Goal: Contribute content: Contribute content

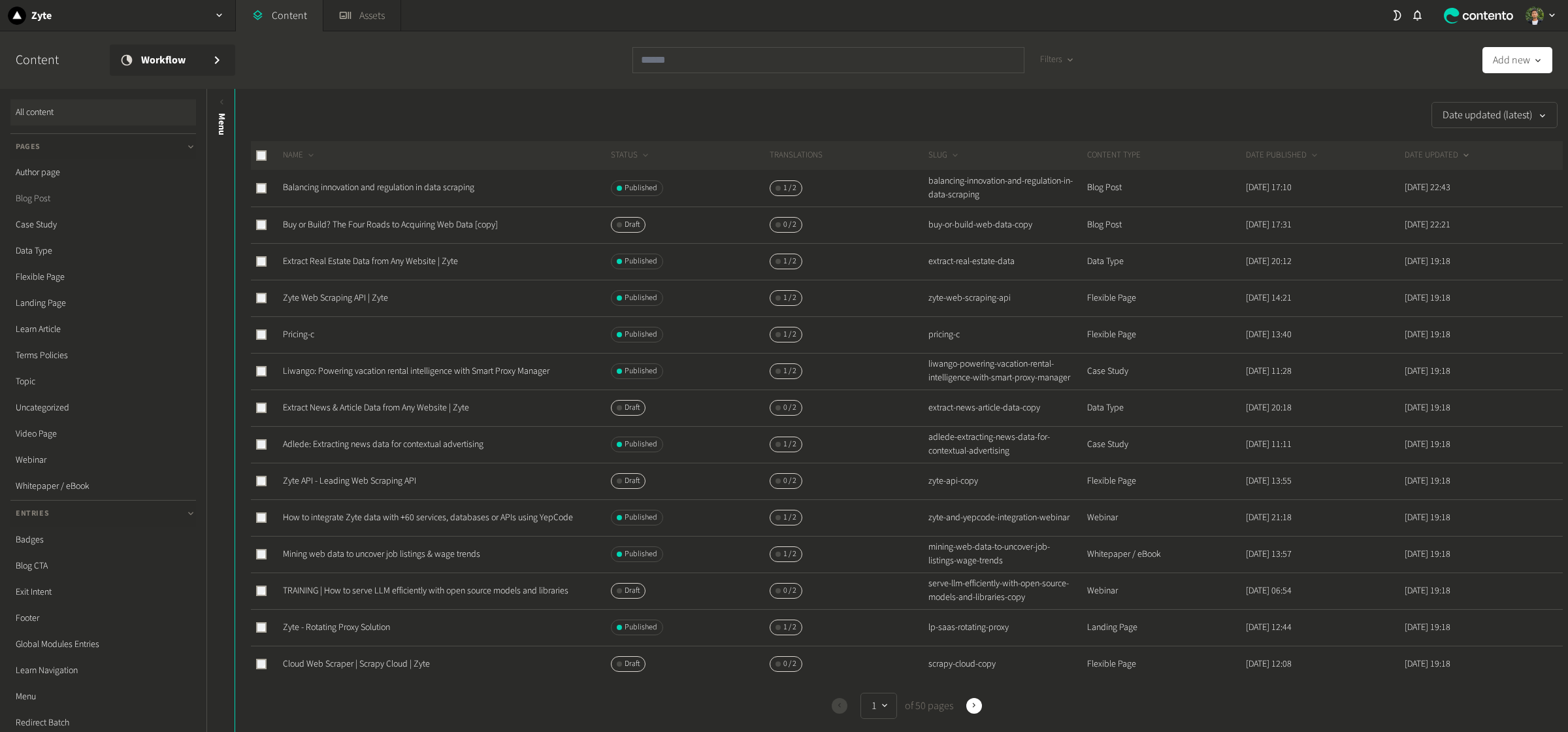
click at [48, 204] on link "Blog Post" at bounding box center [103, 199] width 186 height 26
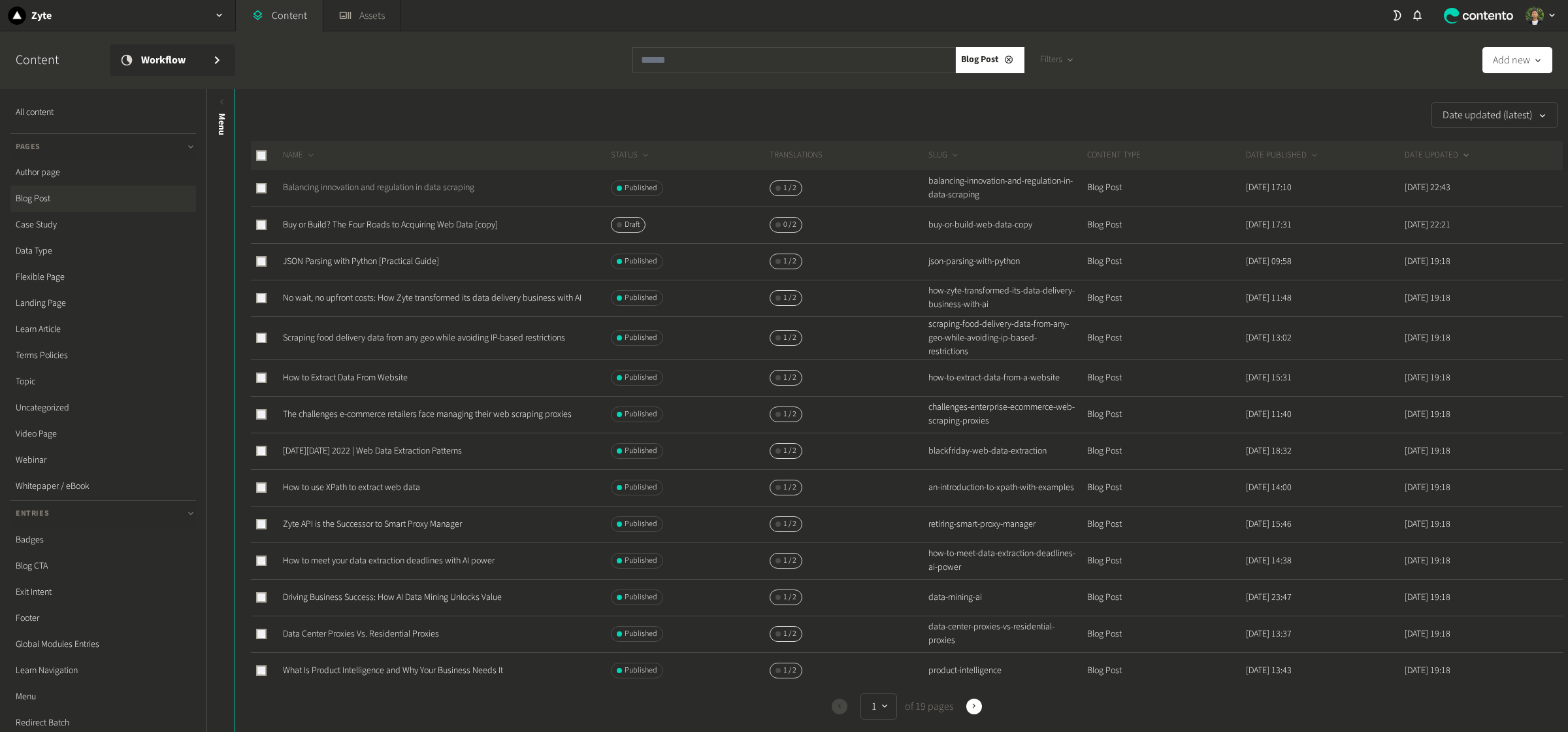
click at [447, 189] on link "Balancing innovation and regulation in data scraping" at bounding box center [379, 187] width 192 height 13
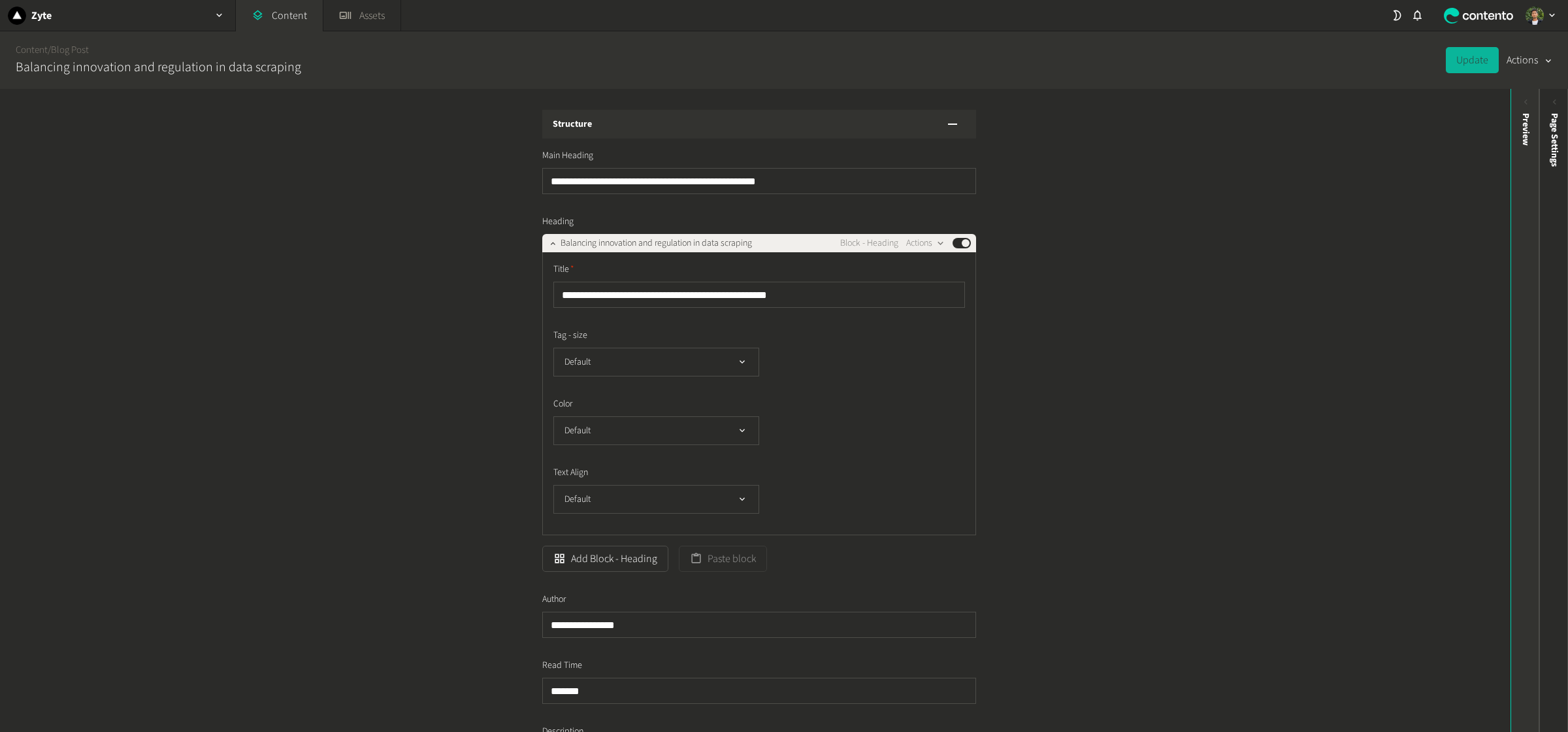
click at [1254, 124] on div "Preview" at bounding box center [1526, 130] width 14 height 33
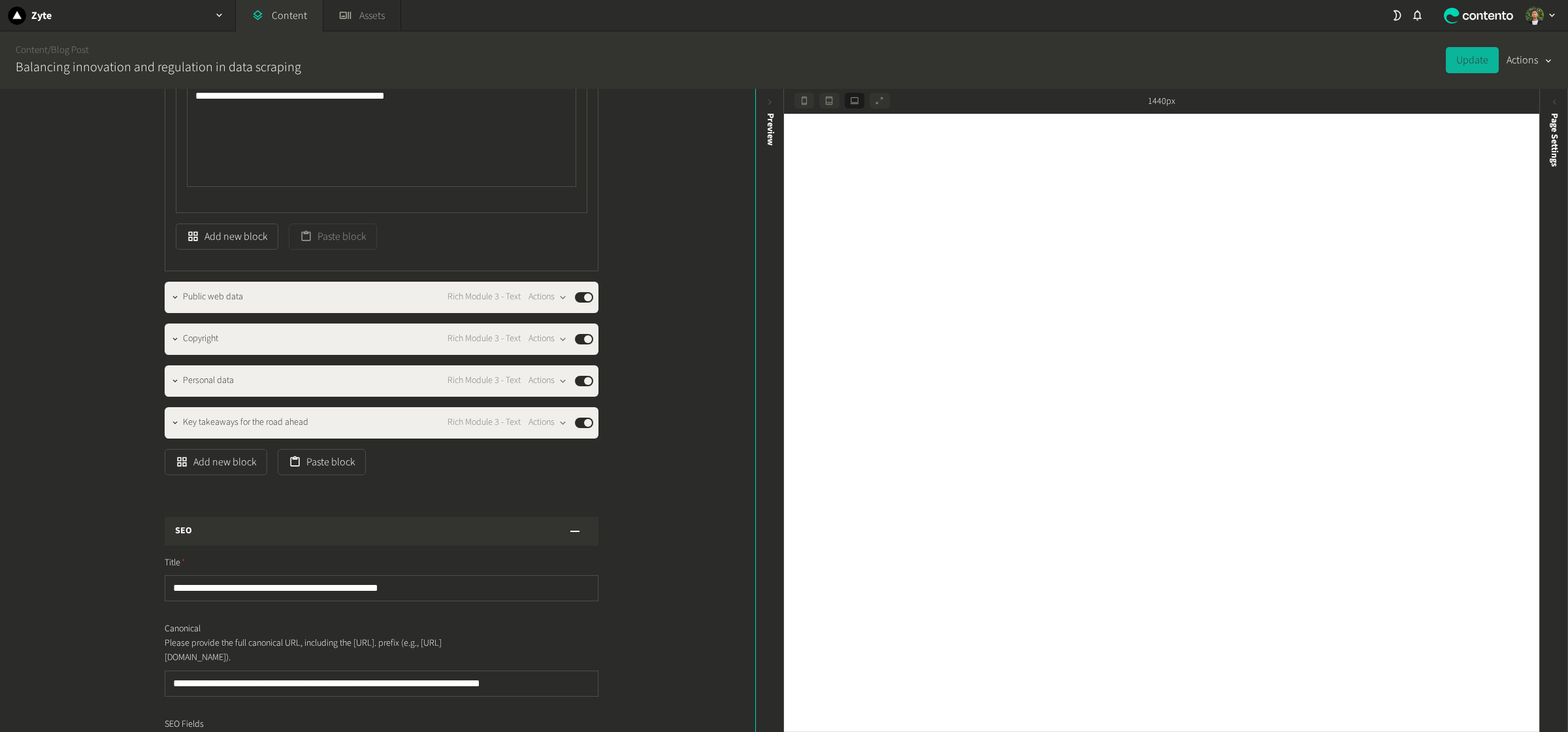
scroll to position [1710, 0]
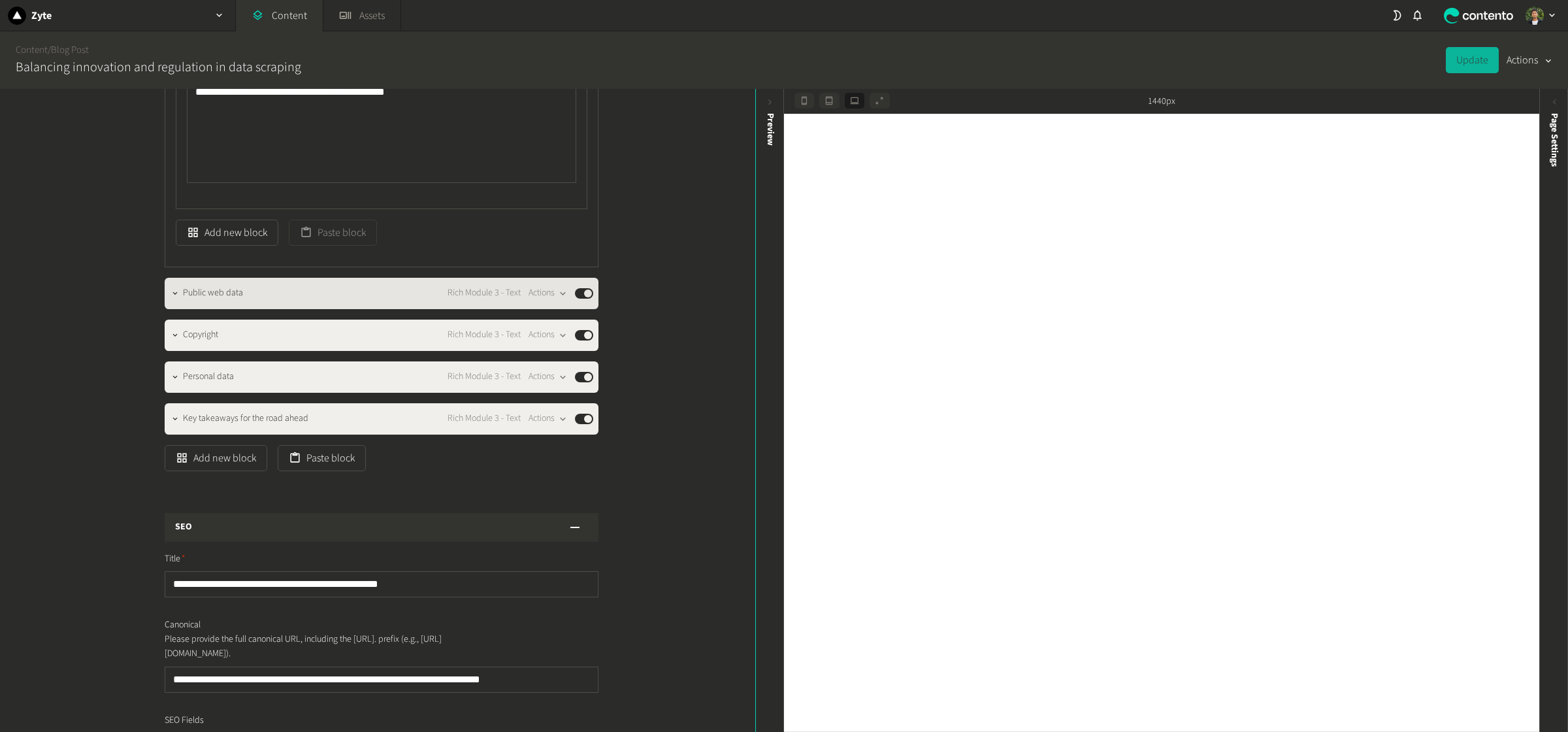
click at [183, 300] on span "Public web data" at bounding box center [212, 293] width 60 height 14
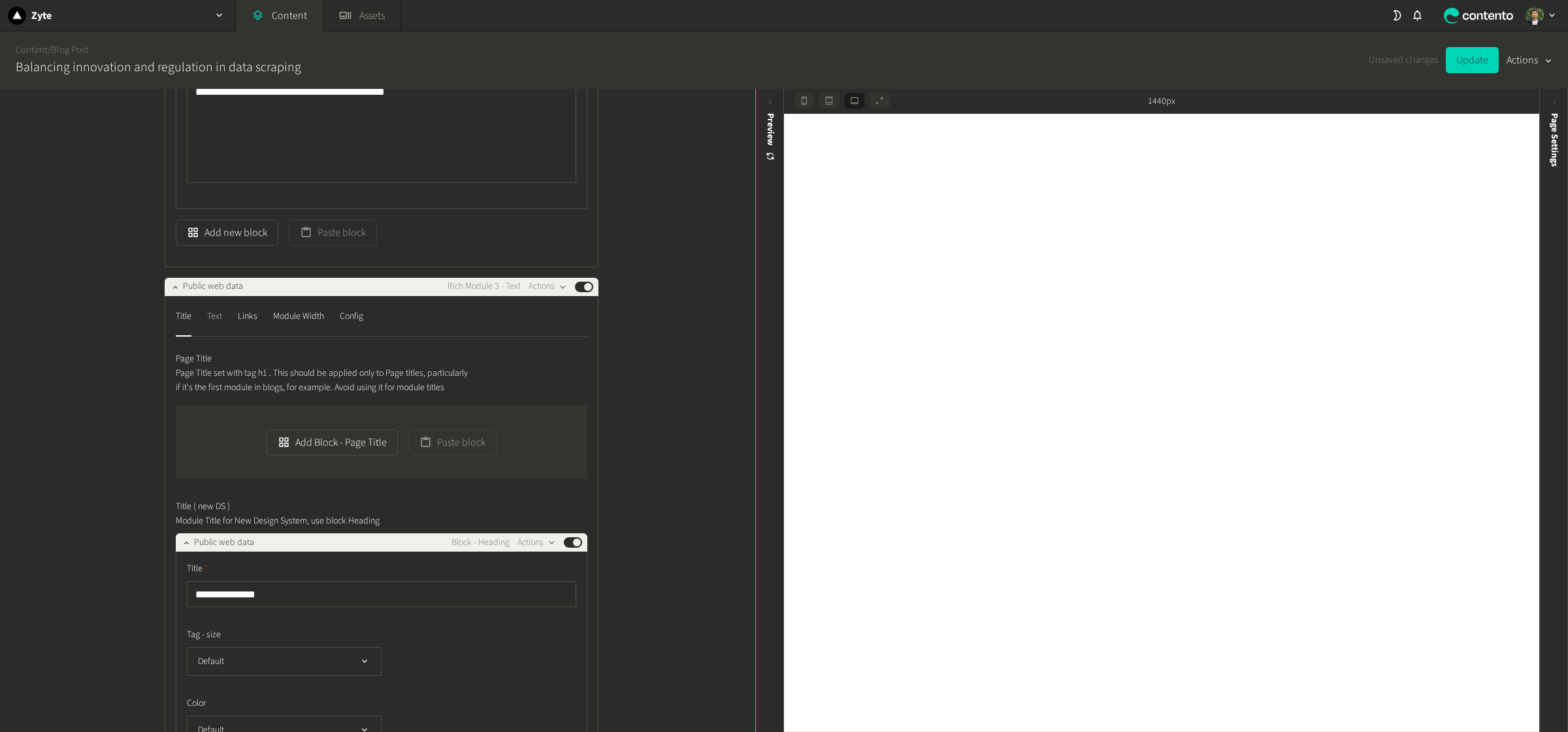
click at [214, 327] on div "Text" at bounding box center [214, 317] width 15 height 21
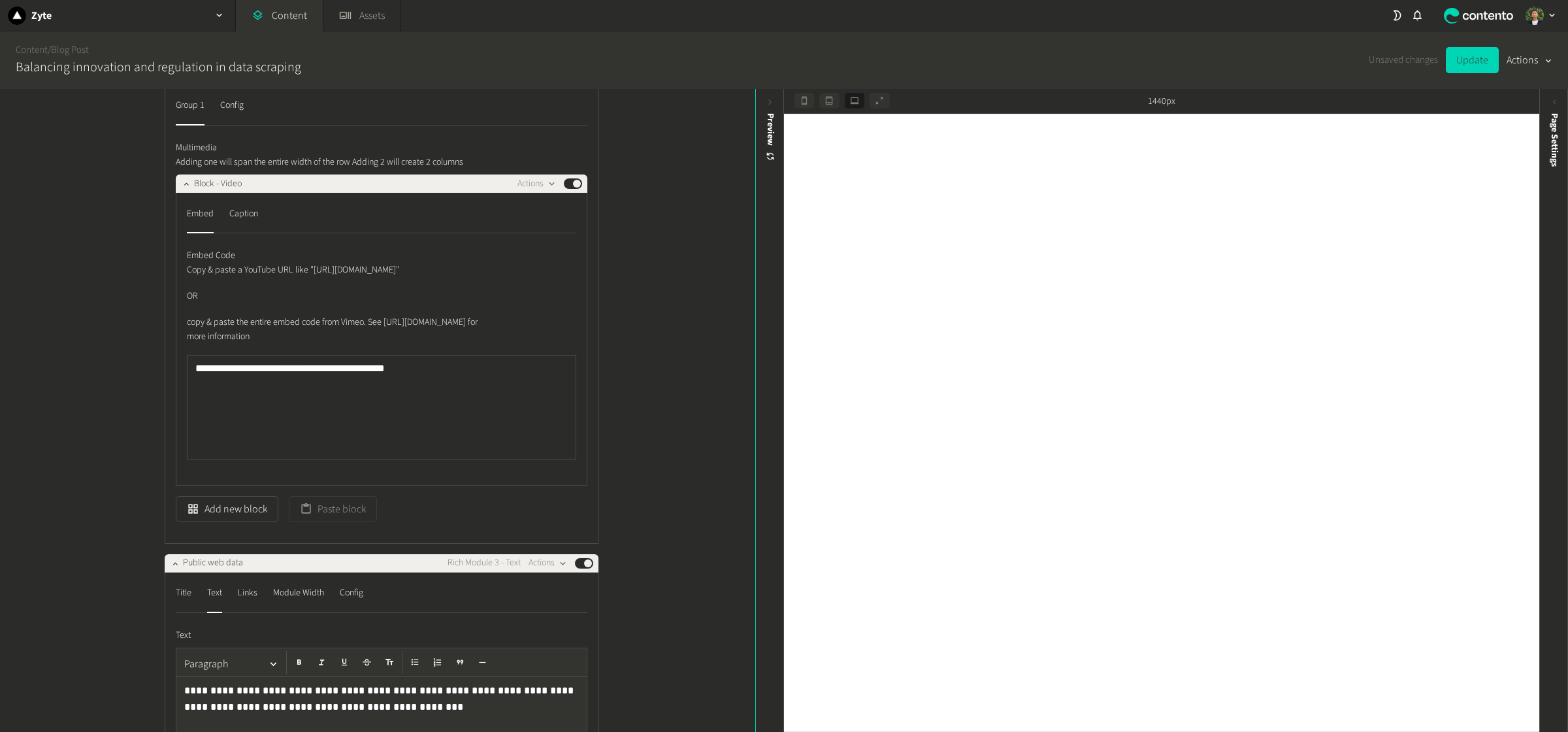
scroll to position [1423, 0]
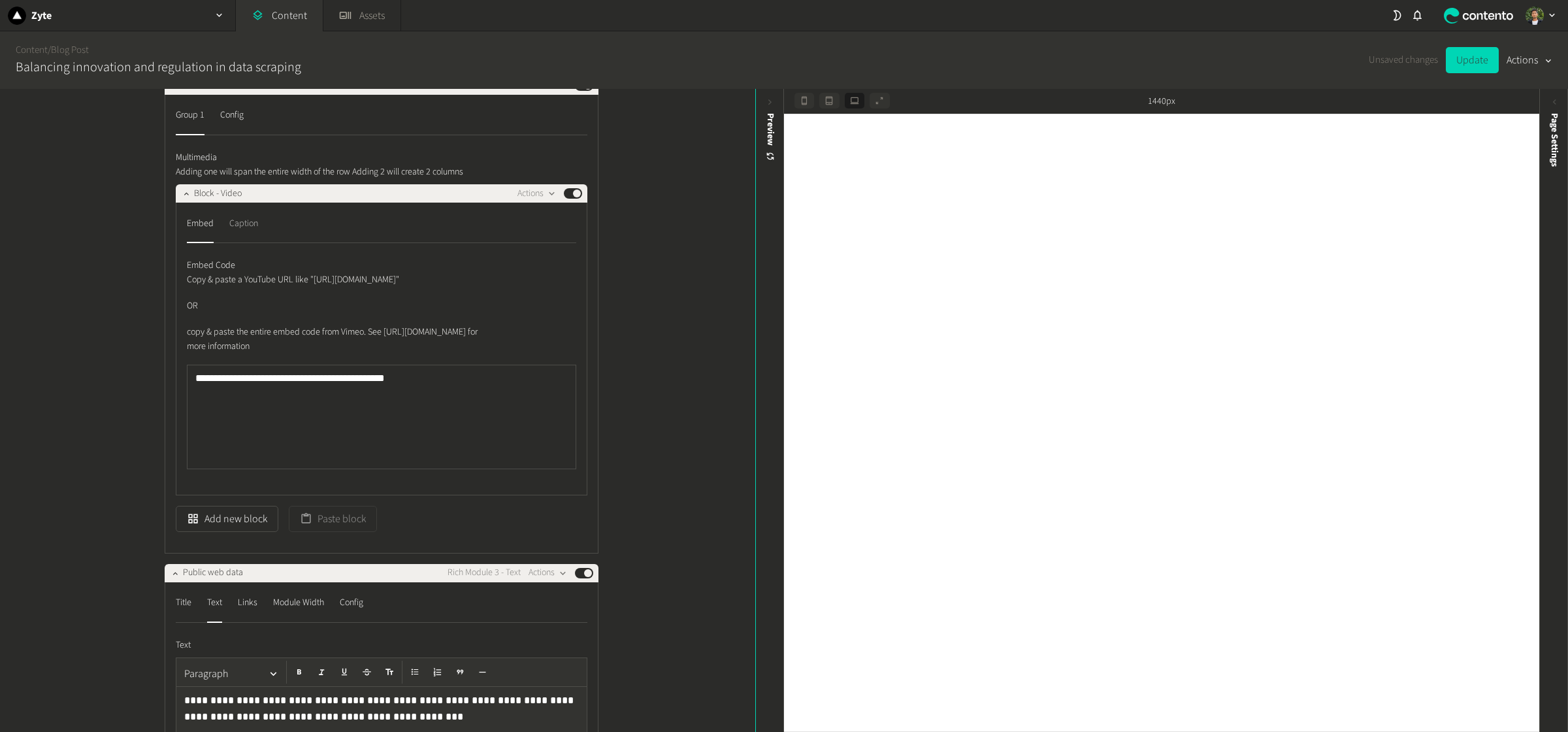
click at [236, 234] on div "Caption" at bounding box center [244, 223] width 29 height 21
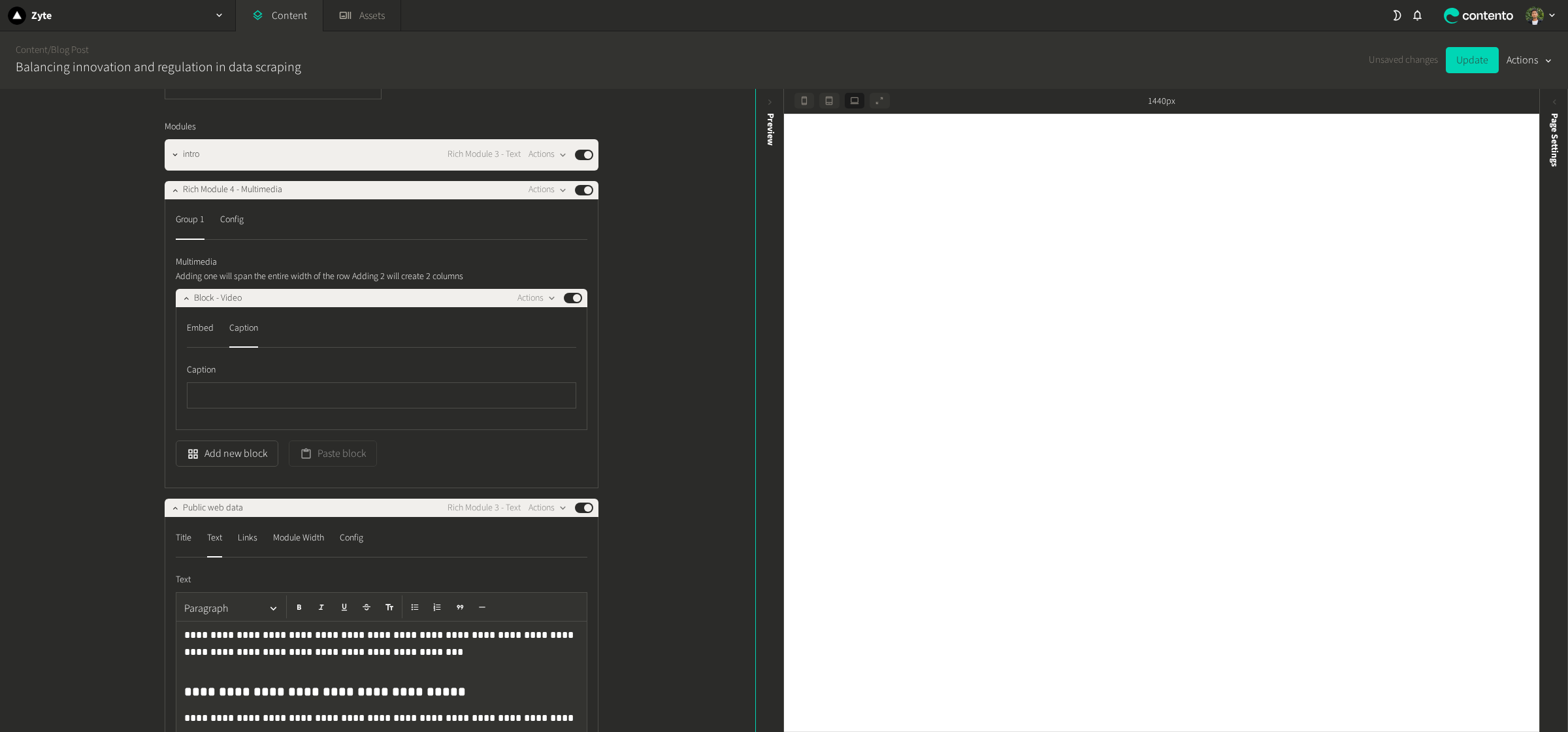
scroll to position [1270, 0]
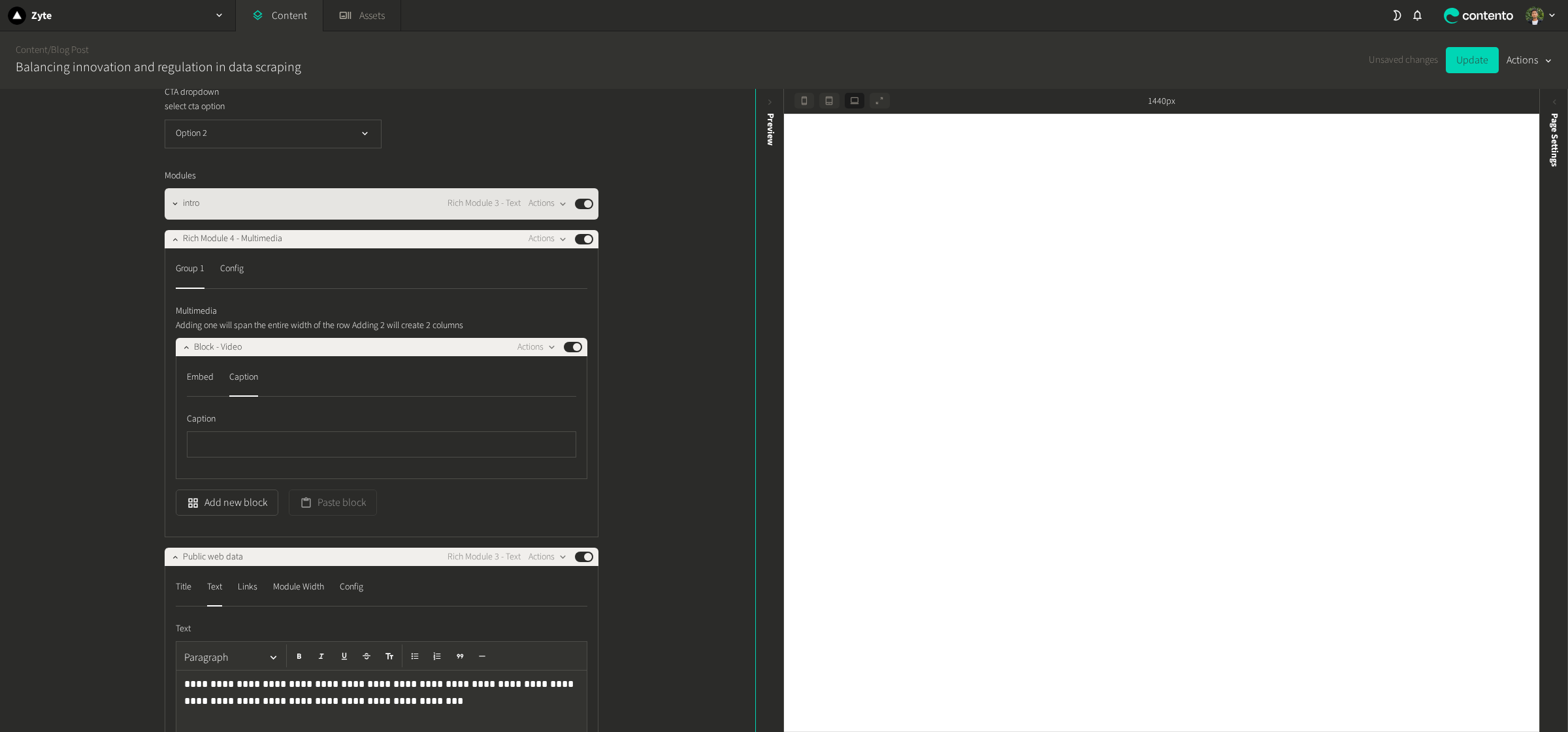
click at [186, 210] on span "intro" at bounding box center [191, 203] width 16 height 14
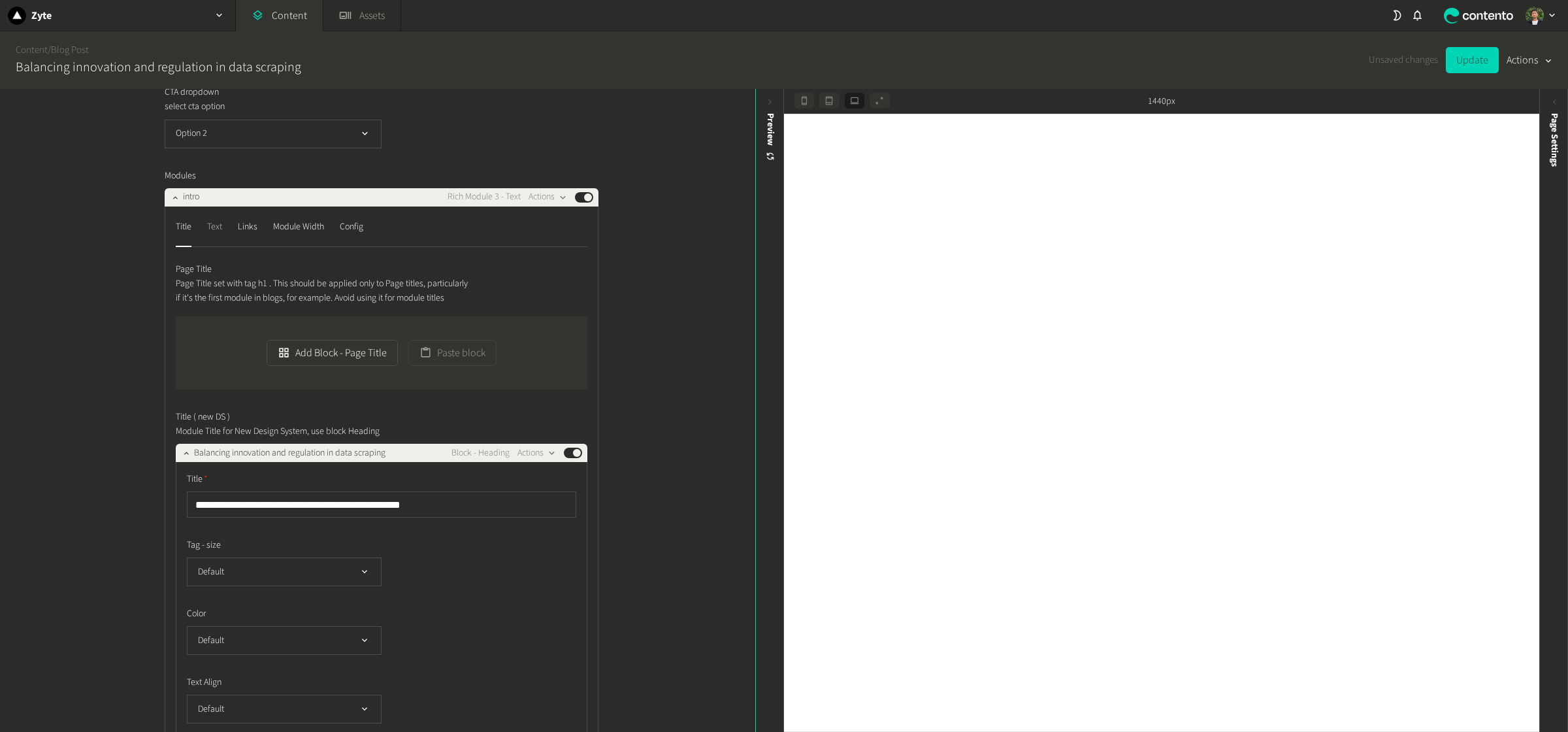
click at [221, 238] on div "Text" at bounding box center [214, 228] width 15 height 21
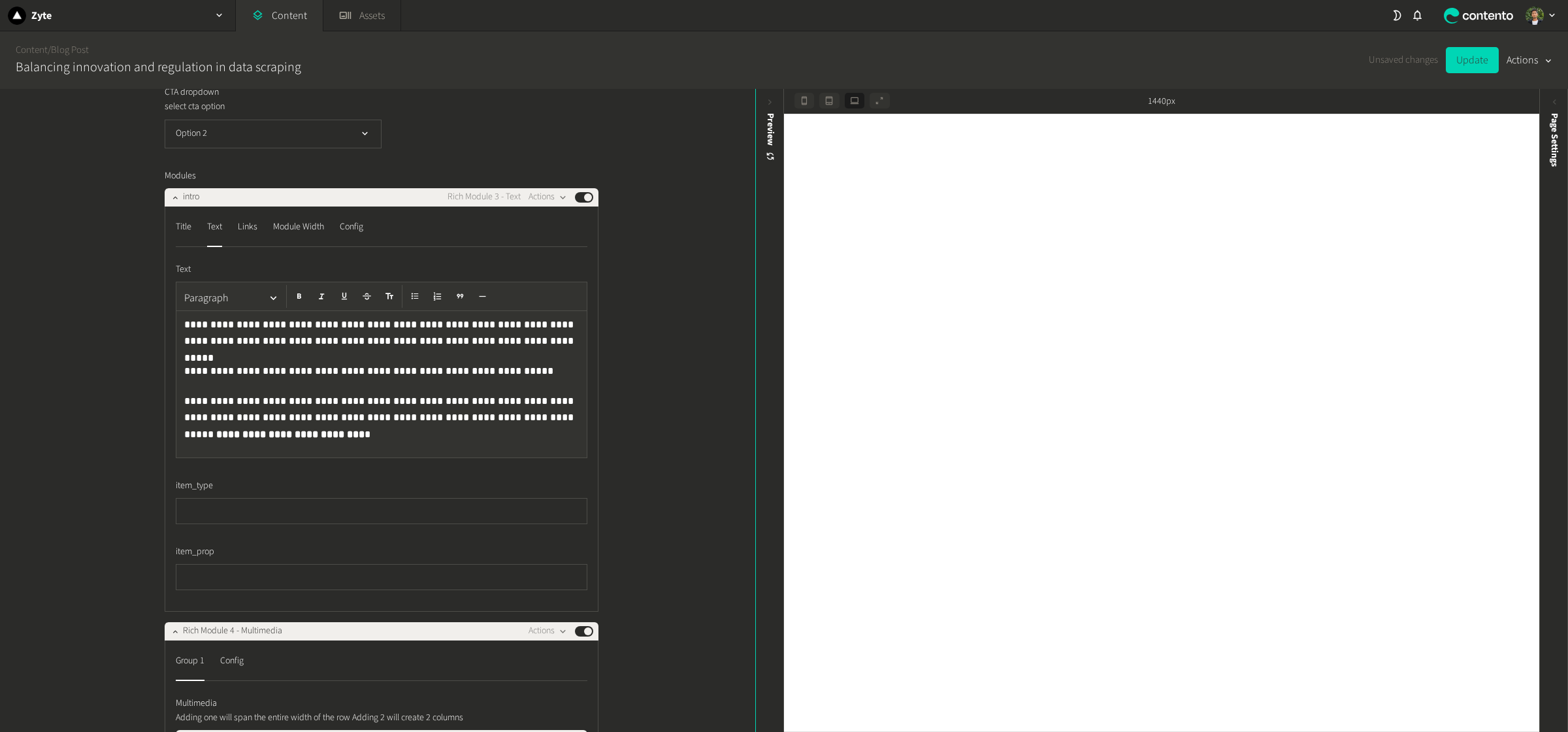
scroll to position [1260, 0]
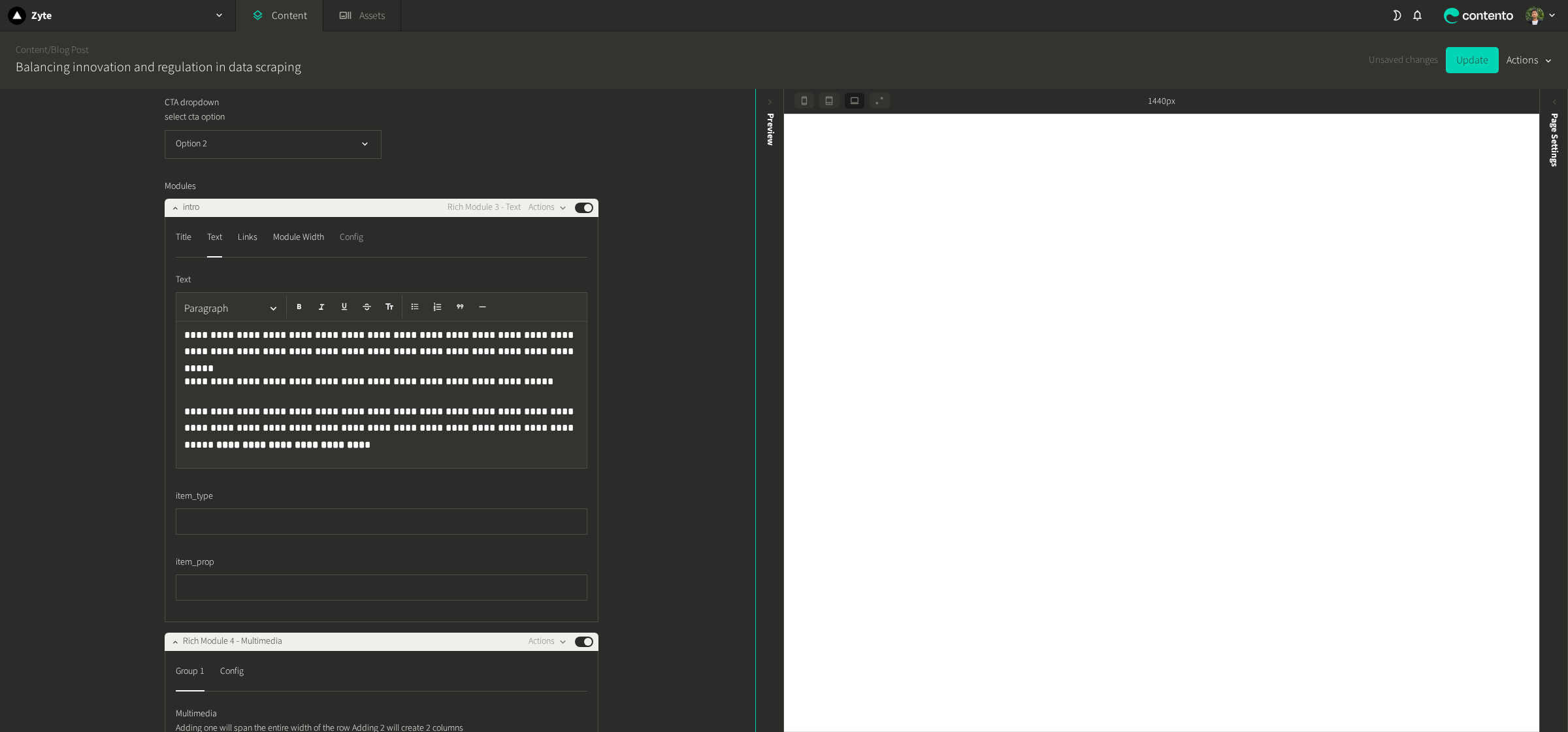
click at [346, 248] on div "Config" at bounding box center [352, 238] width 23 height 21
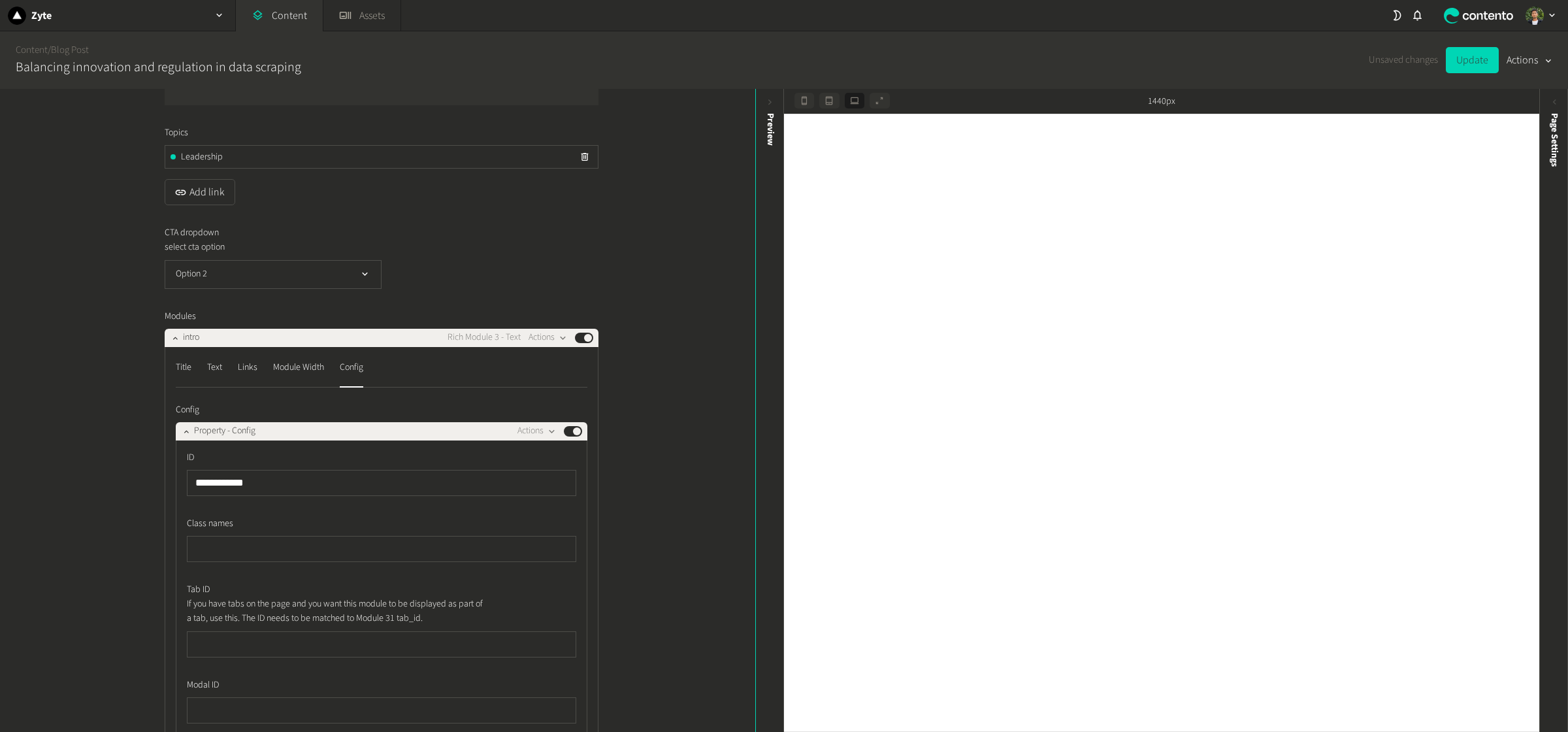
scroll to position [1120, 0]
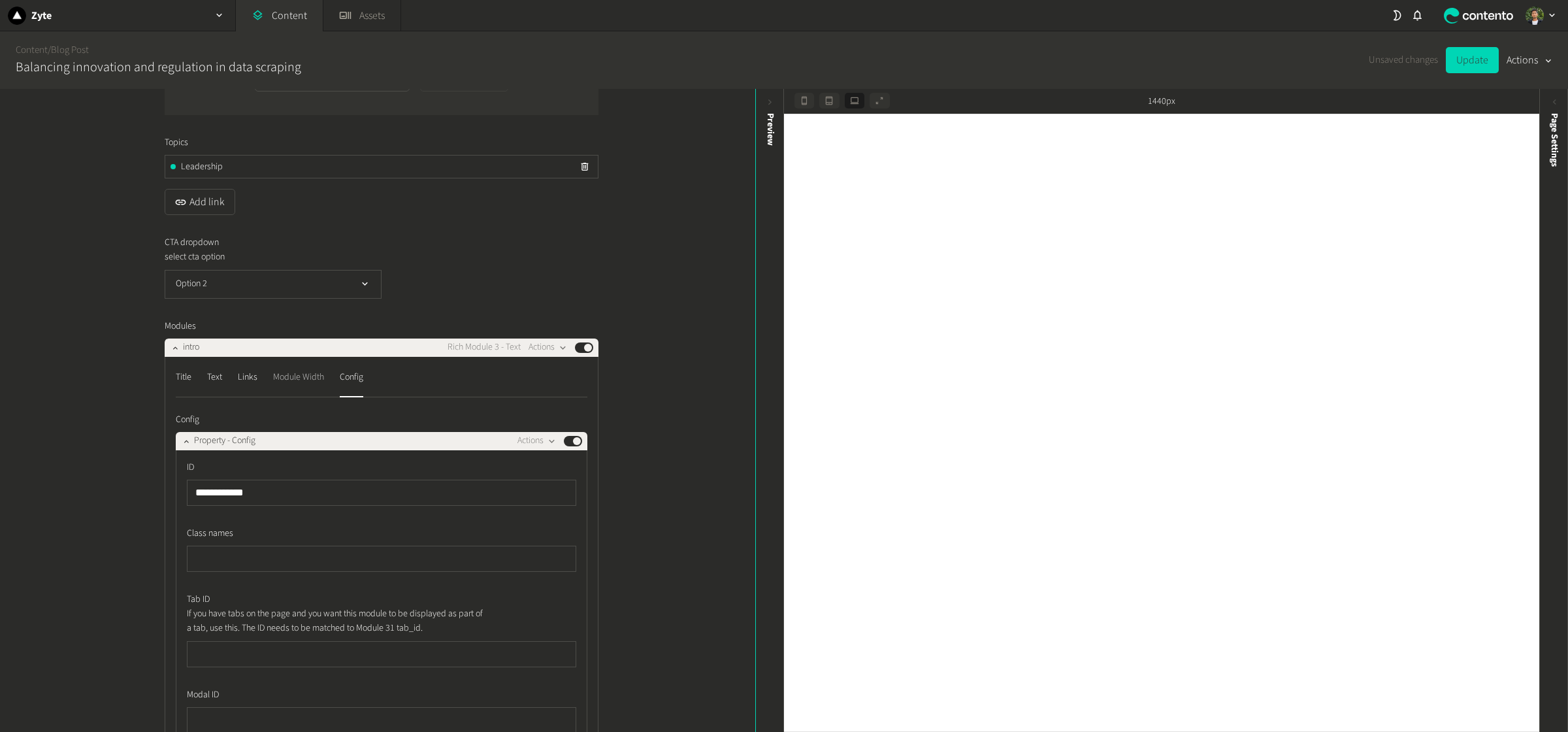
click at [311, 388] on div "Module Width" at bounding box center [299, 377] width 51 height 21
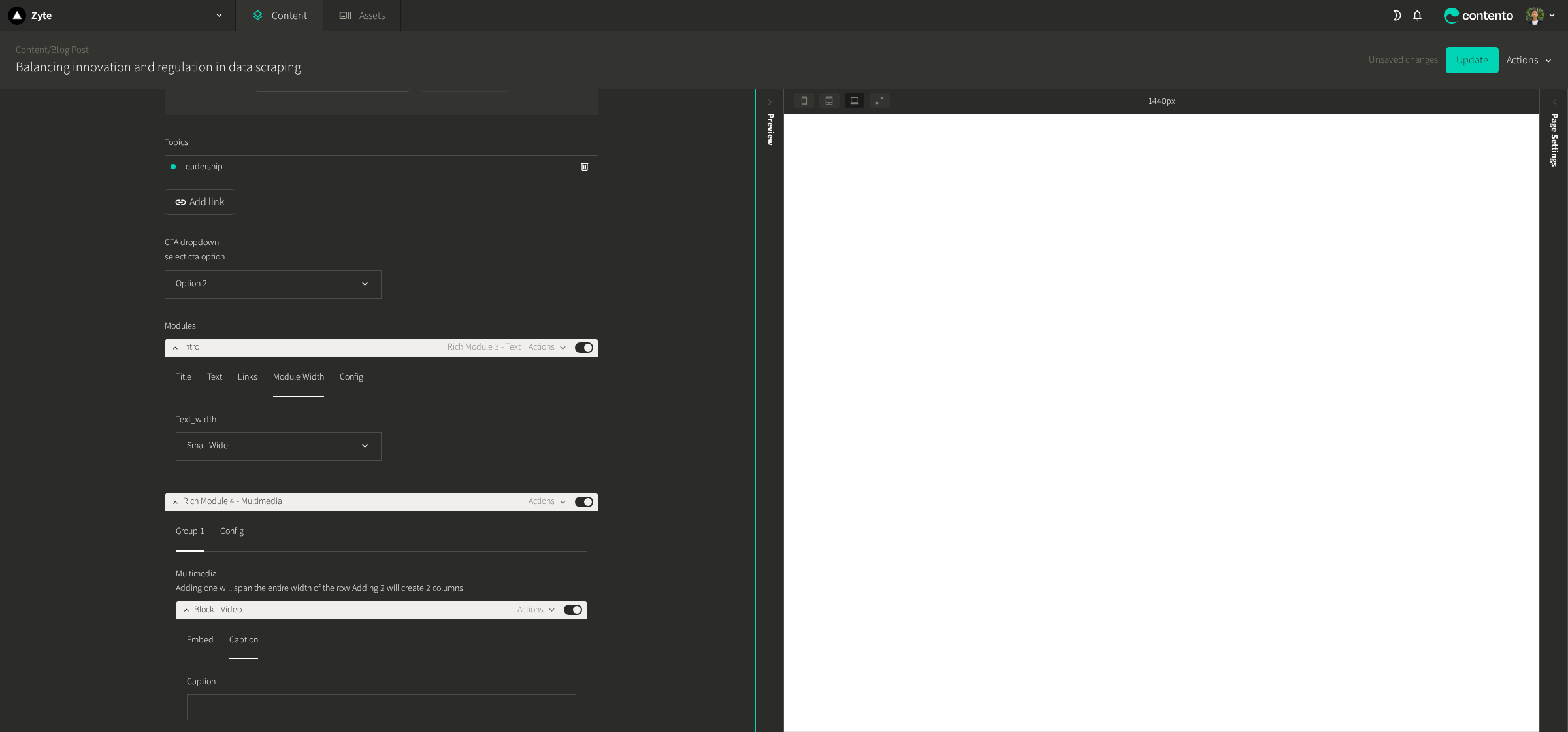
click at [233, 397] on nav "Title Text Links Module Width Config" at bounding box center [381, 382] width 412 height 30
click at [242, 388] on div "Links" at bounding box center [247, 377] width 20 height 21
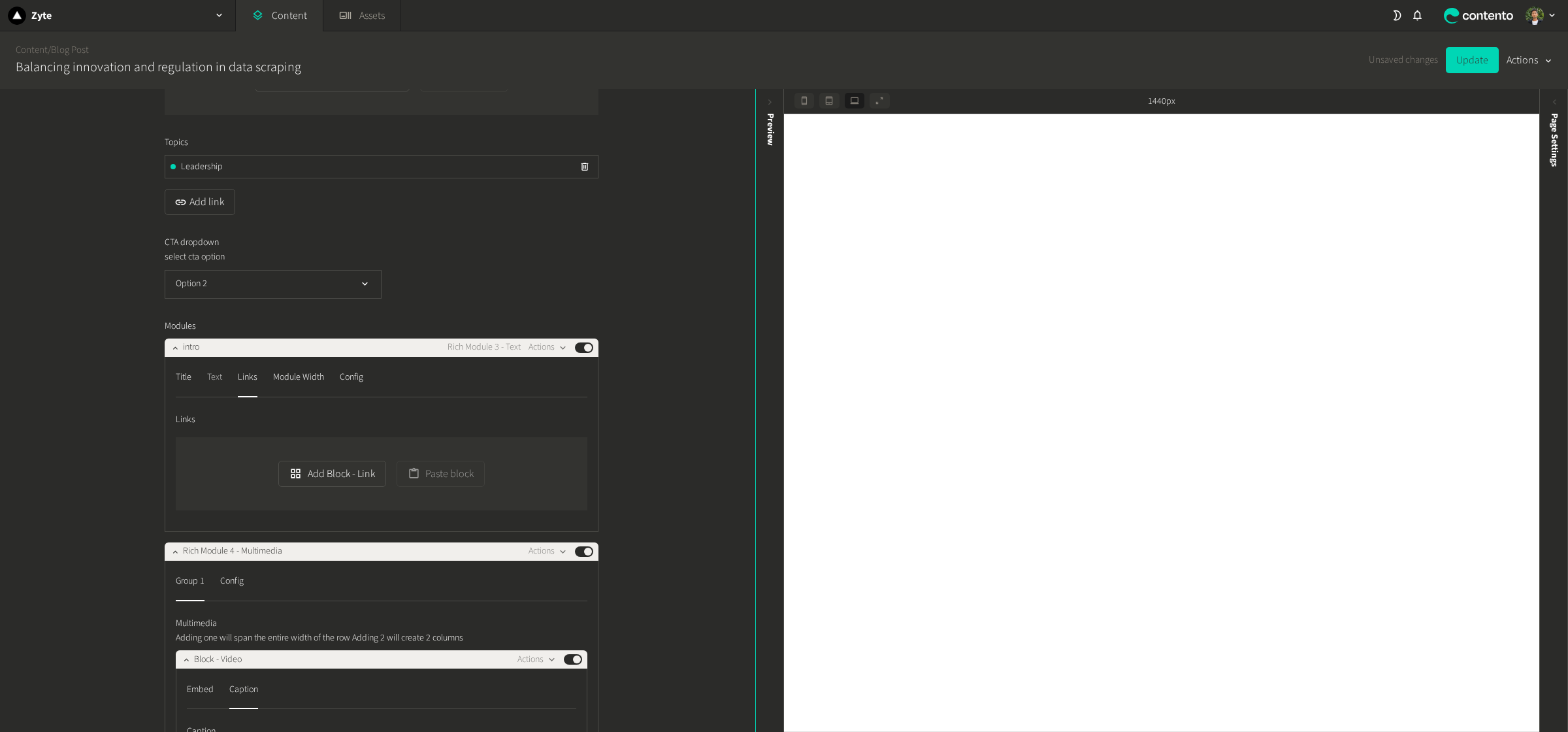
click at [210, 388] on div "Text" at bounding box center [214, 377] width 15 height 21
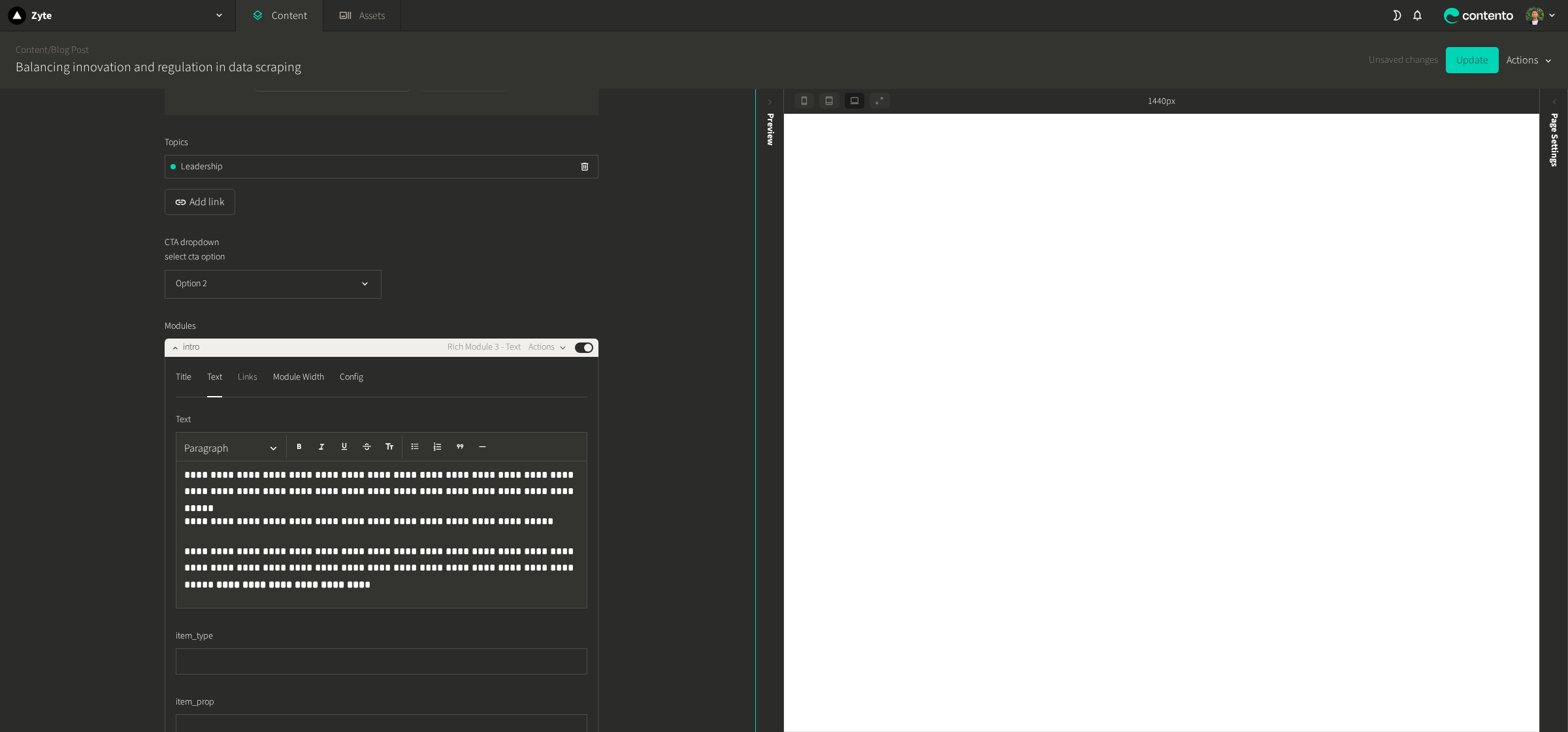
click at [243, 388] on div "Links" at bounding box center [247, 377] width 20 height 21
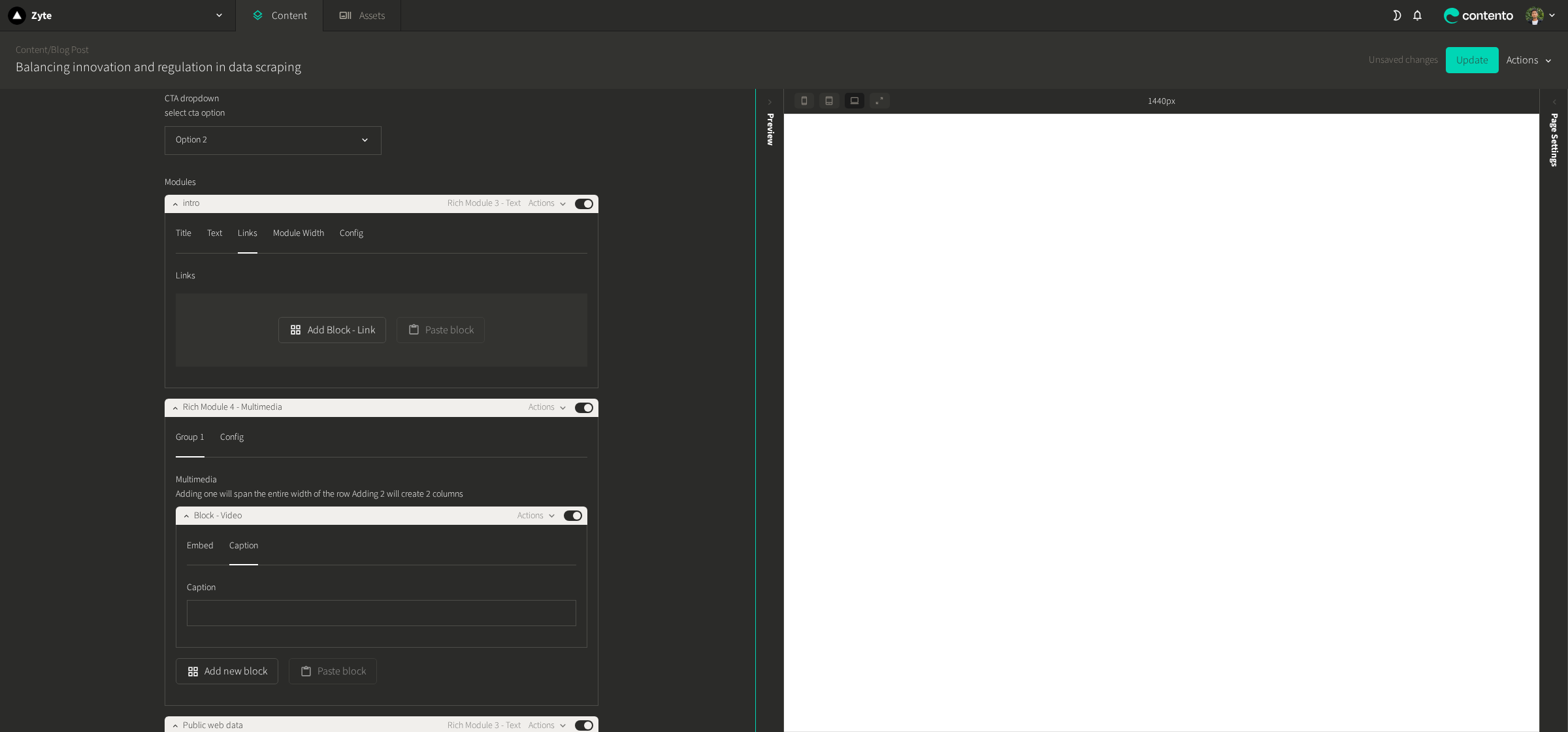
scroll to position [1175, 0]
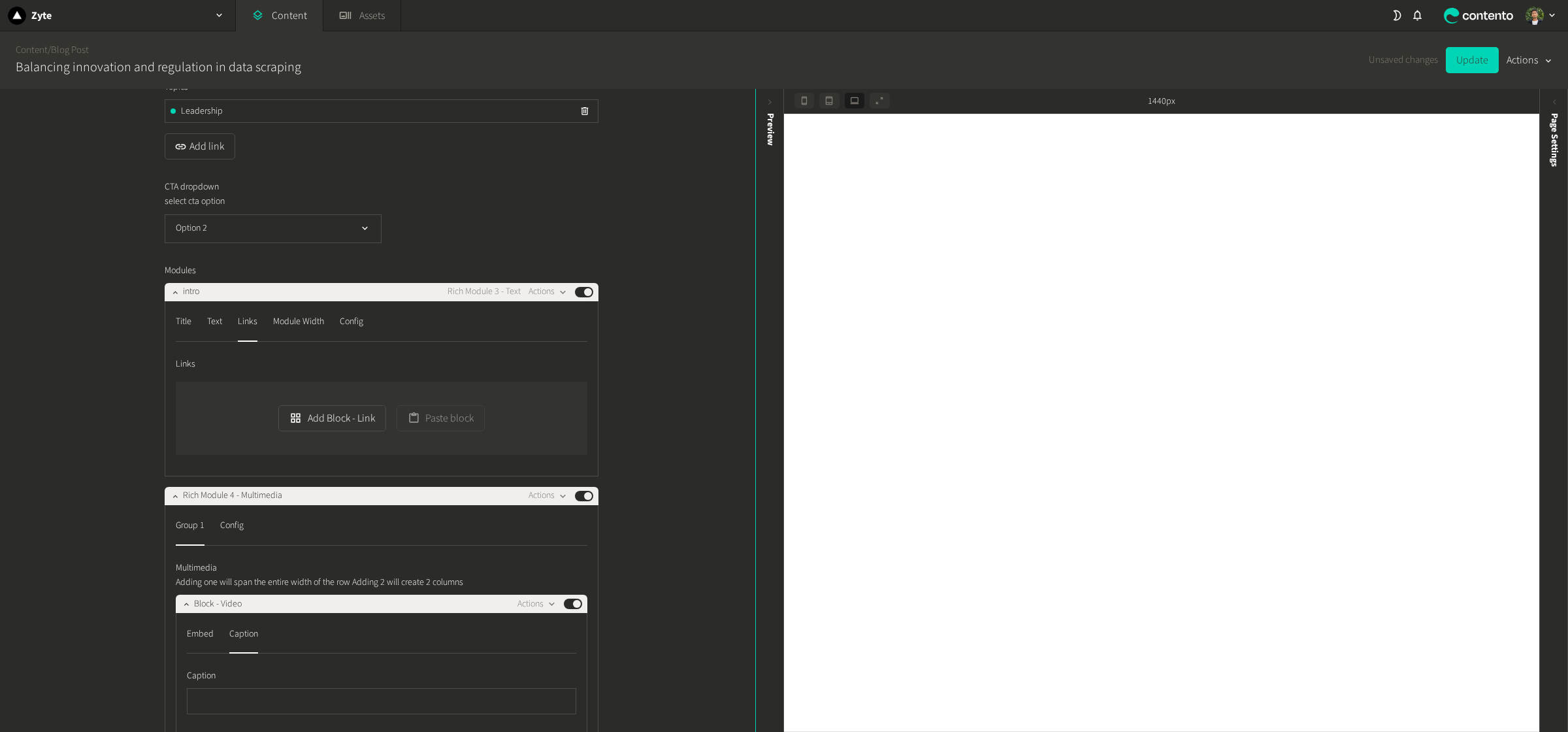
click at [226, 342] on nav "Title Text Links Module Width Config" at bounding box center [381, 327] width 412 height 30
click at [208, 333] on div "Text" at bounding box center [214, 322] width 15 height 21
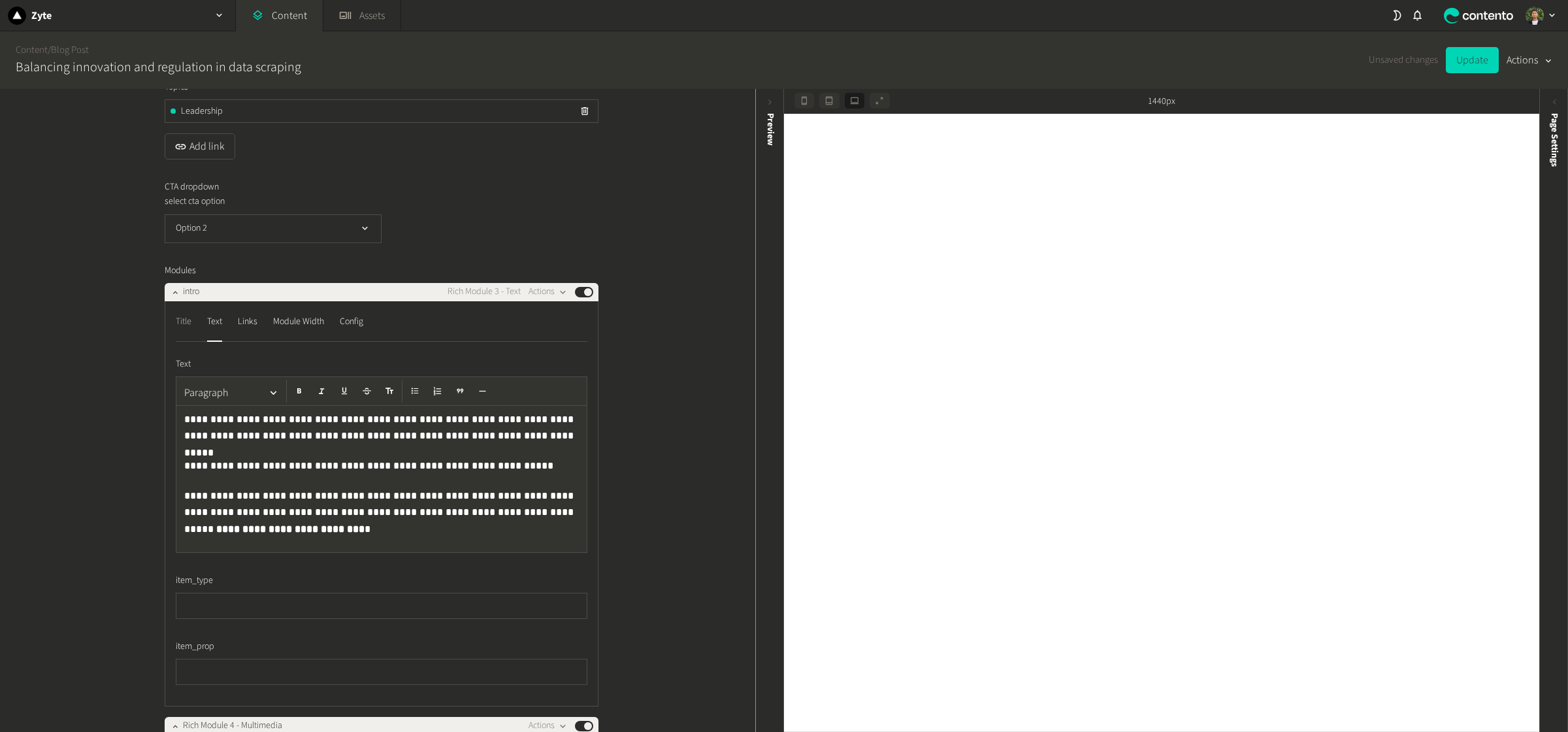
click at [187, 333] on div "Title" at bounding box center [183, 322] width 16 height 21
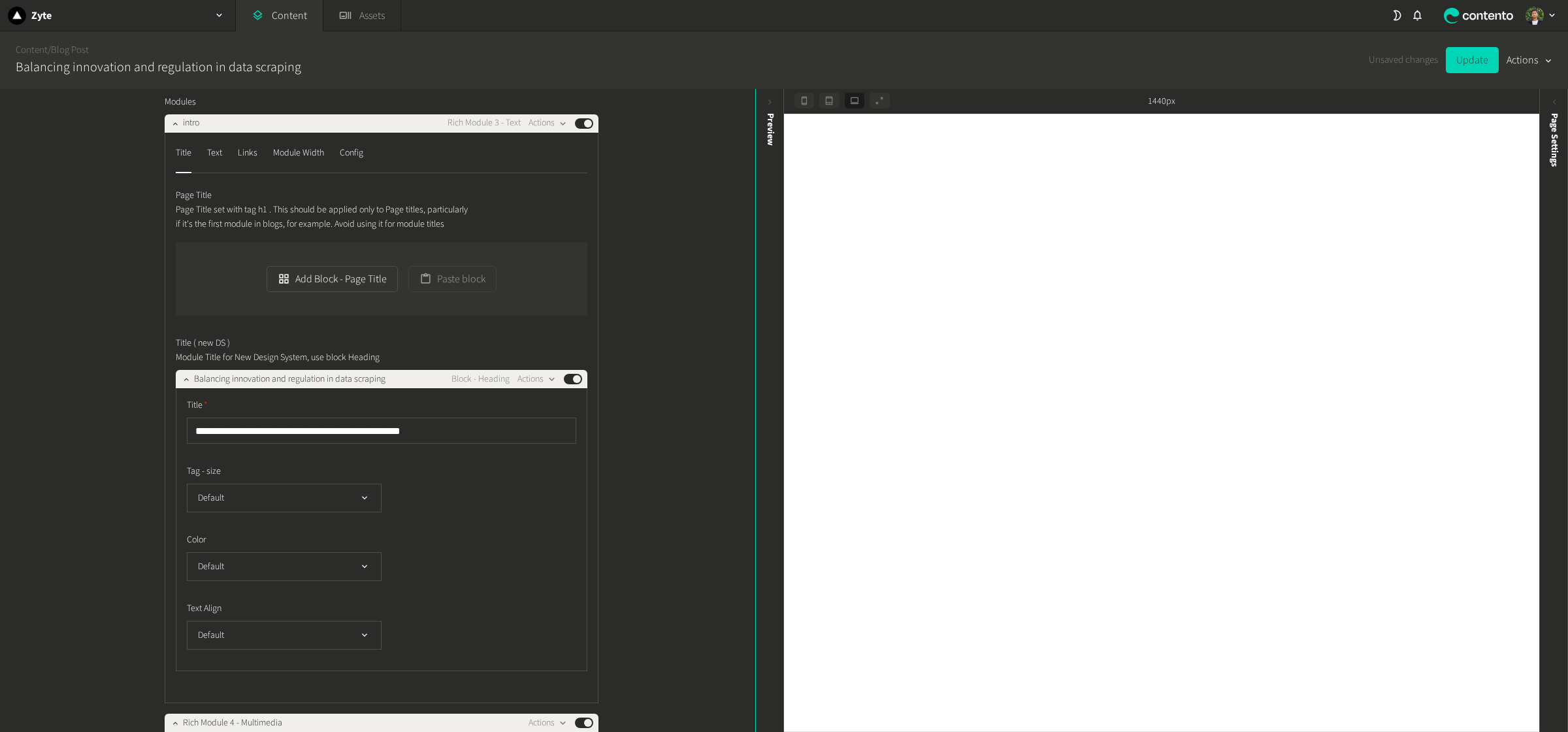
scroll to position [1351, 0]
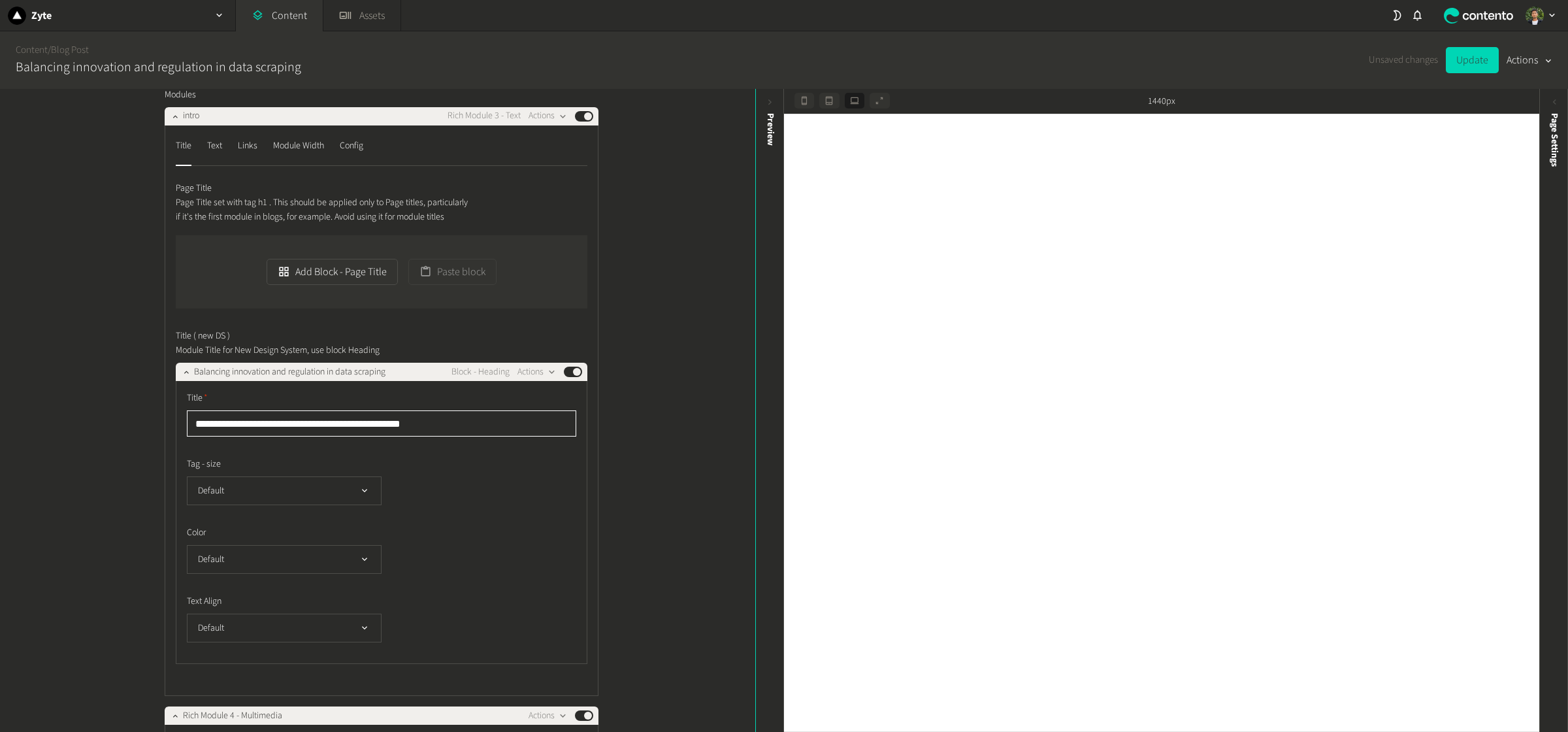
click at [284, 436] on input "**********" at bounding box center [381, 423] width 390 height 26
click at [642, 478] on div "**********" at bounding box center [377, 410] width 755 height 643
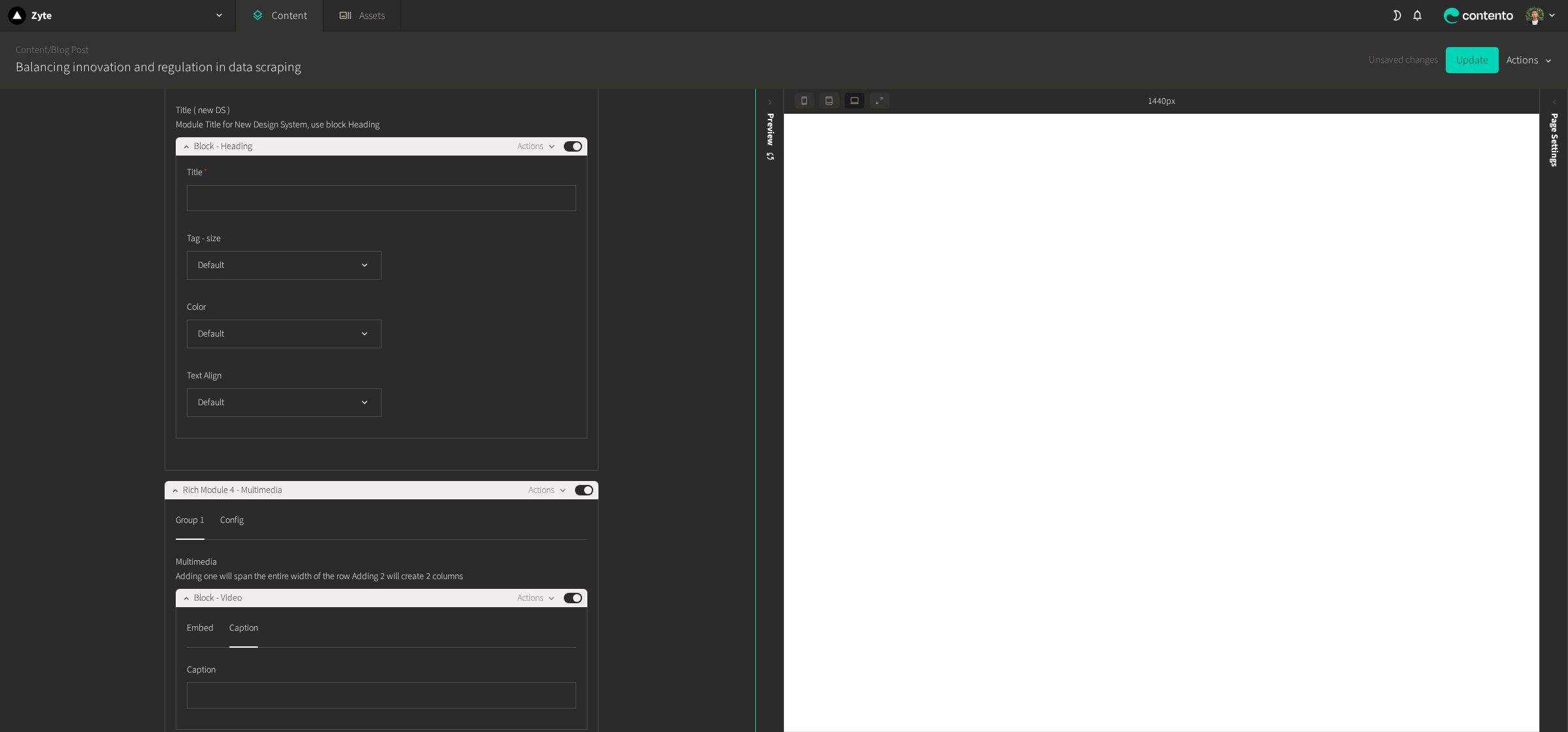
scroll to position [1403, 0]
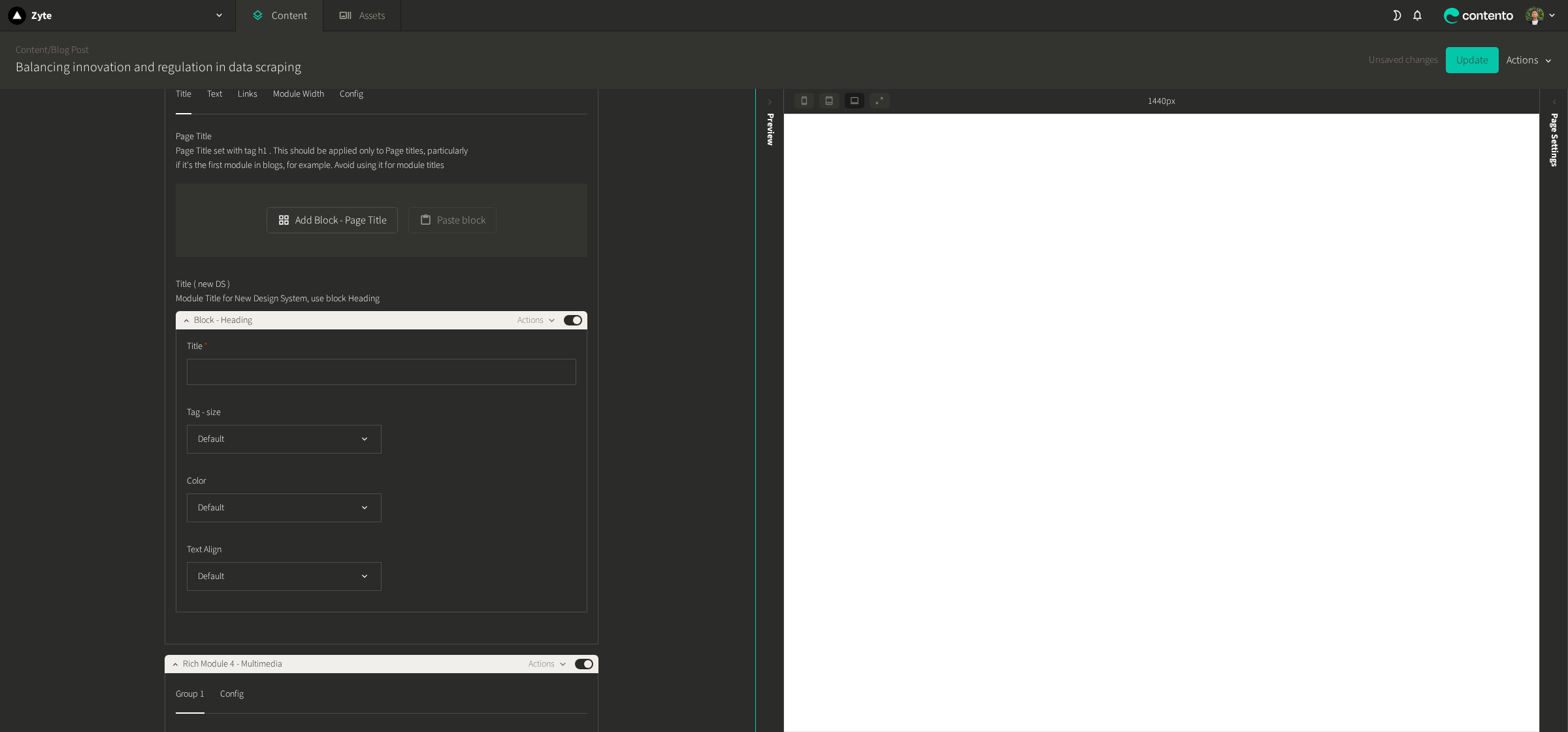
click at [1254, 63] on button "Update" at bounding box center [1472, 60] width 53 height 26
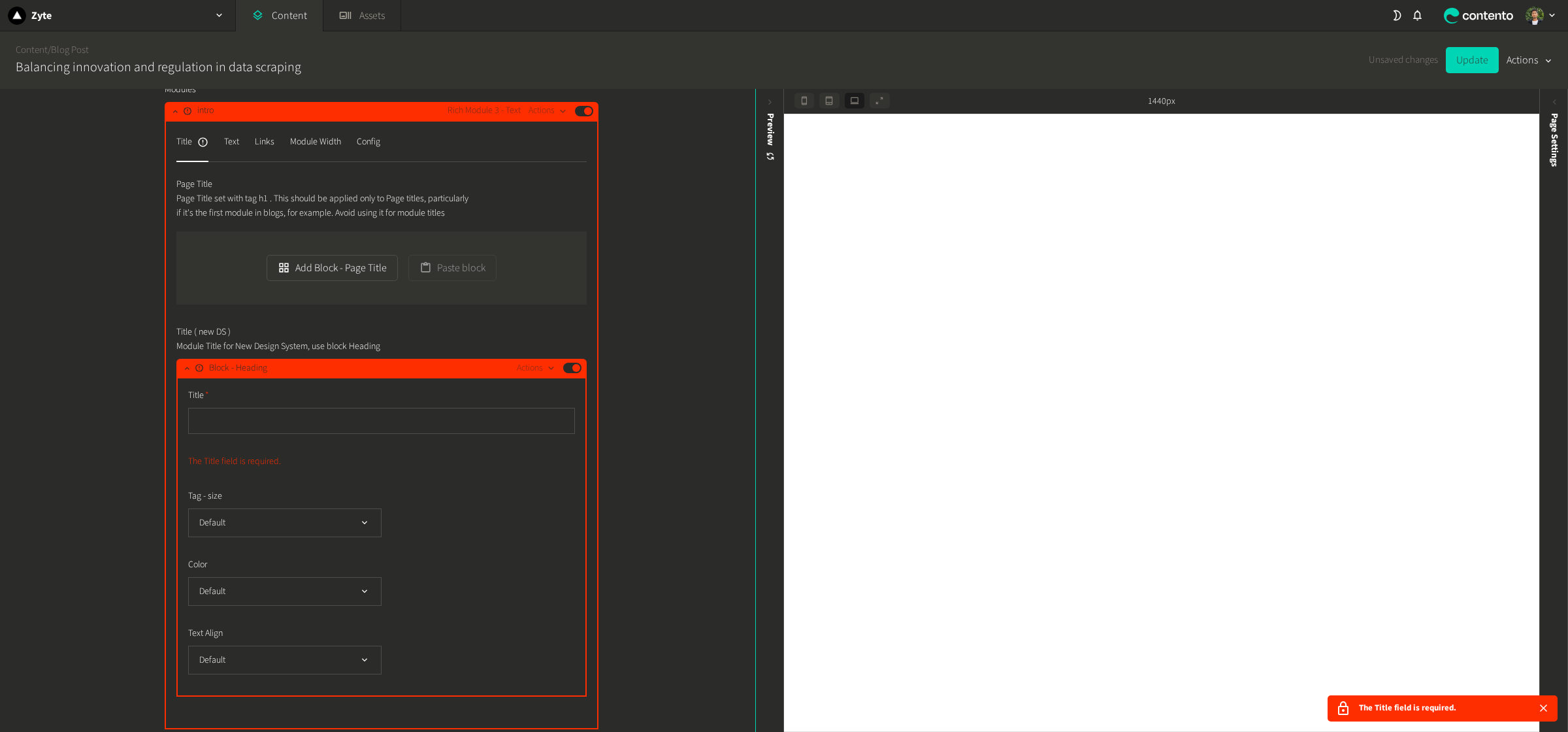
scroll to position [1327, 0]
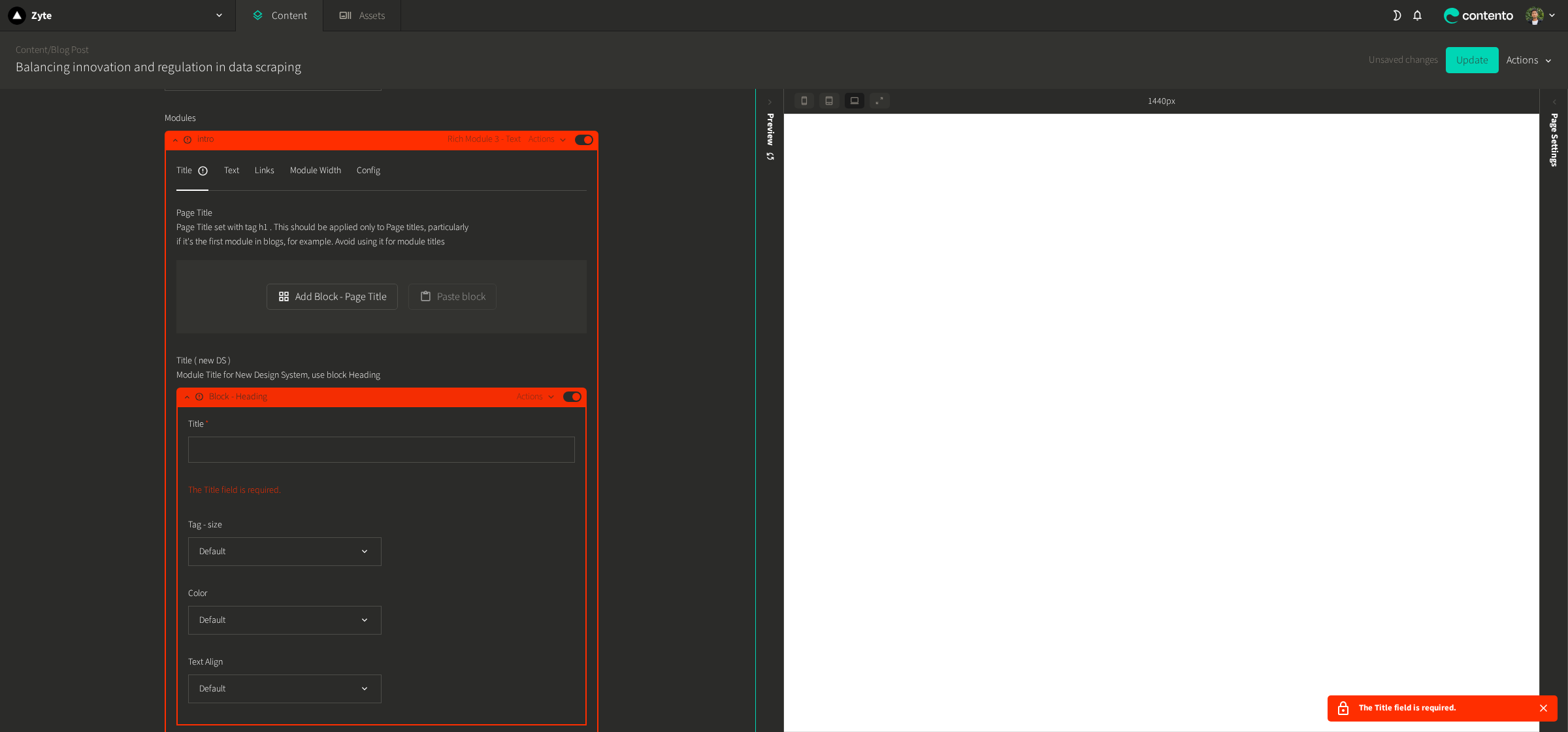
click at [569, 402] on button "Published" at bounding box center [572, 397] width 19 height 10
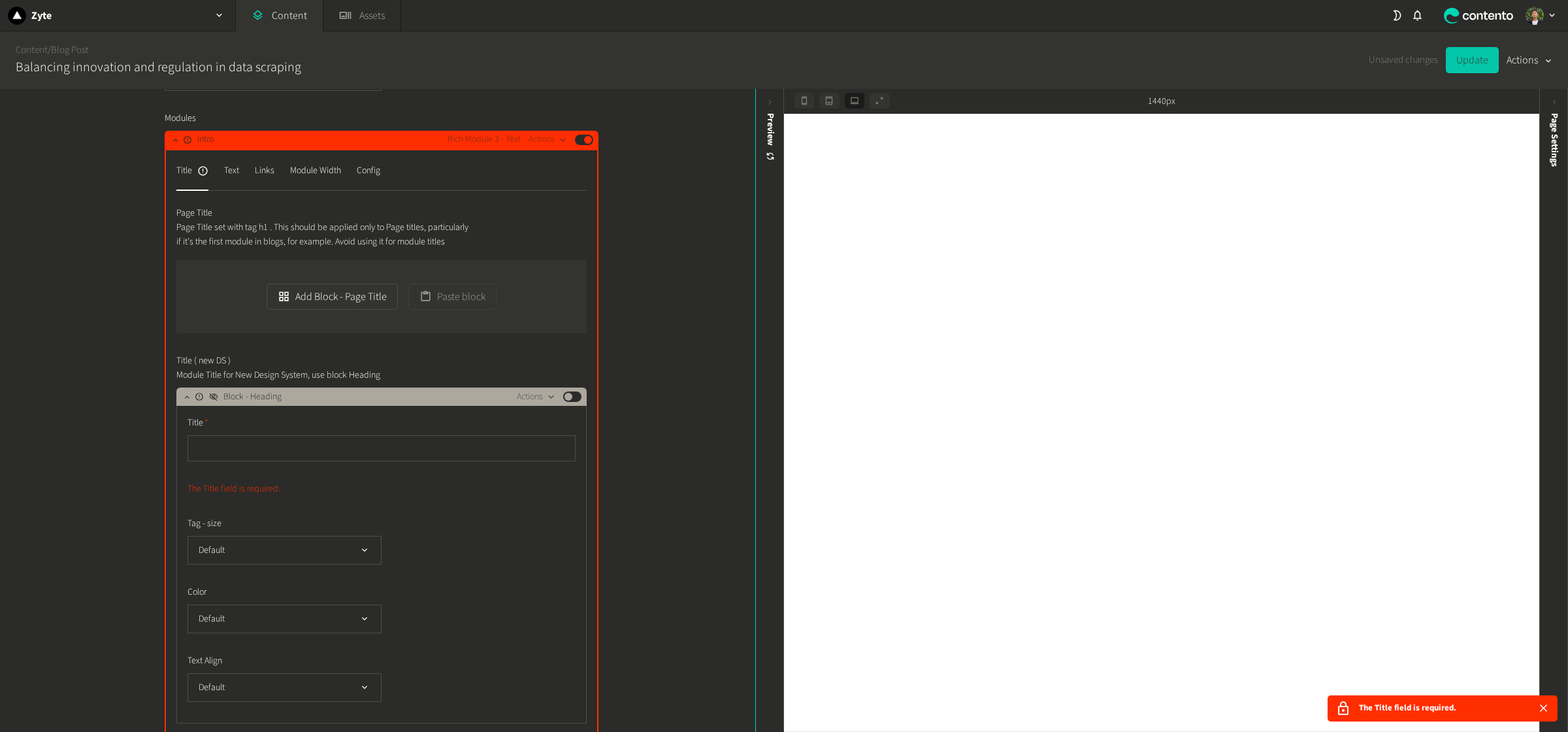
click at [1254, 59] on button "Update" at bounding box center [1472, 60] width 53 height 26
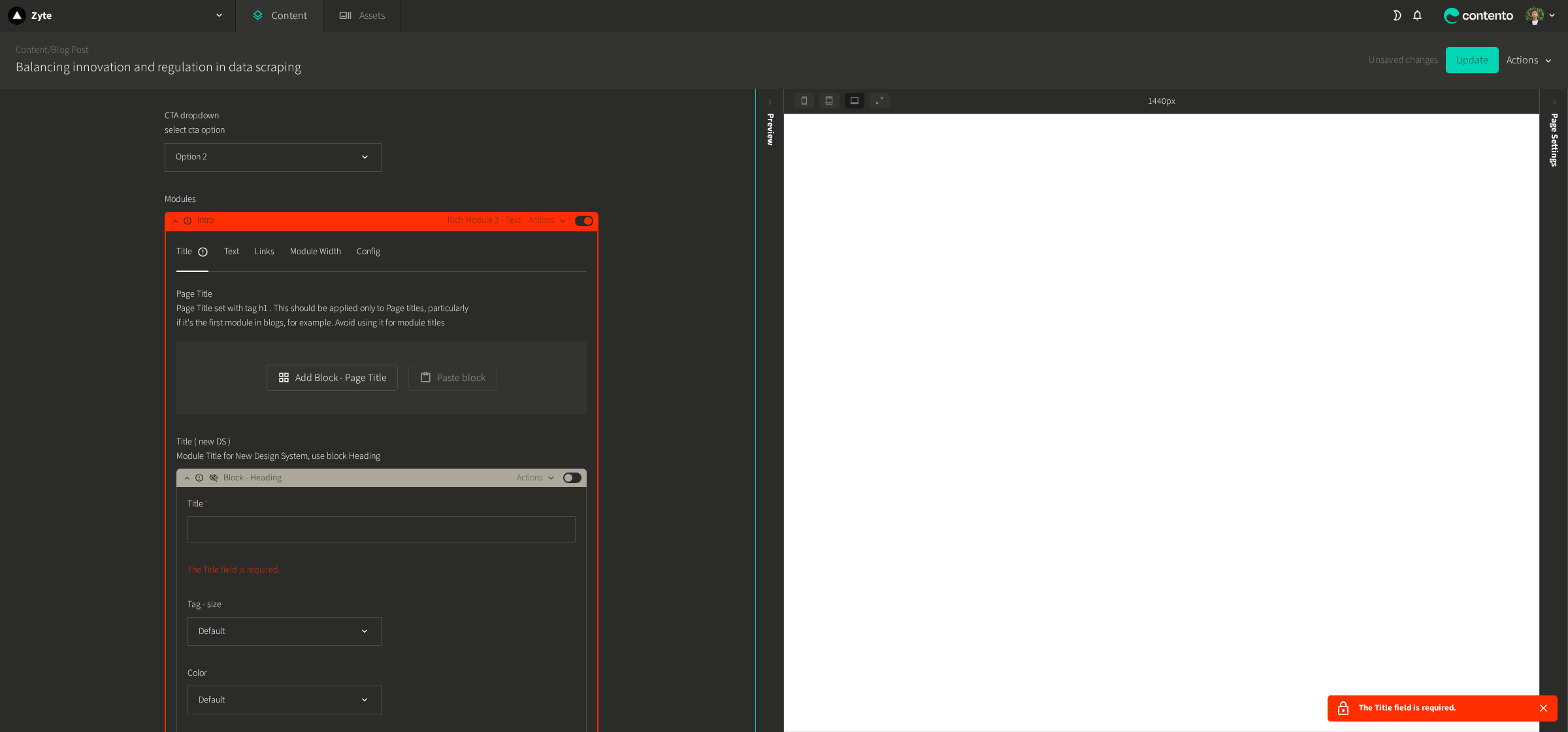
scroll to position [1230, 0]
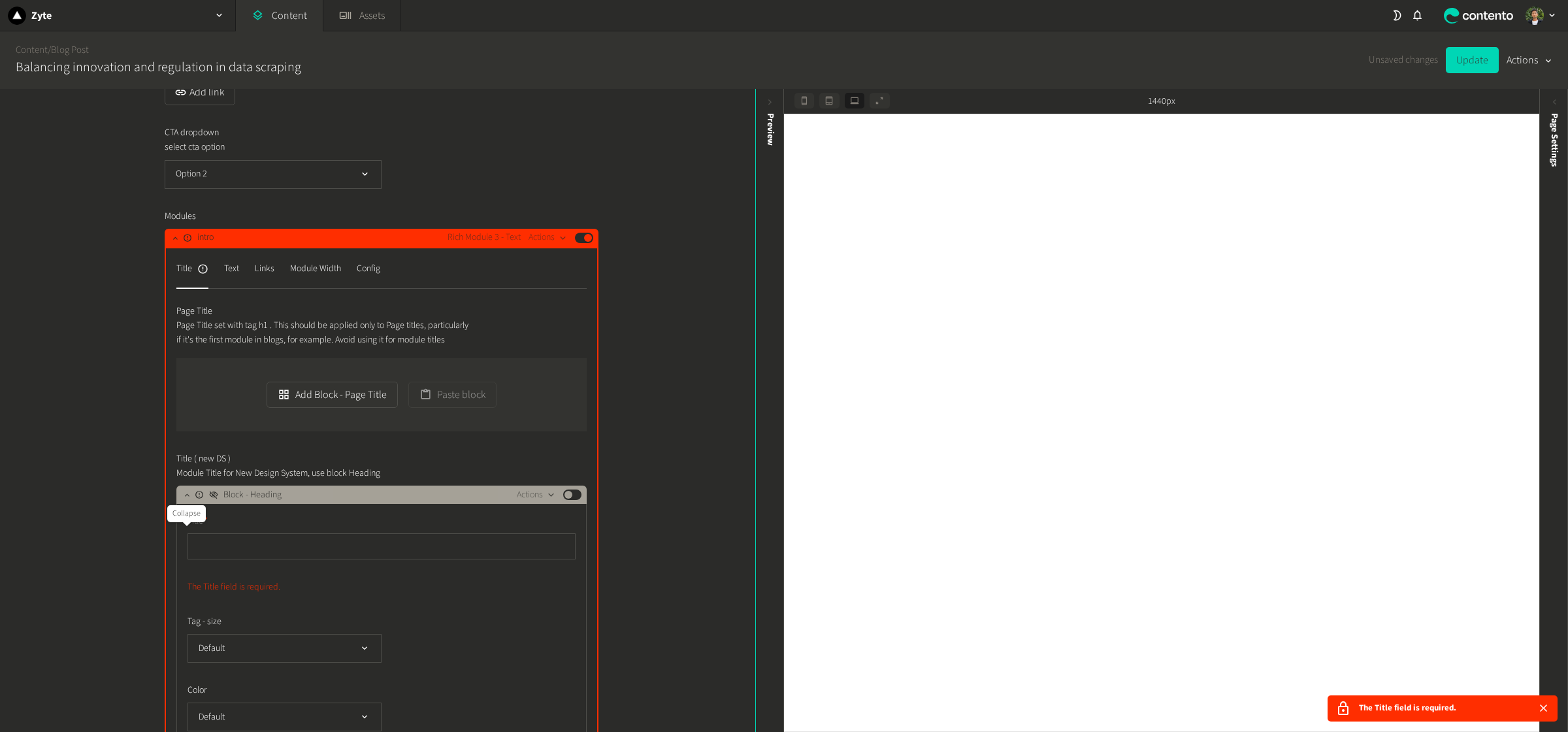
click at [186, 500] on icon "button" at bounding box center [186, 494] width 9 height 9
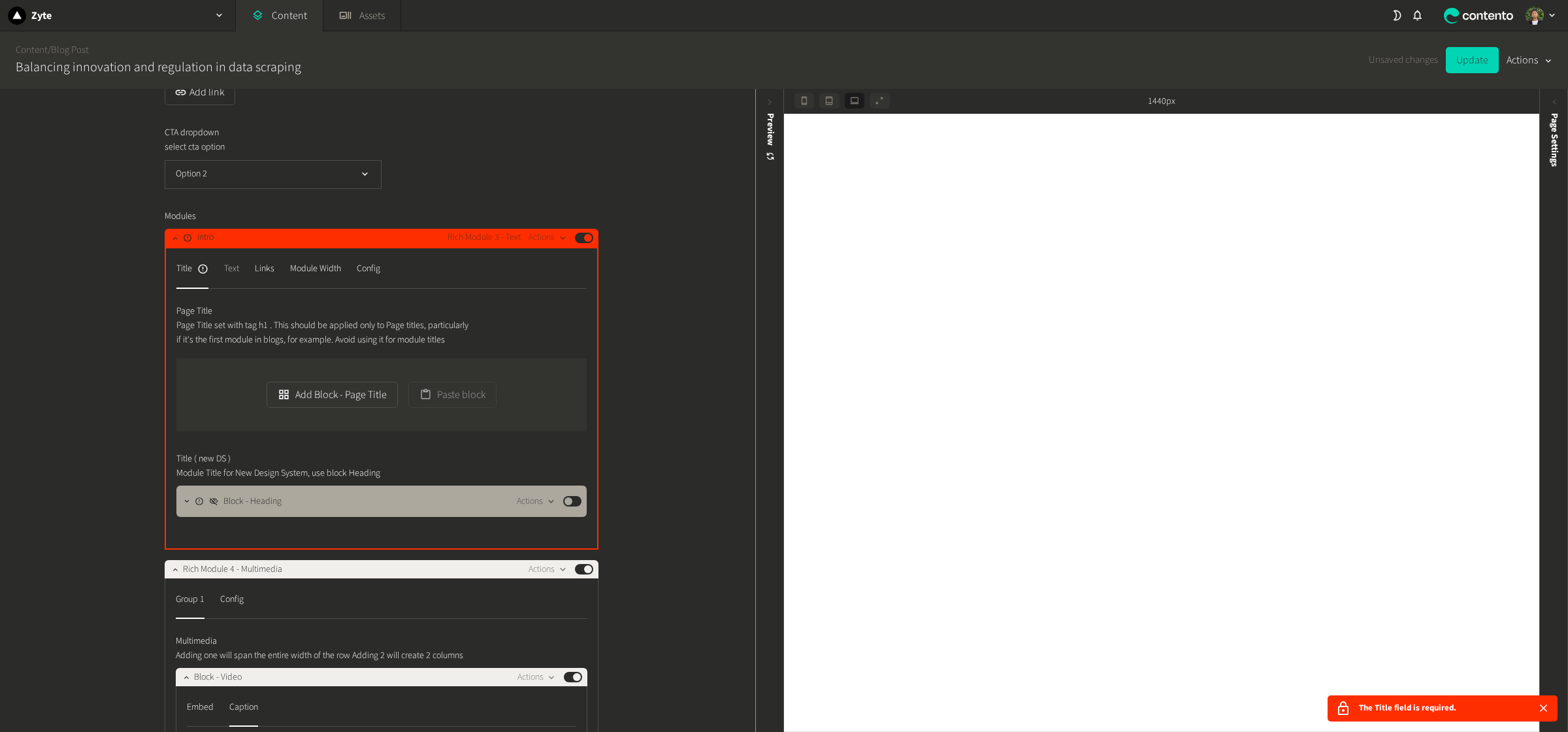
click at [234, 280] on div "Text" at bounding box center [232, 269] width 15 height 21
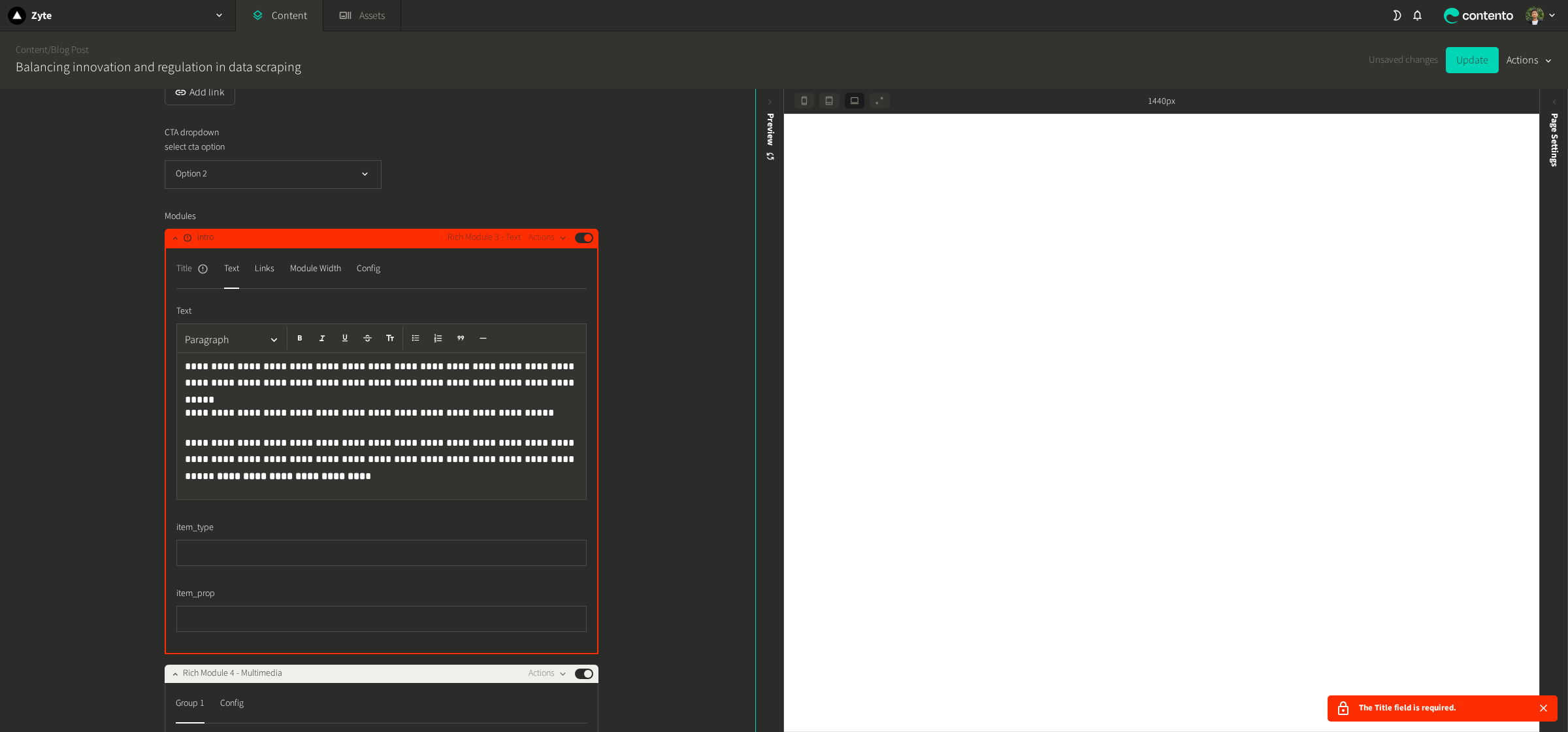
click at [192, 280] on div "Title" at bounding box center [192, 269] width 32 height 21
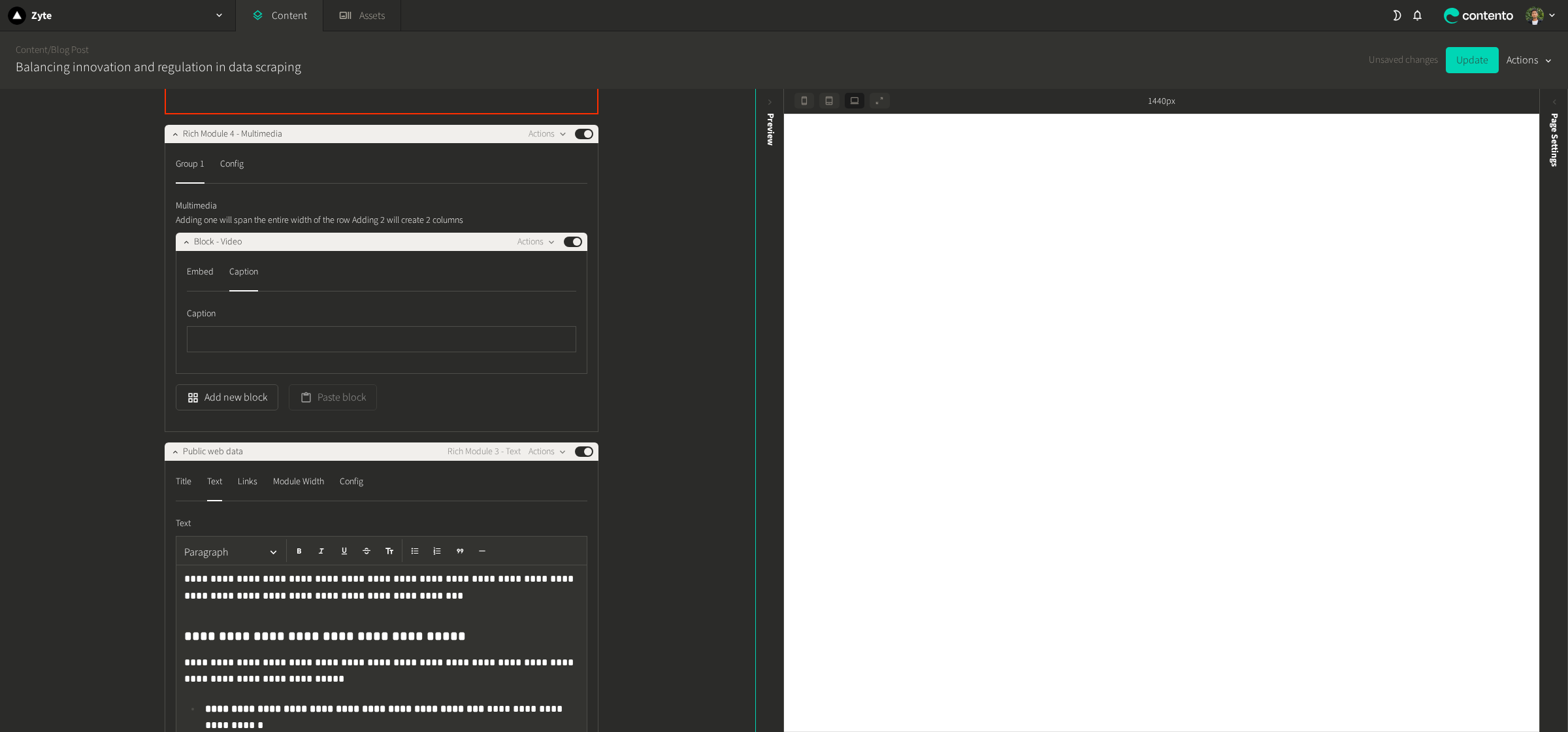
scroll to position [1716, 0]
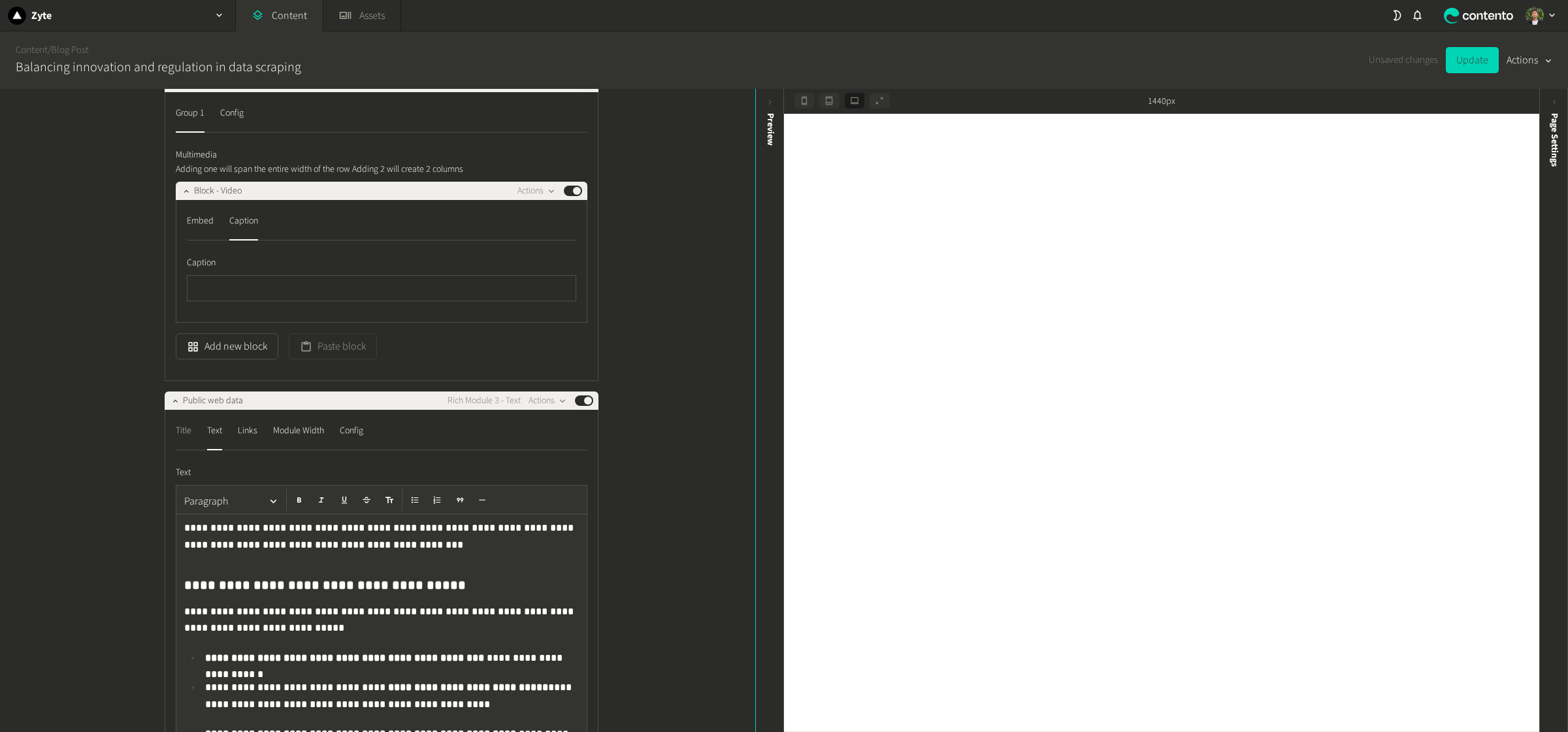
click at [186, 441] on div "Title" at bounding box center [183, 430] width 16 height 21
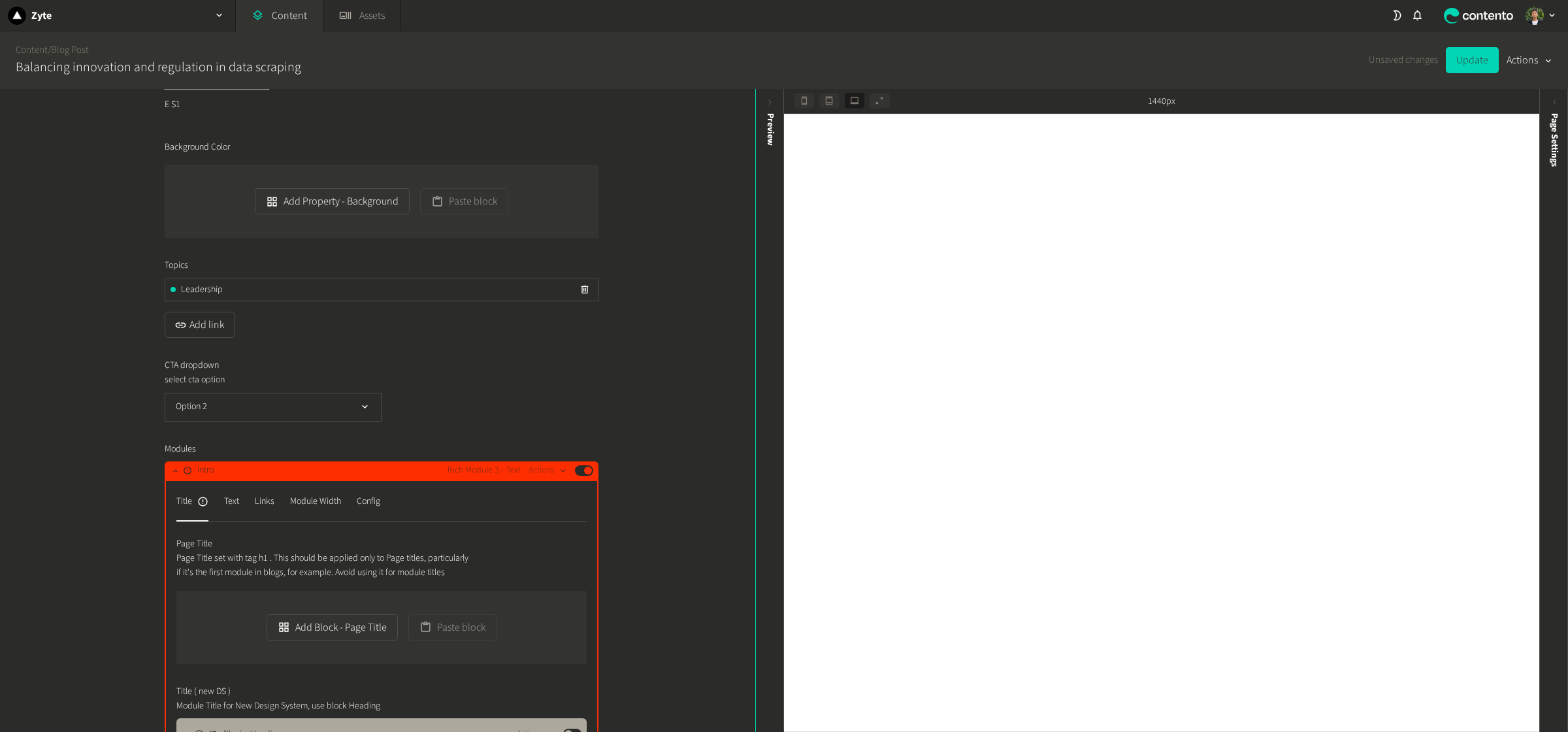
scroll to position [997, 0]
click at [581, 475] on button "Published" at bounding box center [584, 469] width 19 height 10
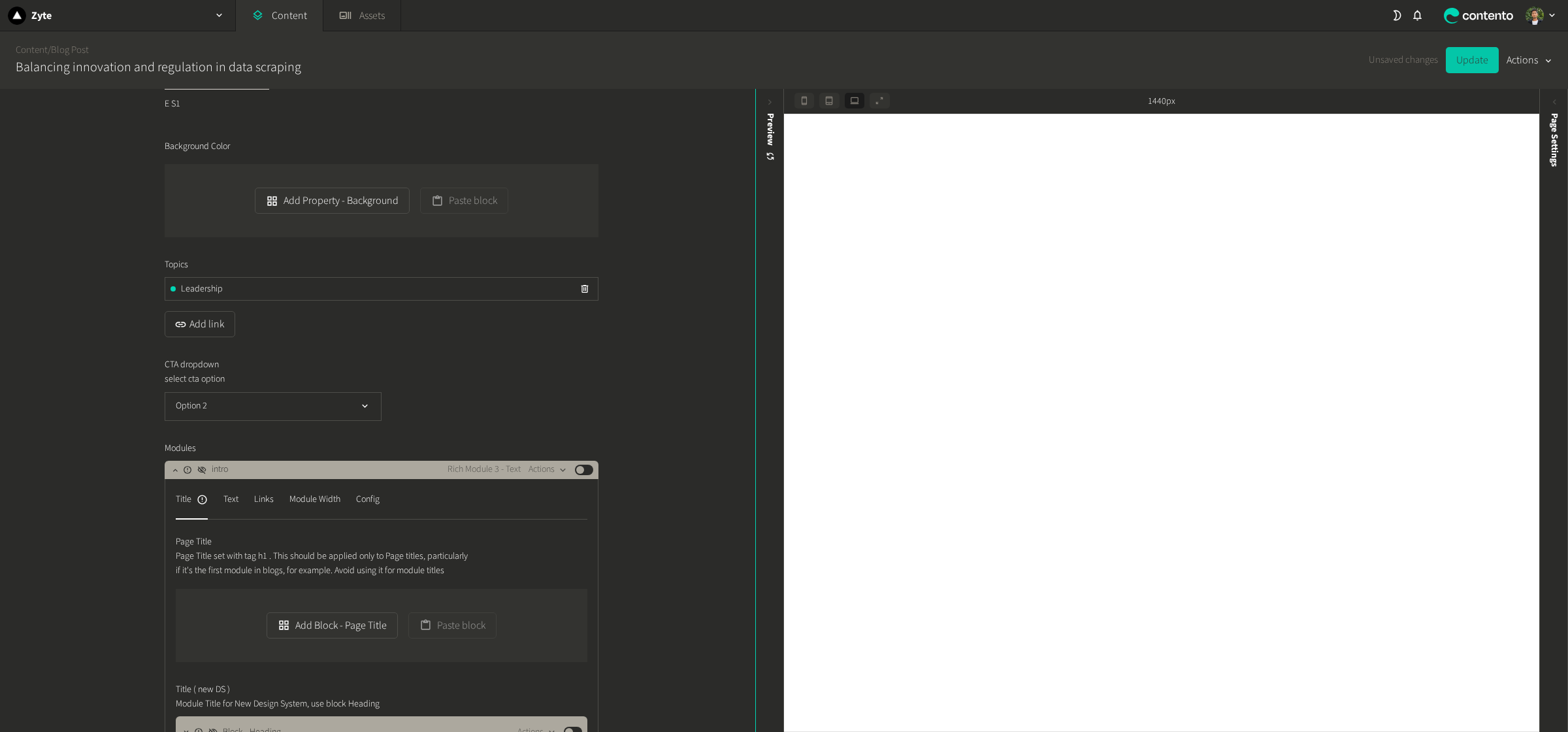
click at [1254, 60] on button "Update" at bounding box center [1472, 60] width 53 height 26
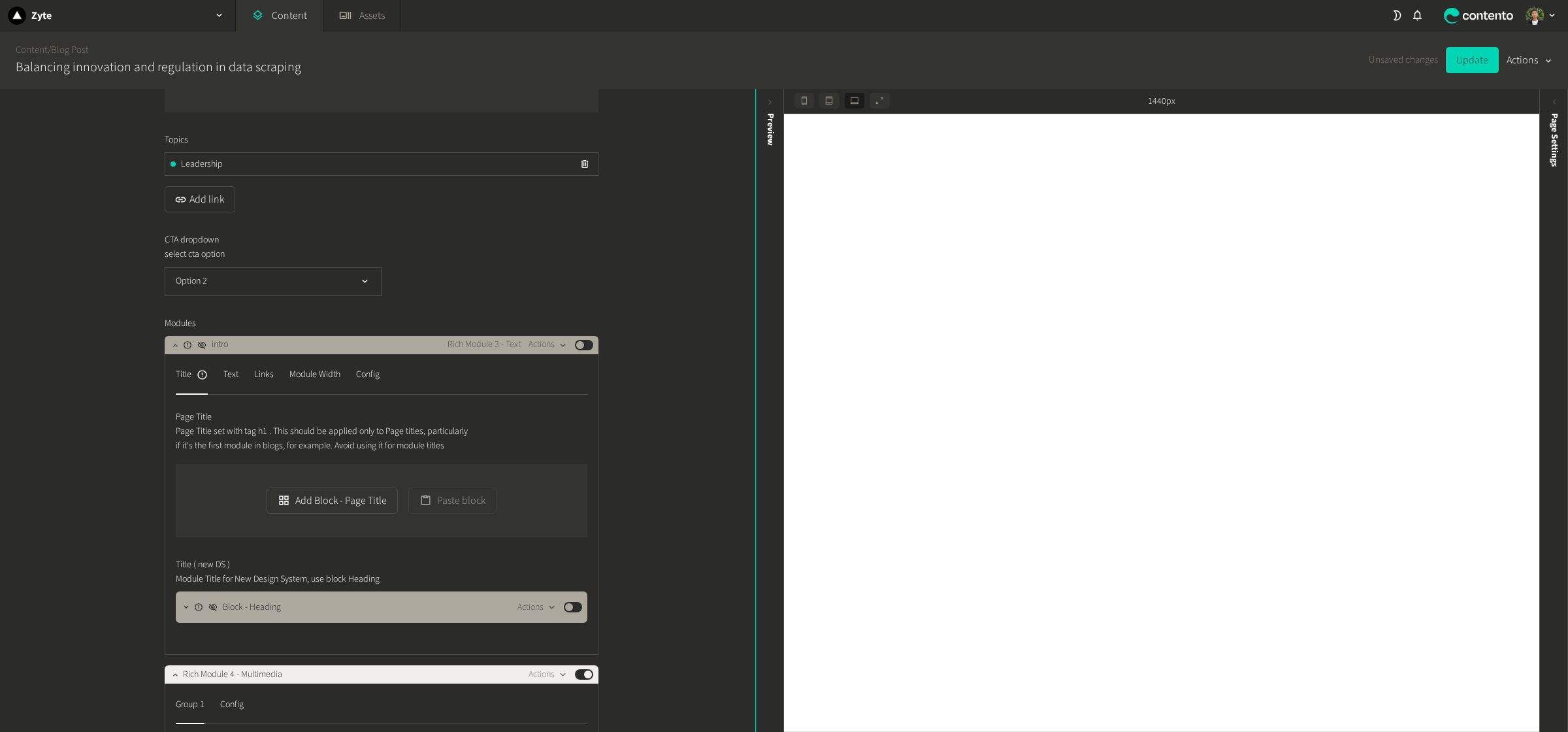
scroll to position [1089, 0]
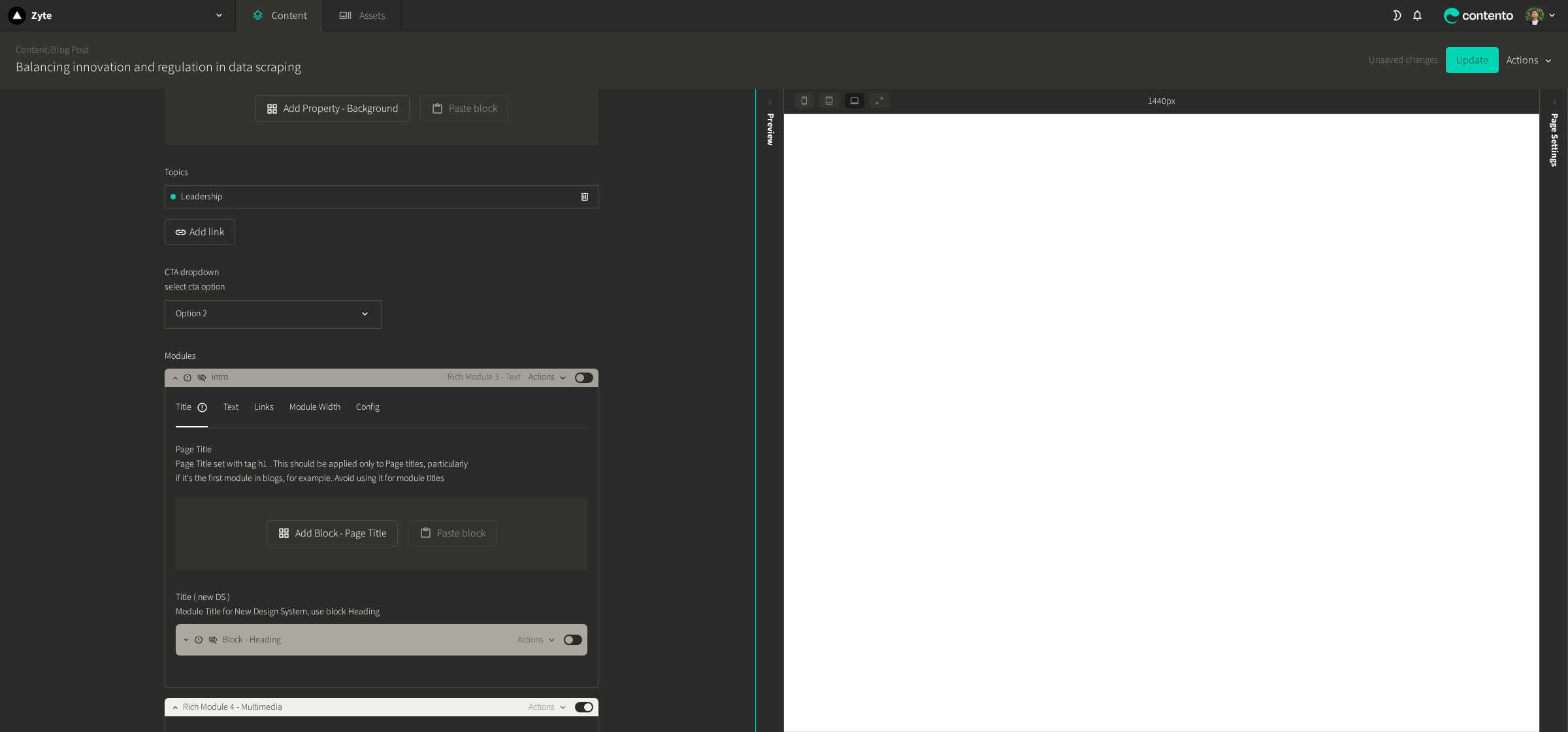
click at [559, 384] on icon "button" at bounding box center [563, 378] width 11 height 11
click at [582, 440] on button "Copy to clipboard" at bounding box center [570, 434] width 87 height 24
click at [546, 386] on button "Actions" at bounding box center [548, 377] width 38 height 16
click at [554, 500] on button "Delete" at bounding box center [570, 507] width 87 height 24
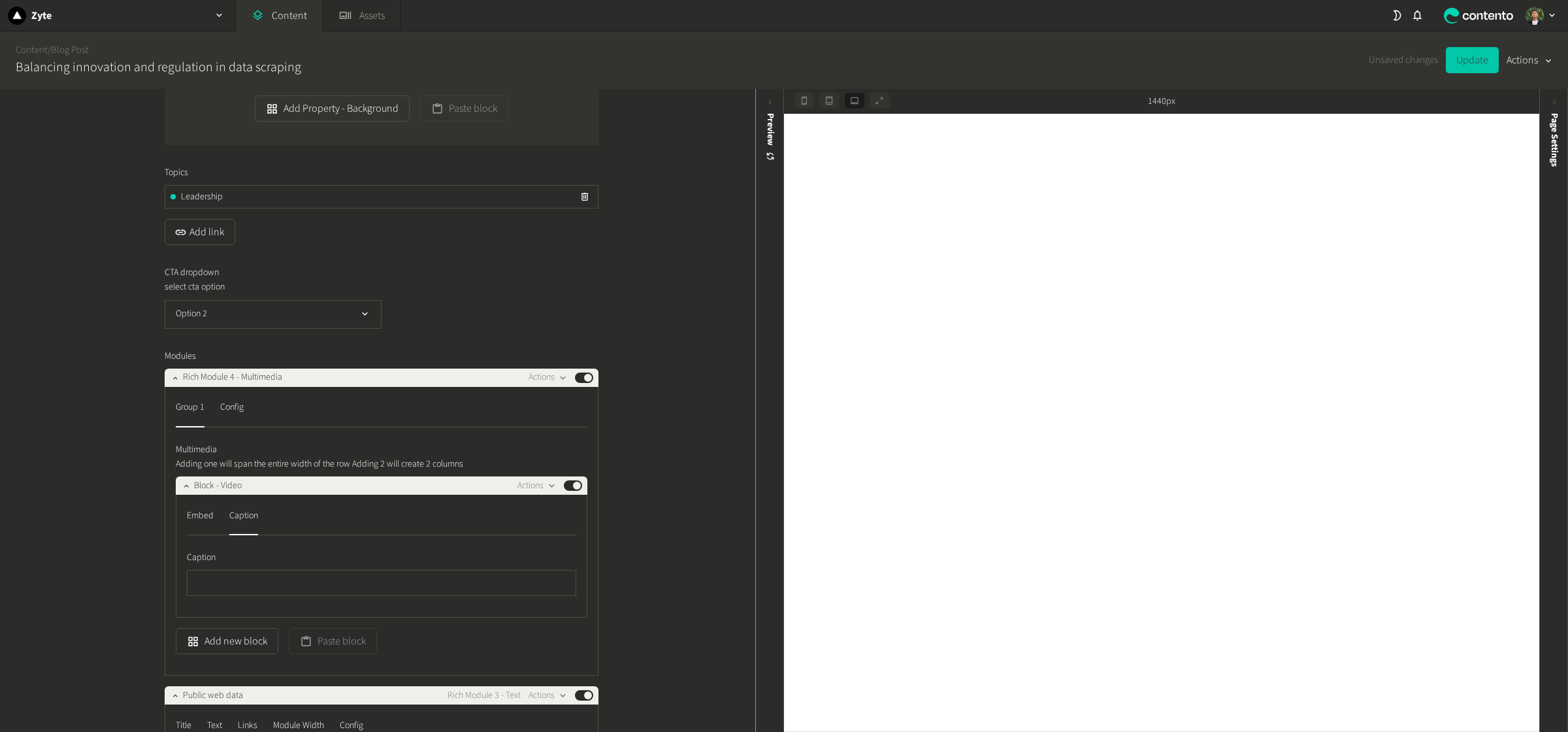
click at [1254, 61] on button "Update" at bounding box center [1472, 60] width 53 height 26
click at [177, 387] on div at bounding box center [175, 377] width 16 height 19
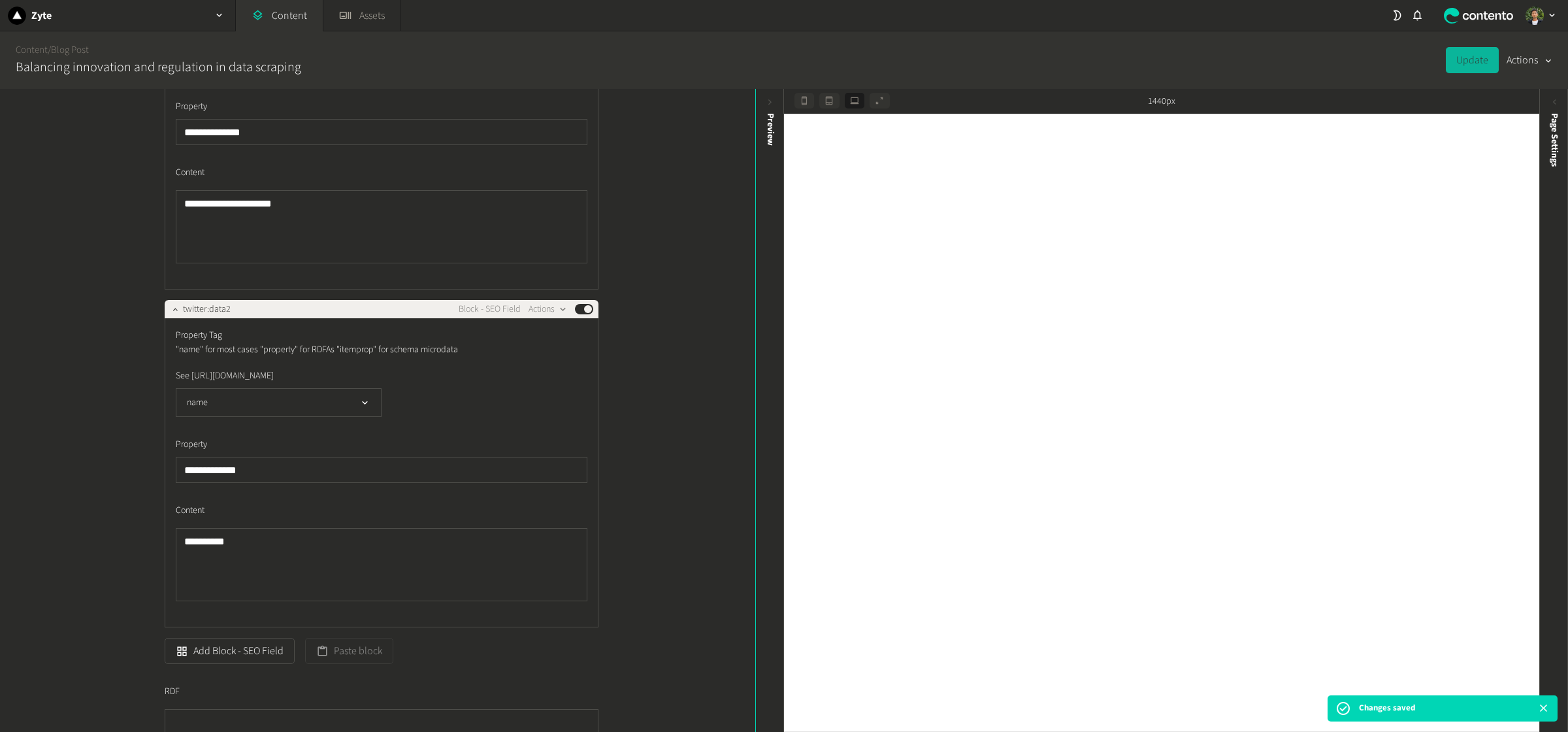
scroll to position [6776, 0]
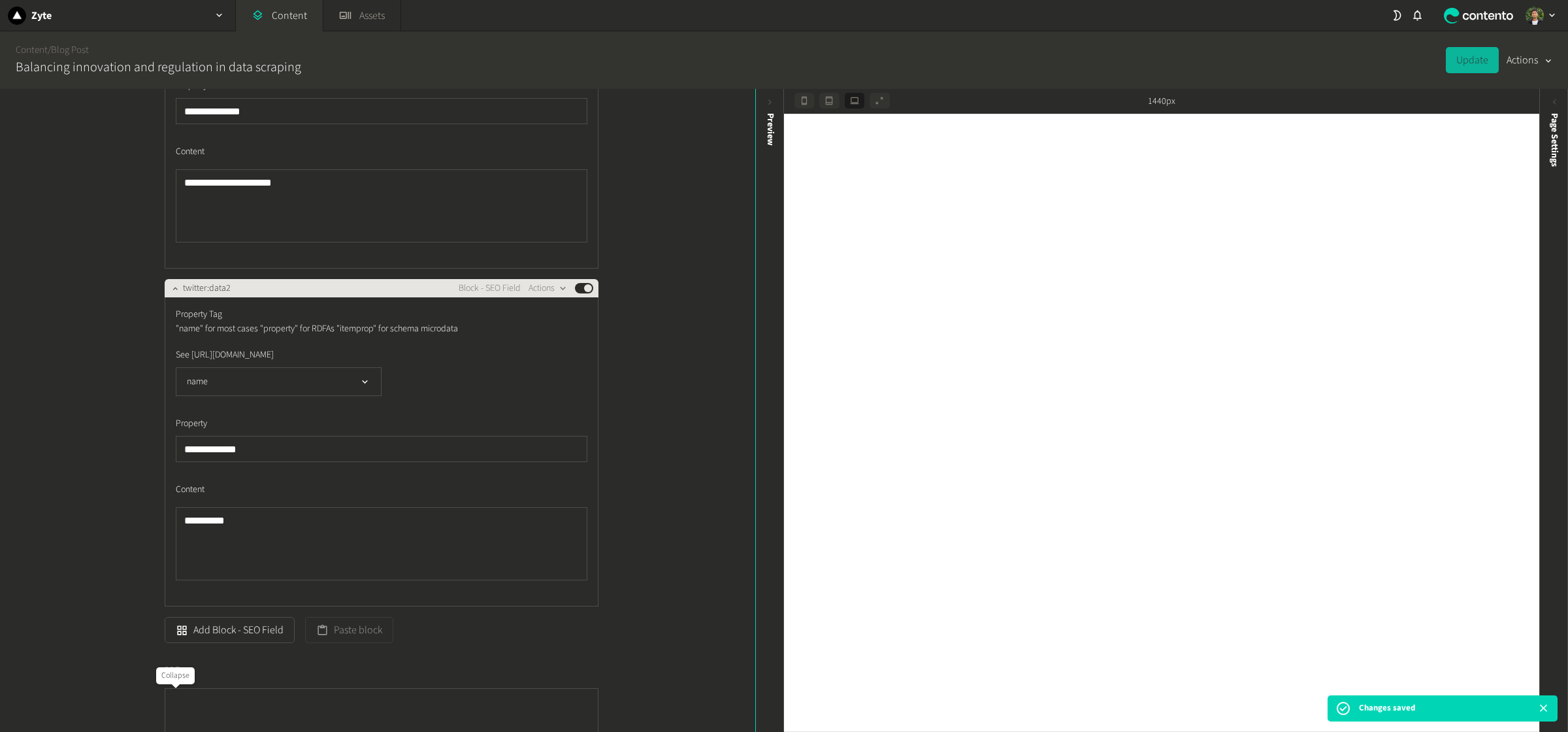
click at [172, 293] on icon "button" at bounding box center [175, 288] width 9 height 9
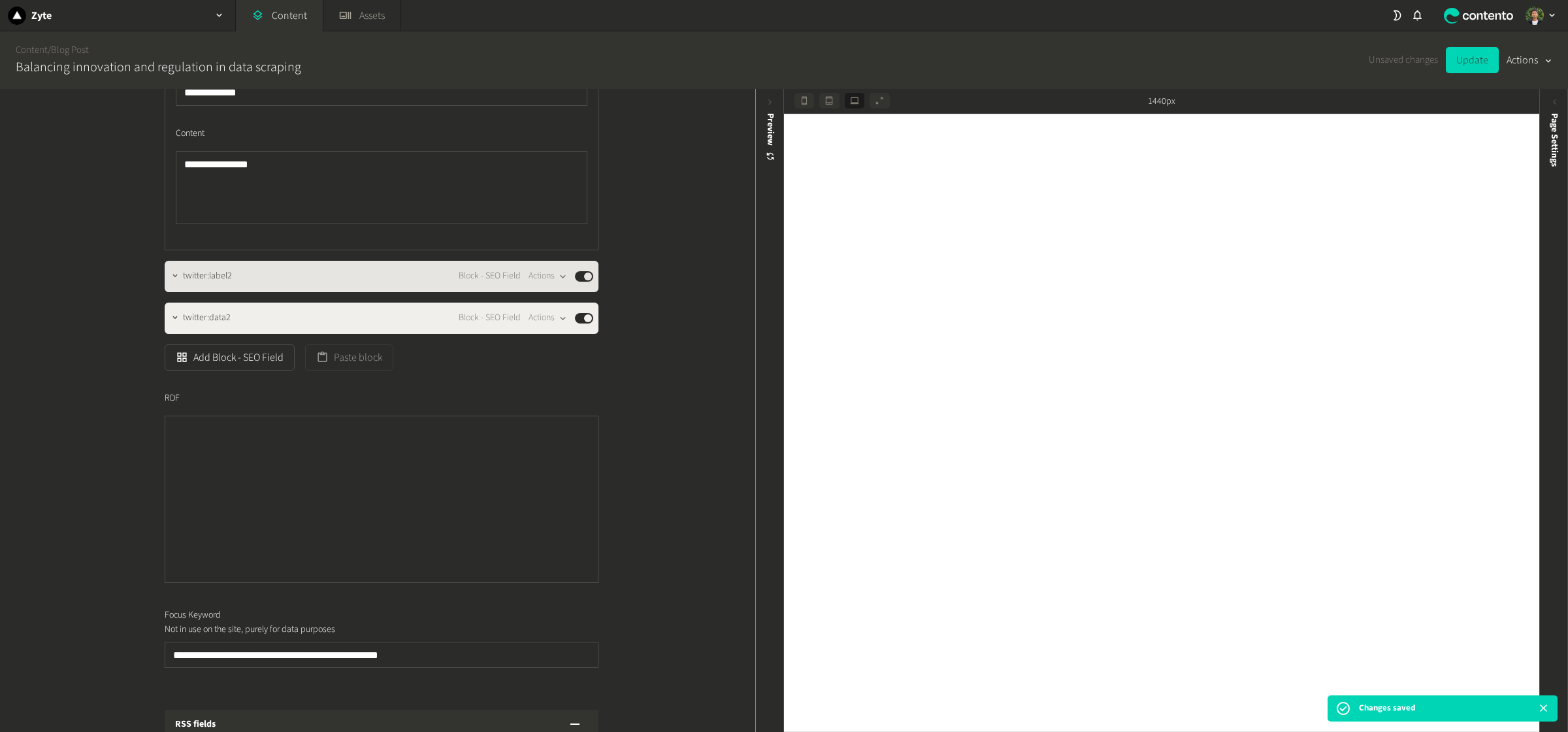
scroll to position [6446, 0]
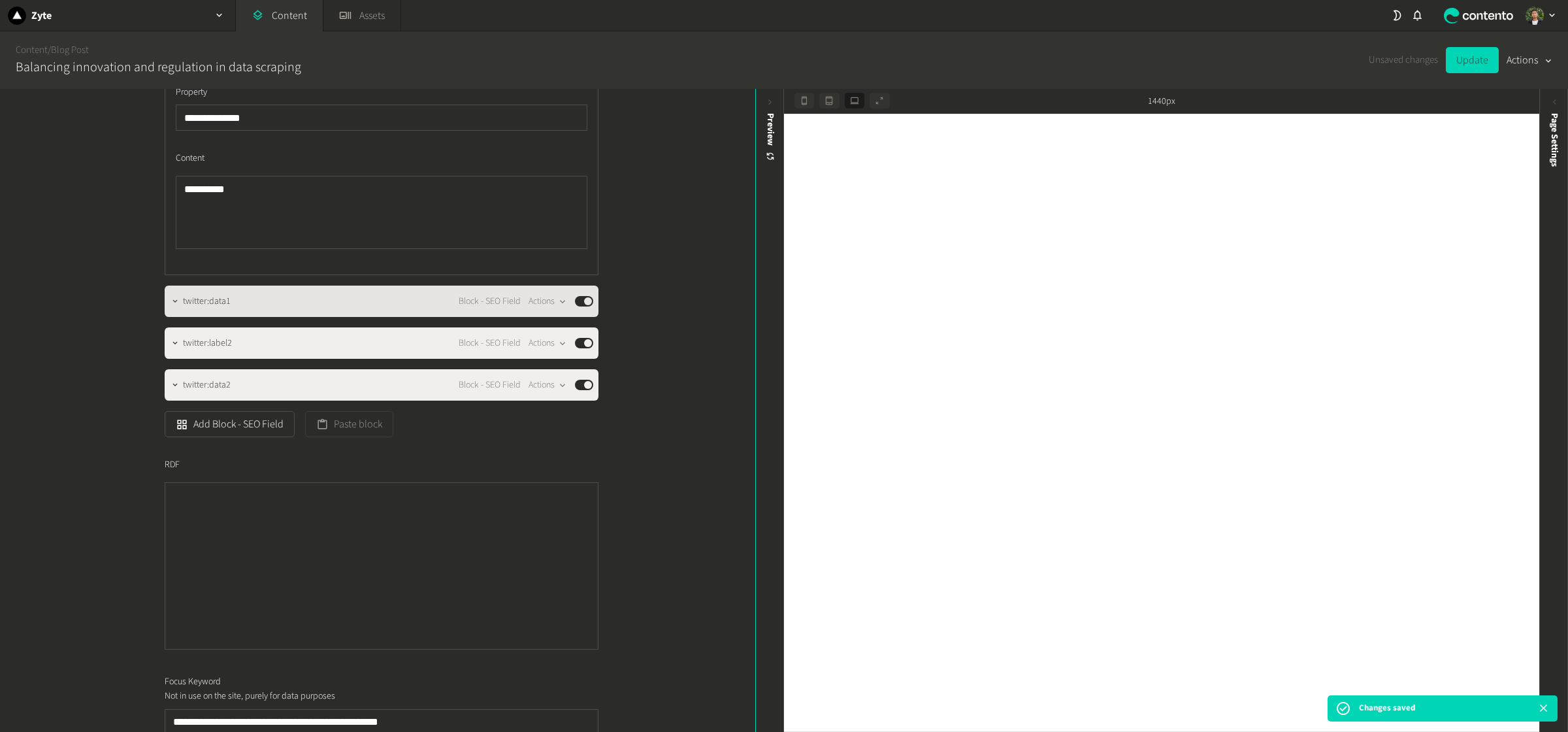
scroll to position [6022, 0]
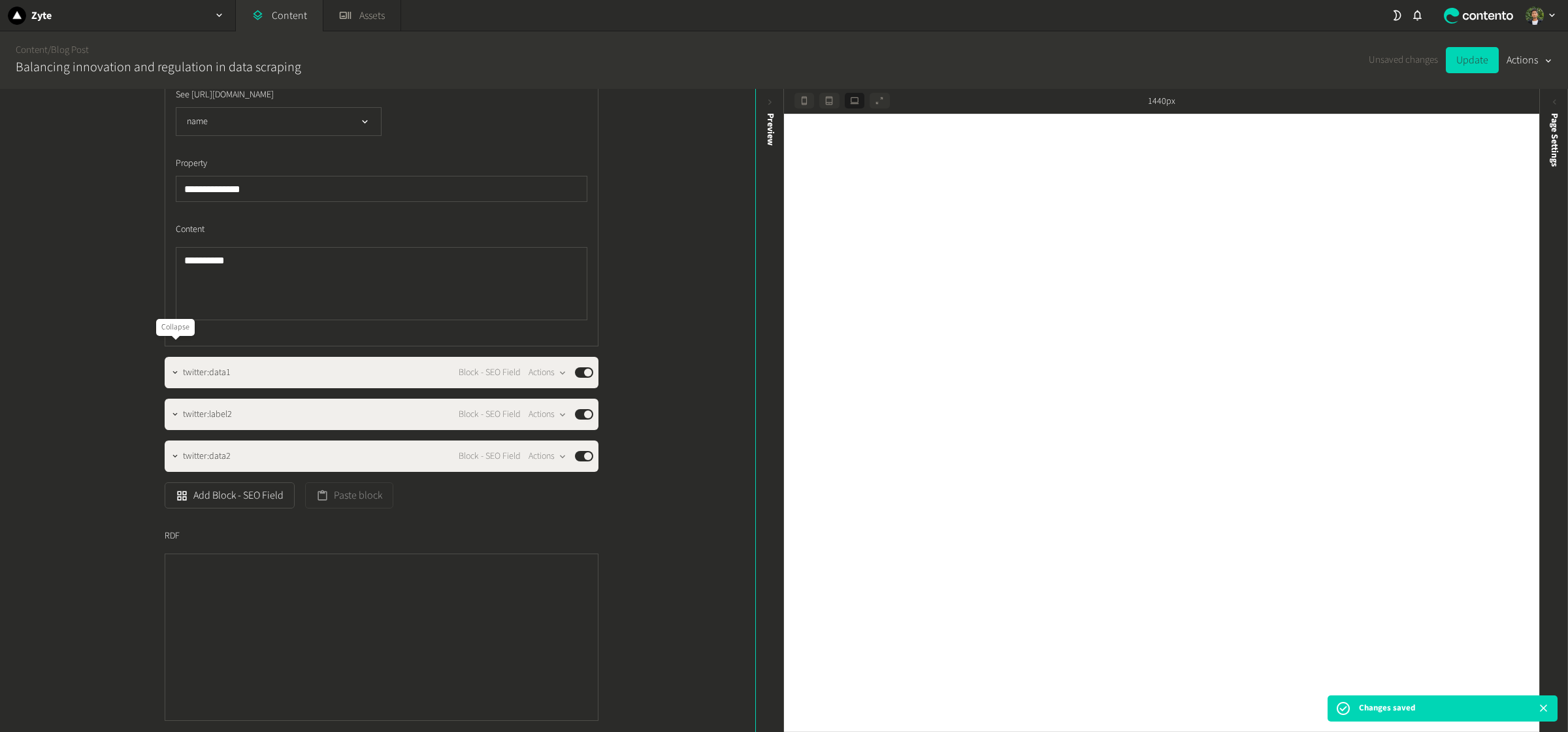
click at [171, 33] on icon "button" at bounding box center [175, 27] width 9 height 9
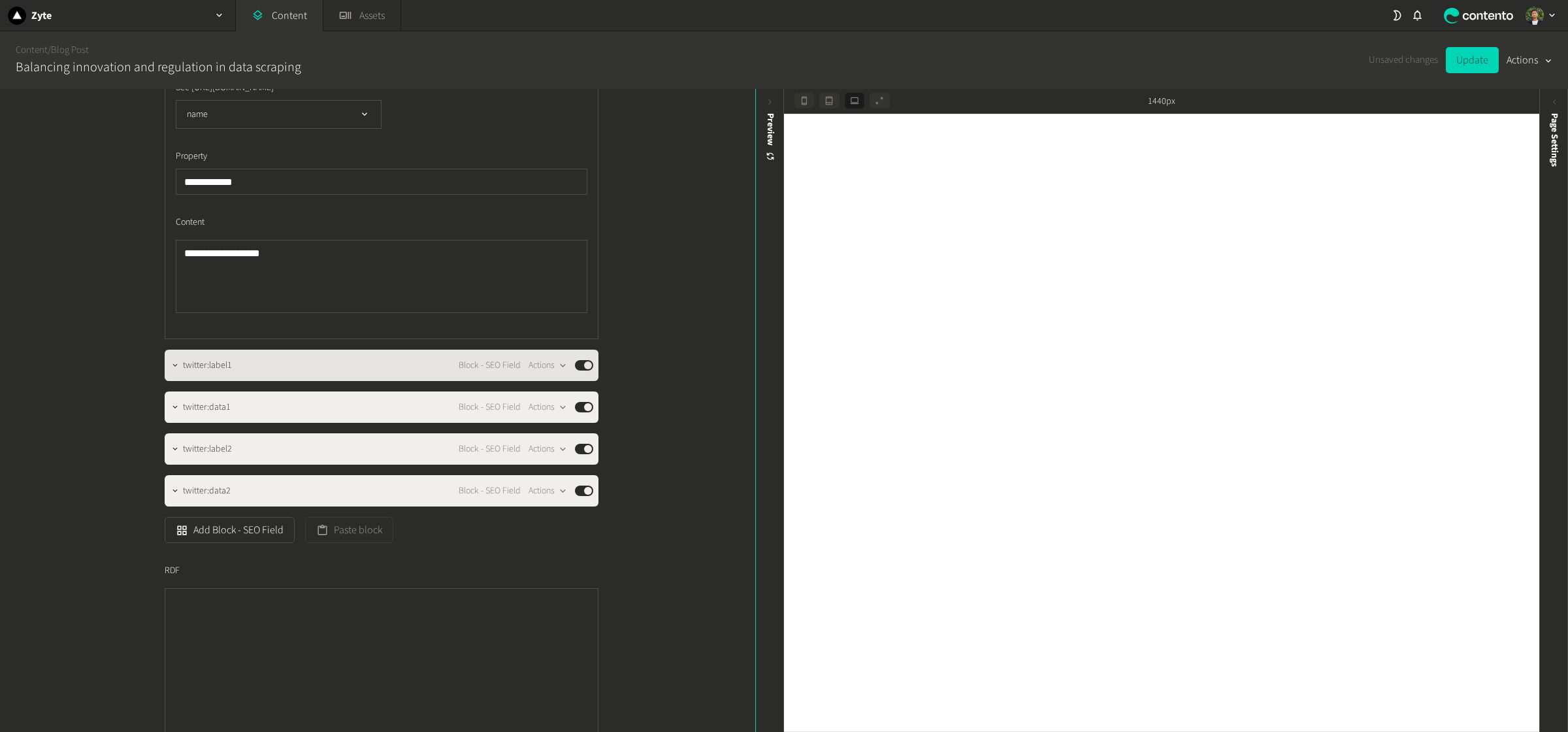
scroll to position [5665, 0]
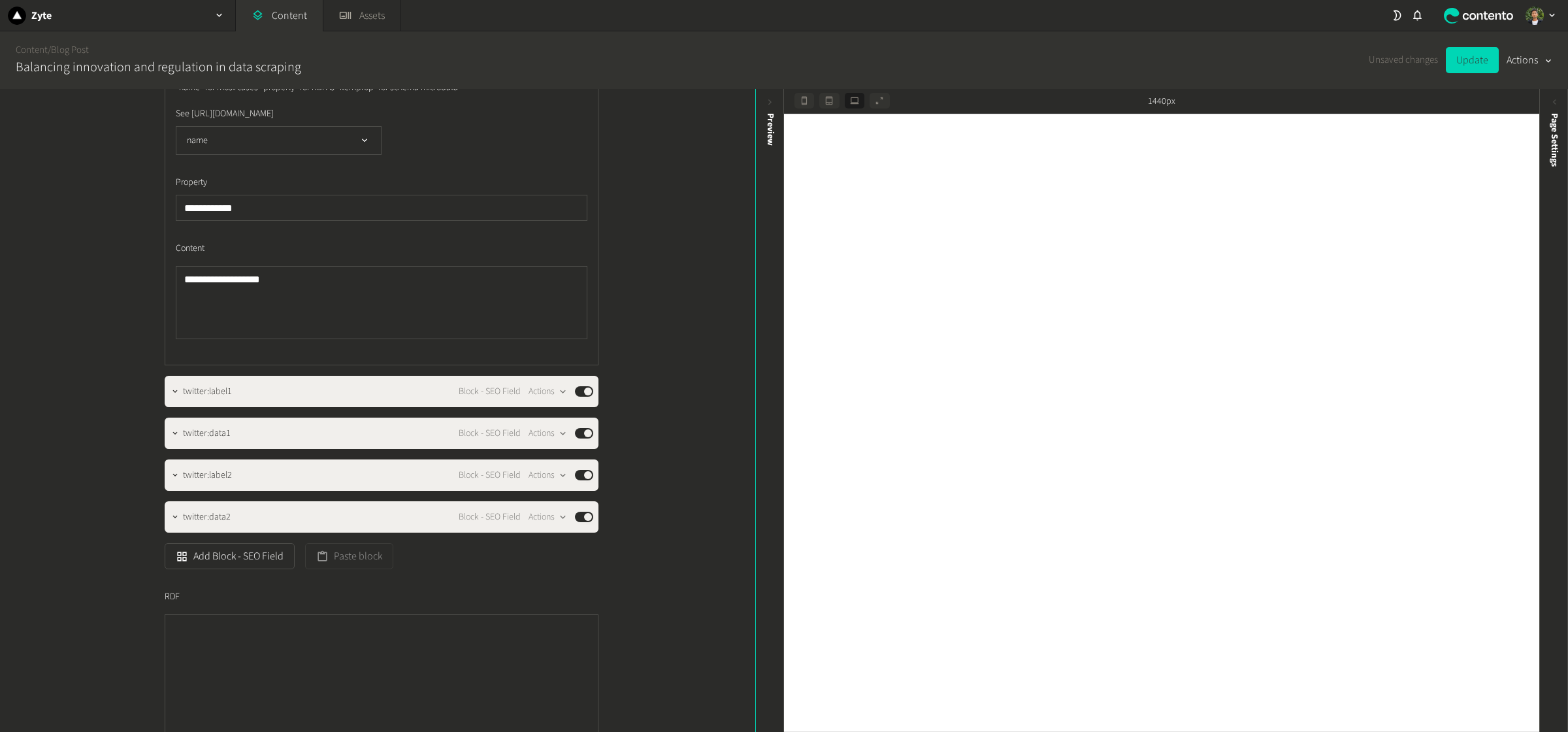
click at [172, 351] on div "**********" at bounding box center [381, 211] width 434 height 309
click at [175, 51] on icon "button" at bounding box center [175, 46] width 9 height 9
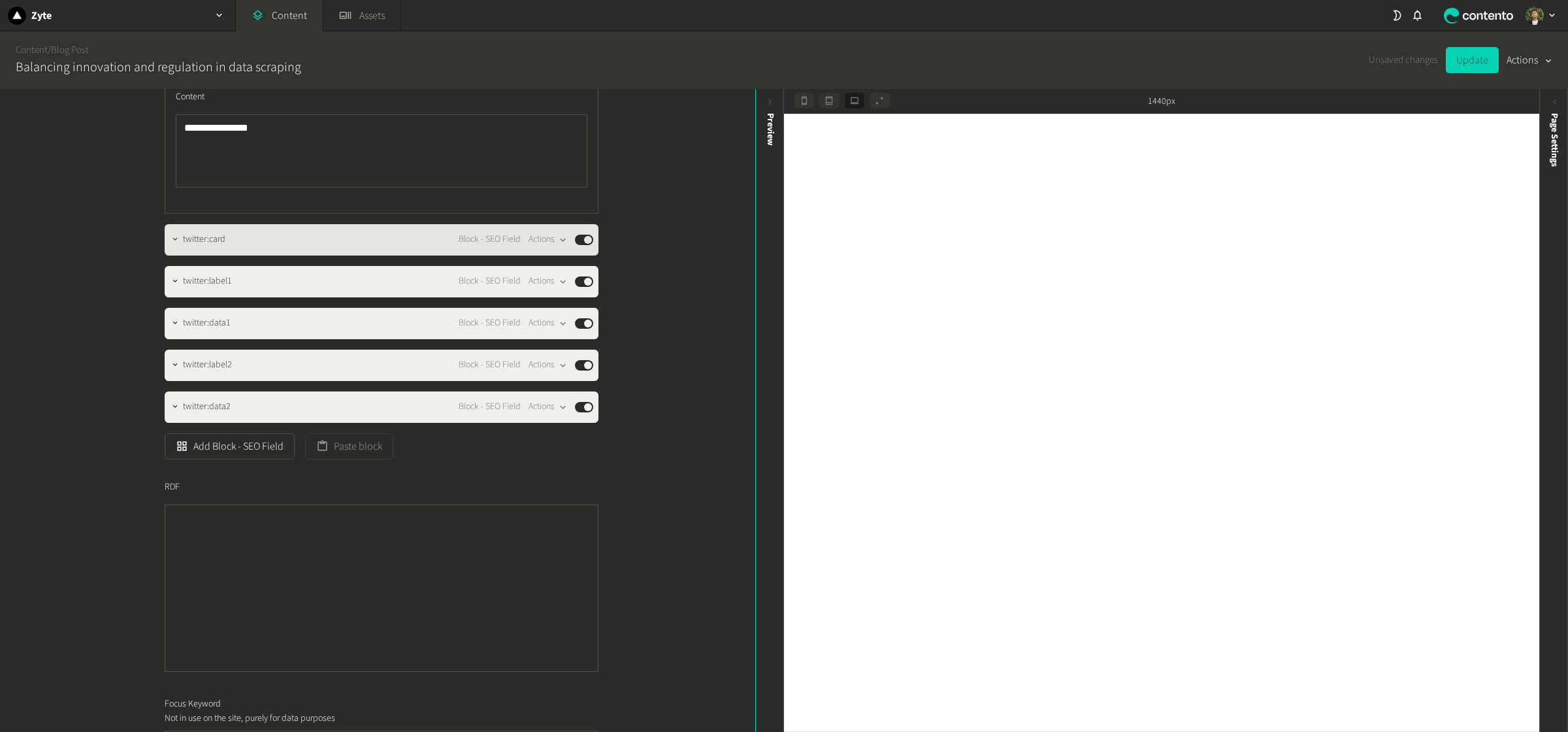
scroll to position [5371, 0]
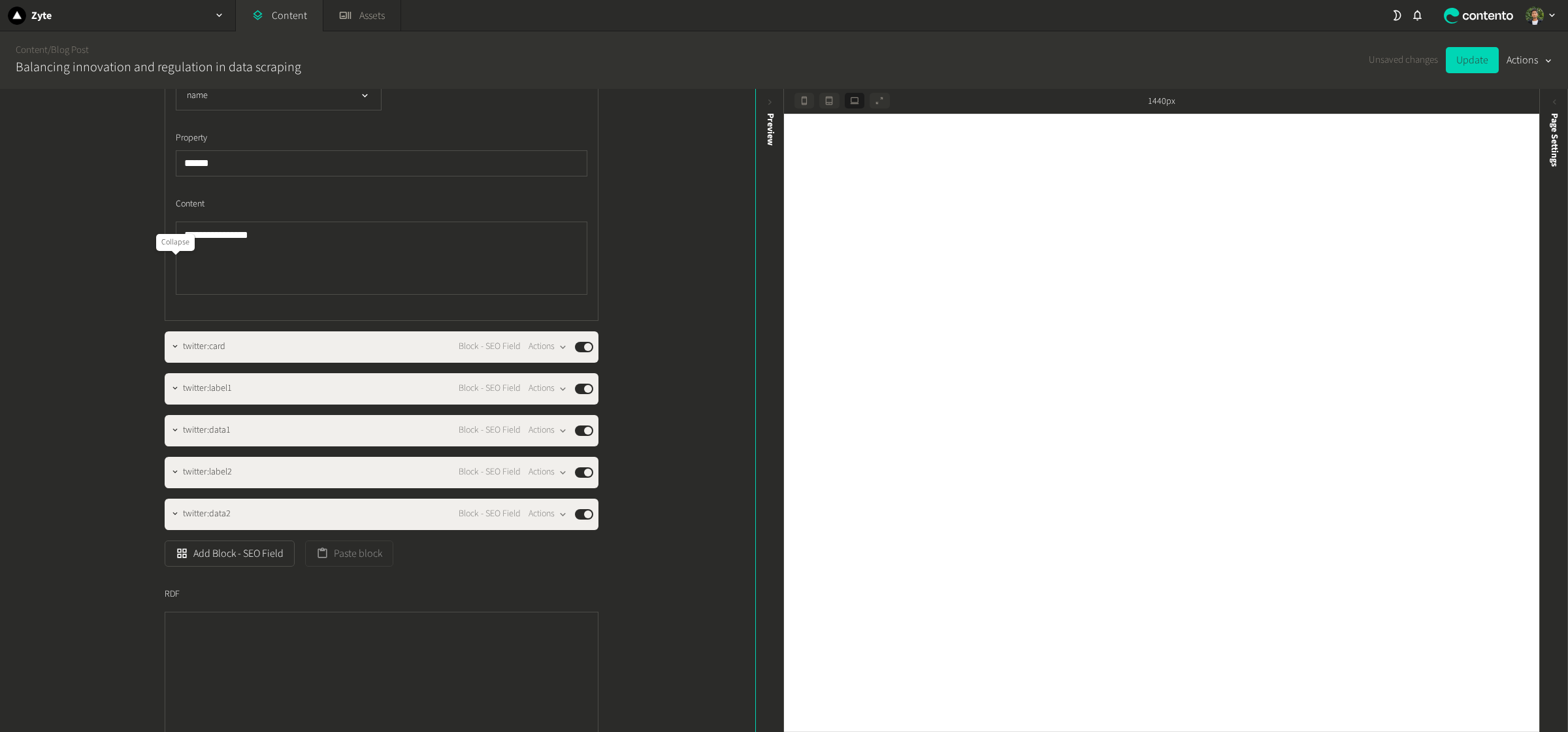
click at [168, 11] on div at bounding box center [175, 2] width 16 height 19
click at [177, 7] on icon "button" at bounding box center [175, 1] width 9 height 9
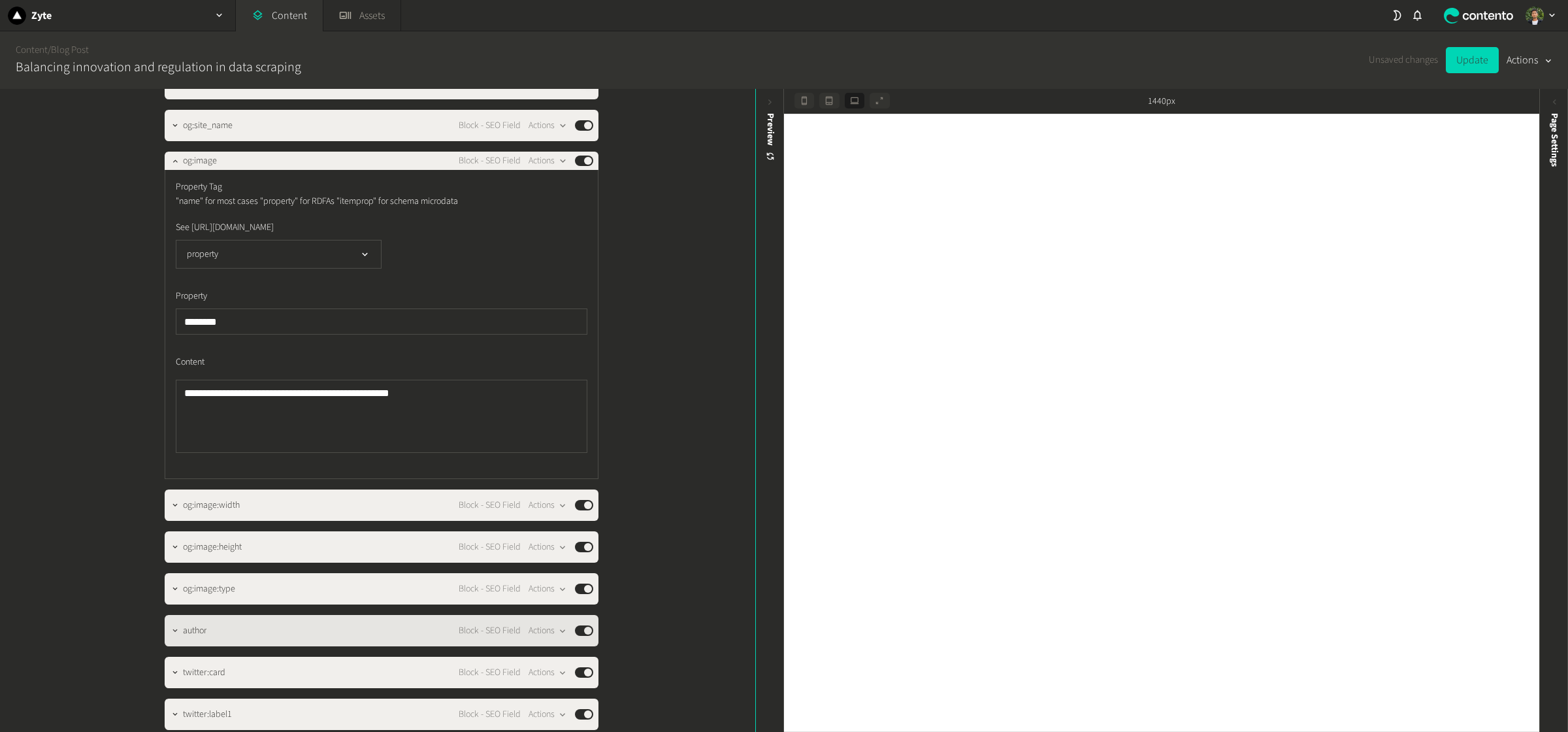
scroll to position [4738, 0]
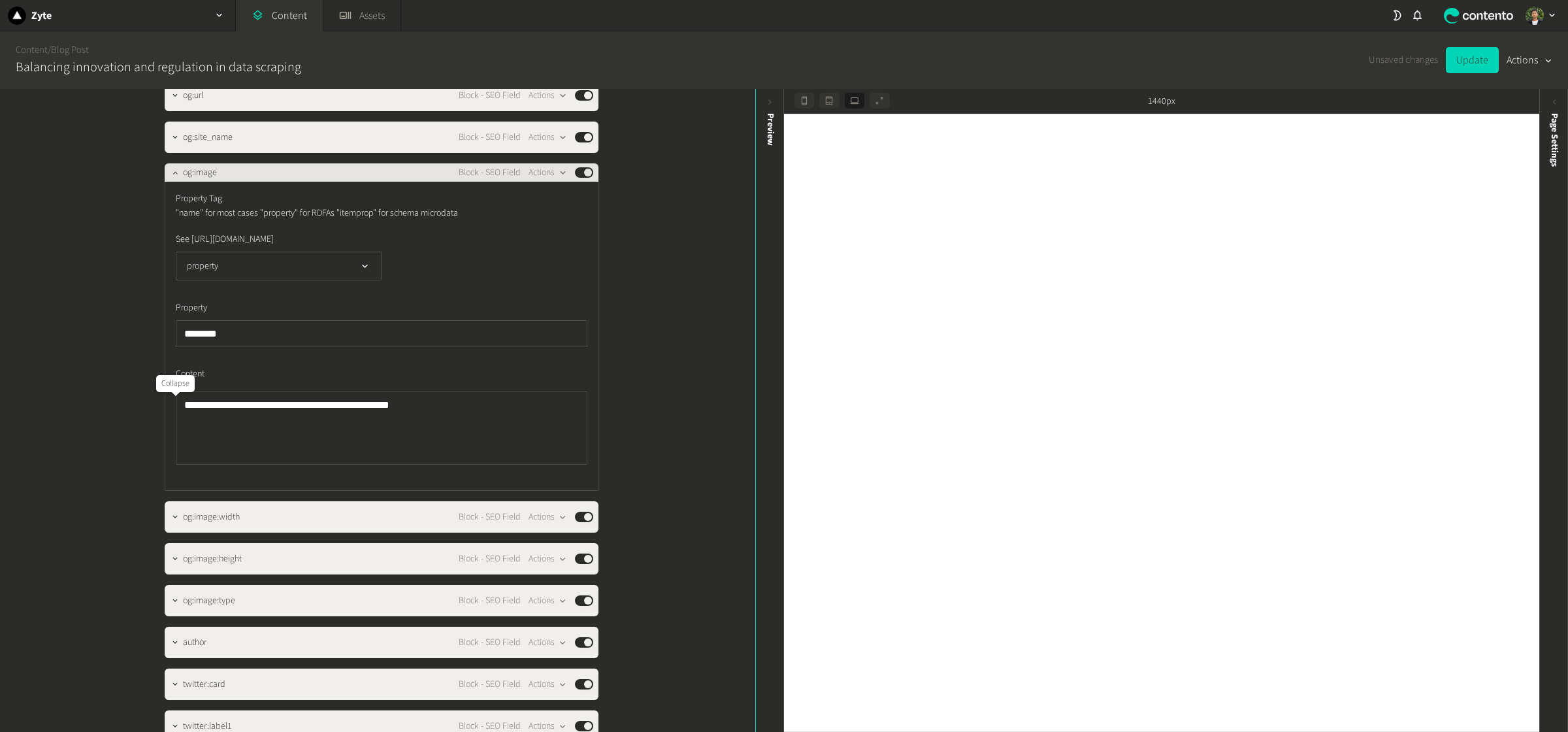
click at [175, 177] on icon "button" at bounding box center [175, 172] width 9 height 9
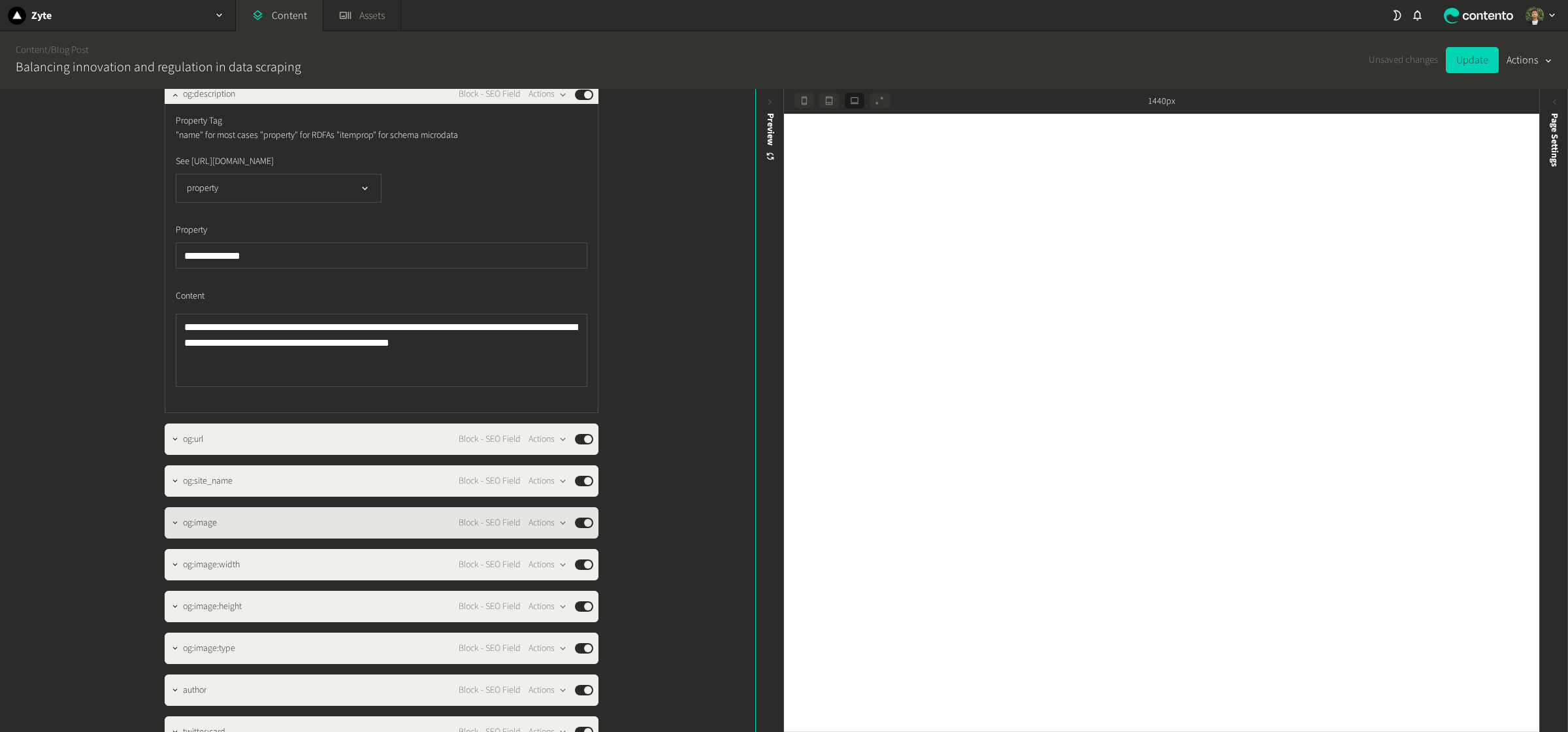
scroll to position [4378, 0]
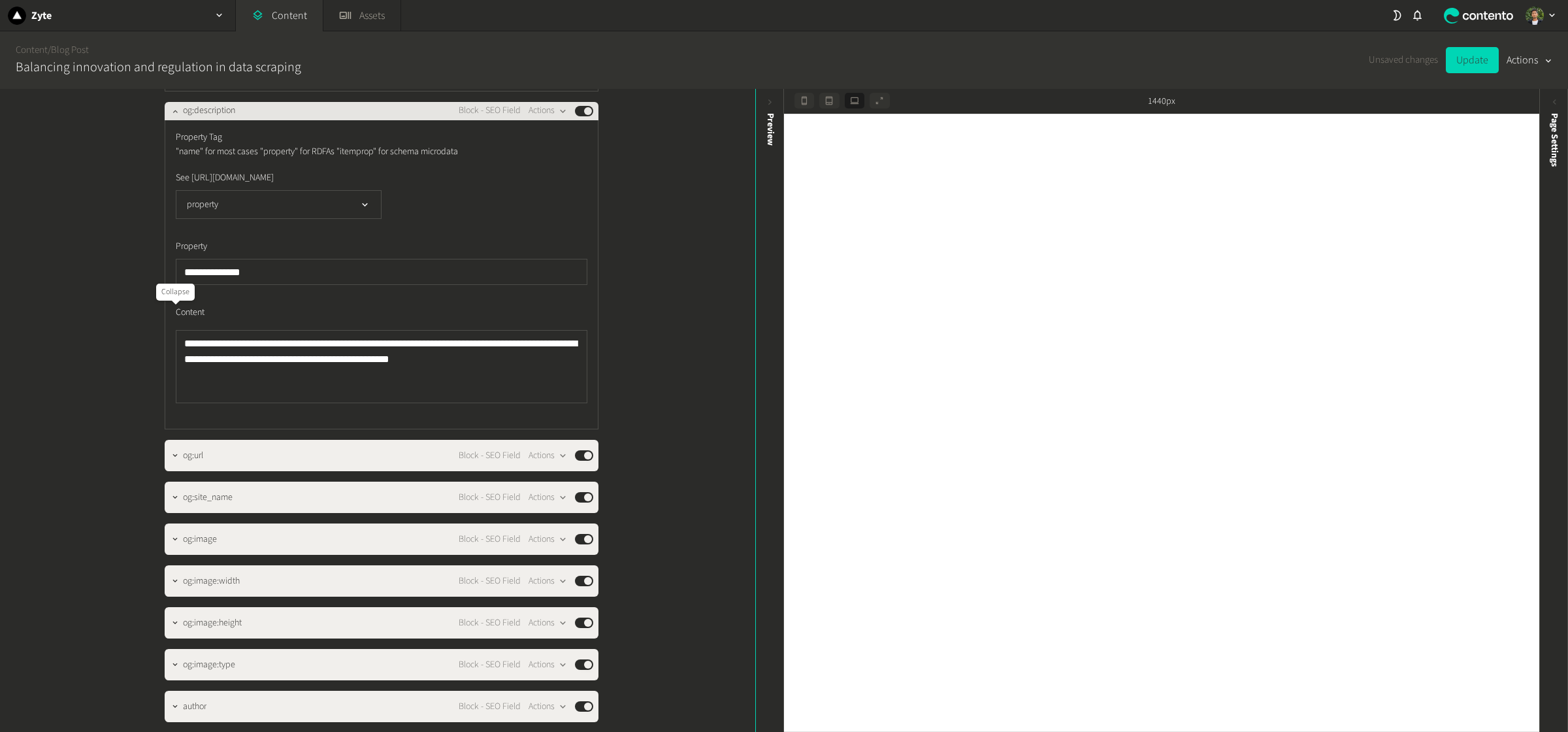
click at [174, 115] on icon "button" at bounding box center [175, 111] width 9 height 9
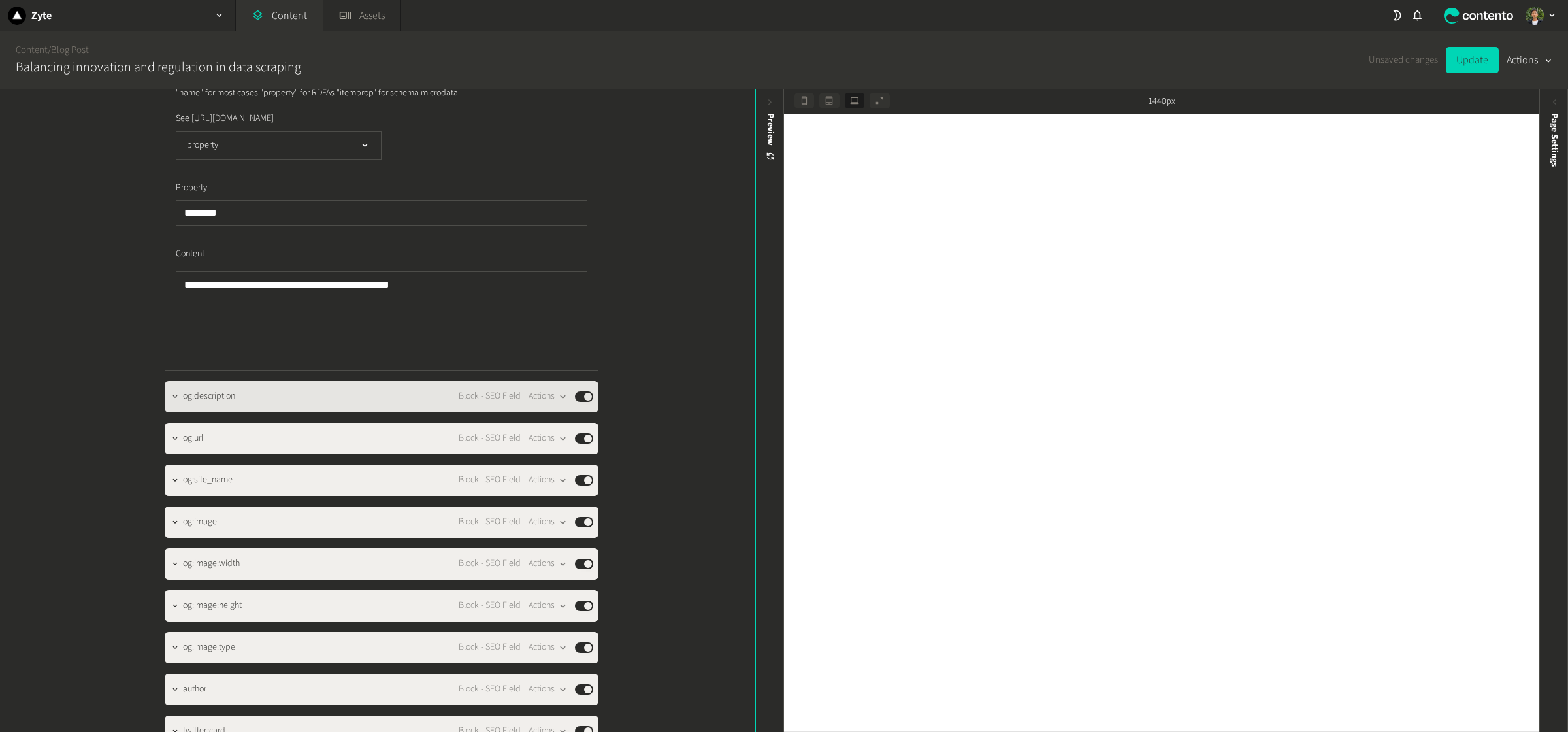
scroll to position [4051, 0]
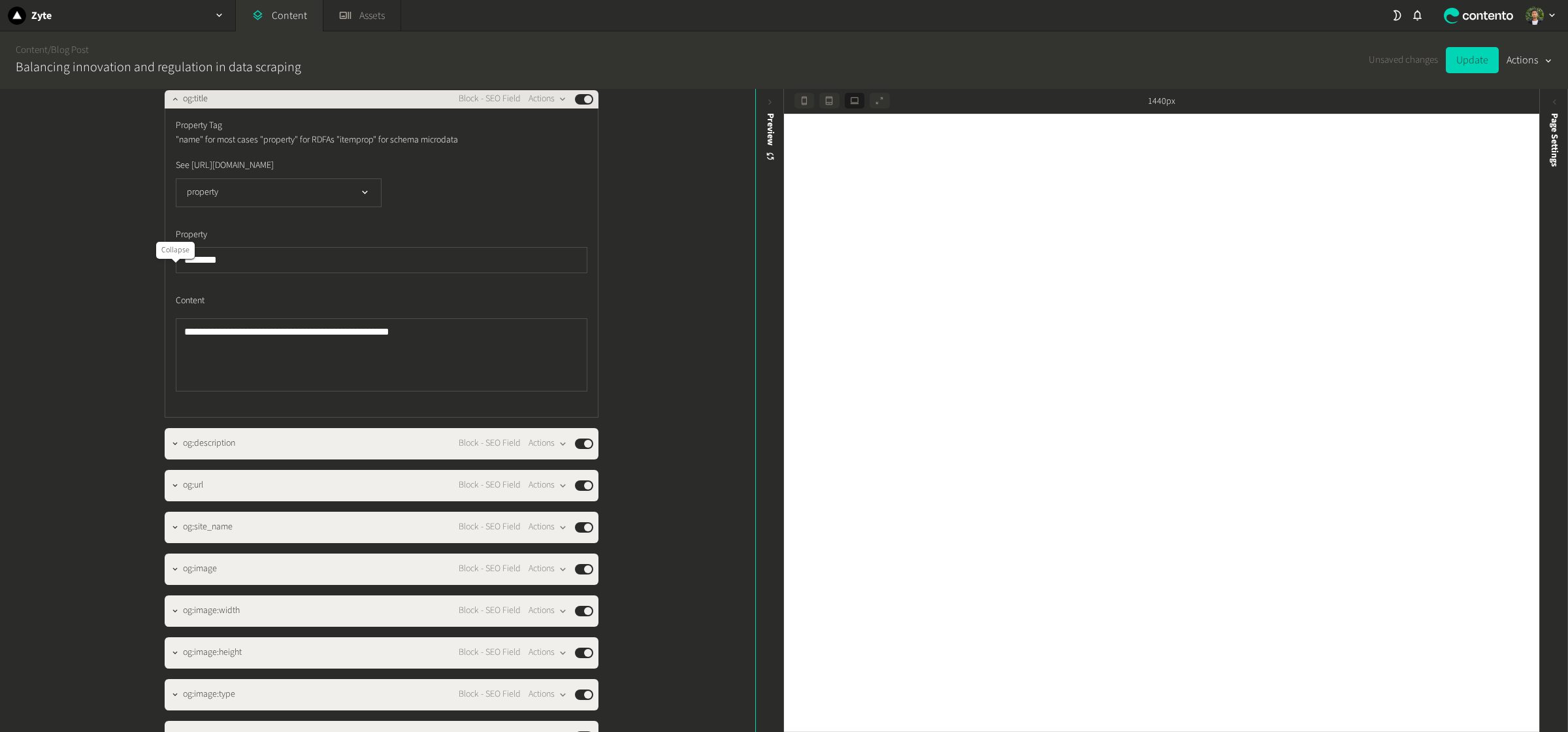
click at [173, 103] on icon "button" at bounding box center [175, 98] width 9 height 9
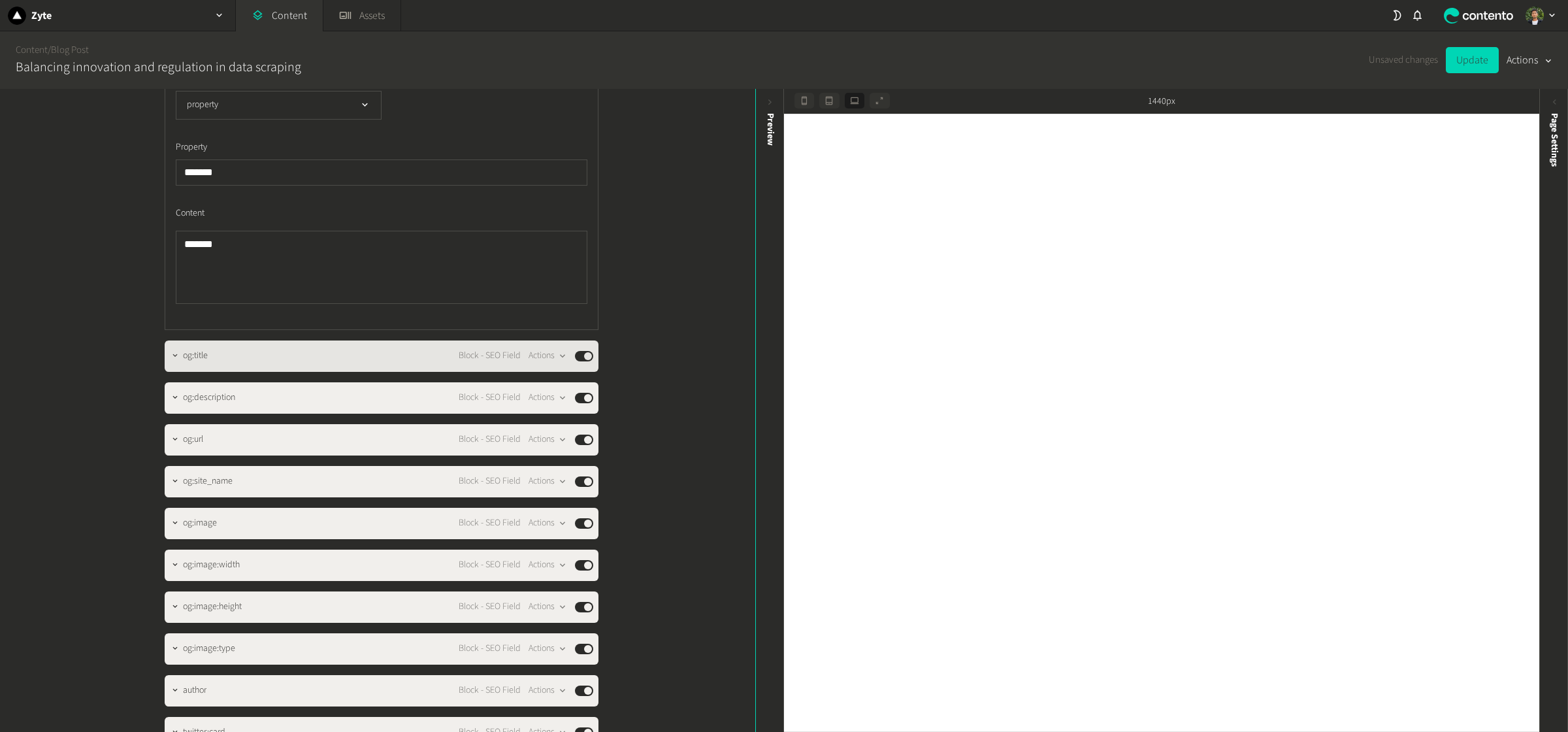
scroll to position [3697, 0]
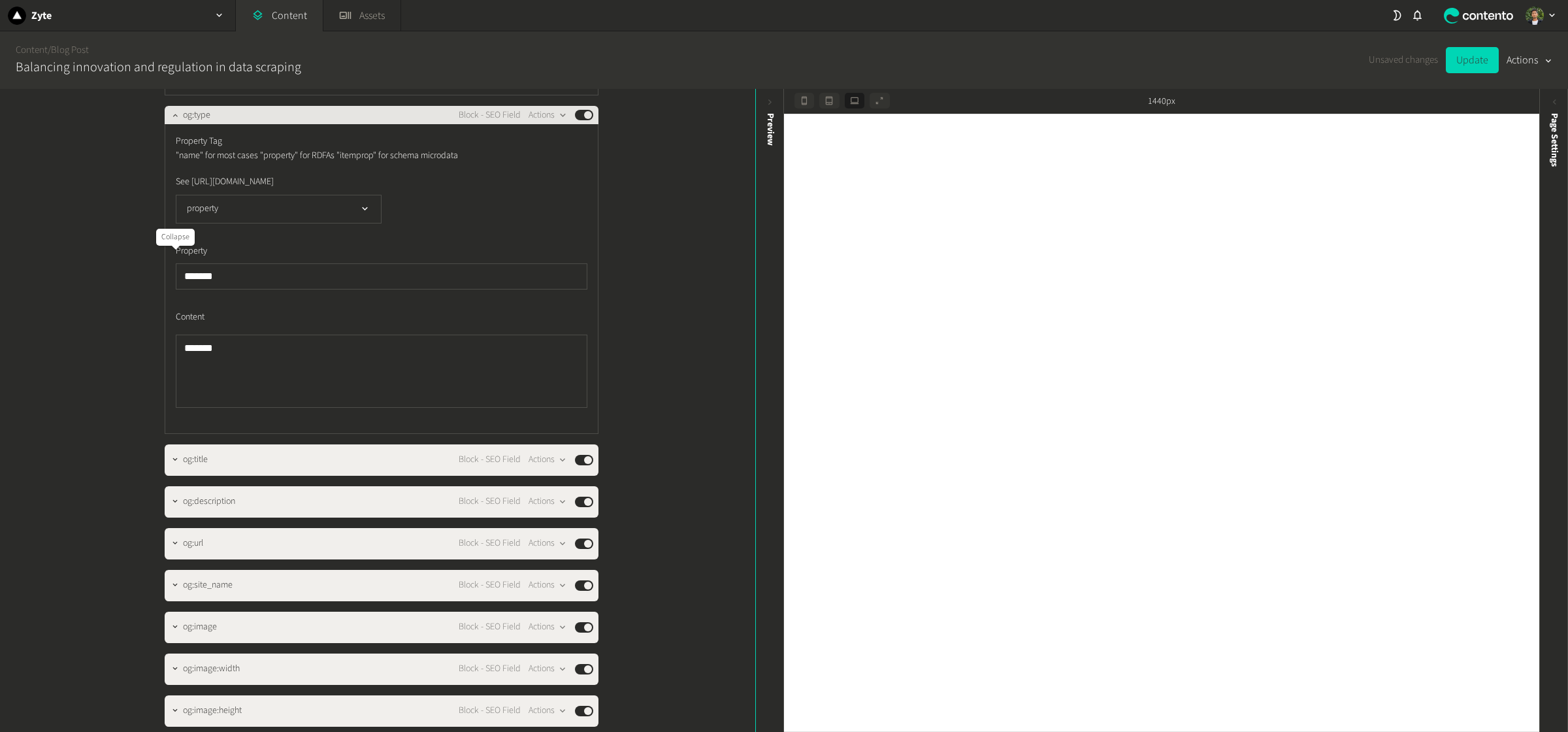
click at [172, 120] on icon "button" at bounding box center [175, 115] width 9 height 9
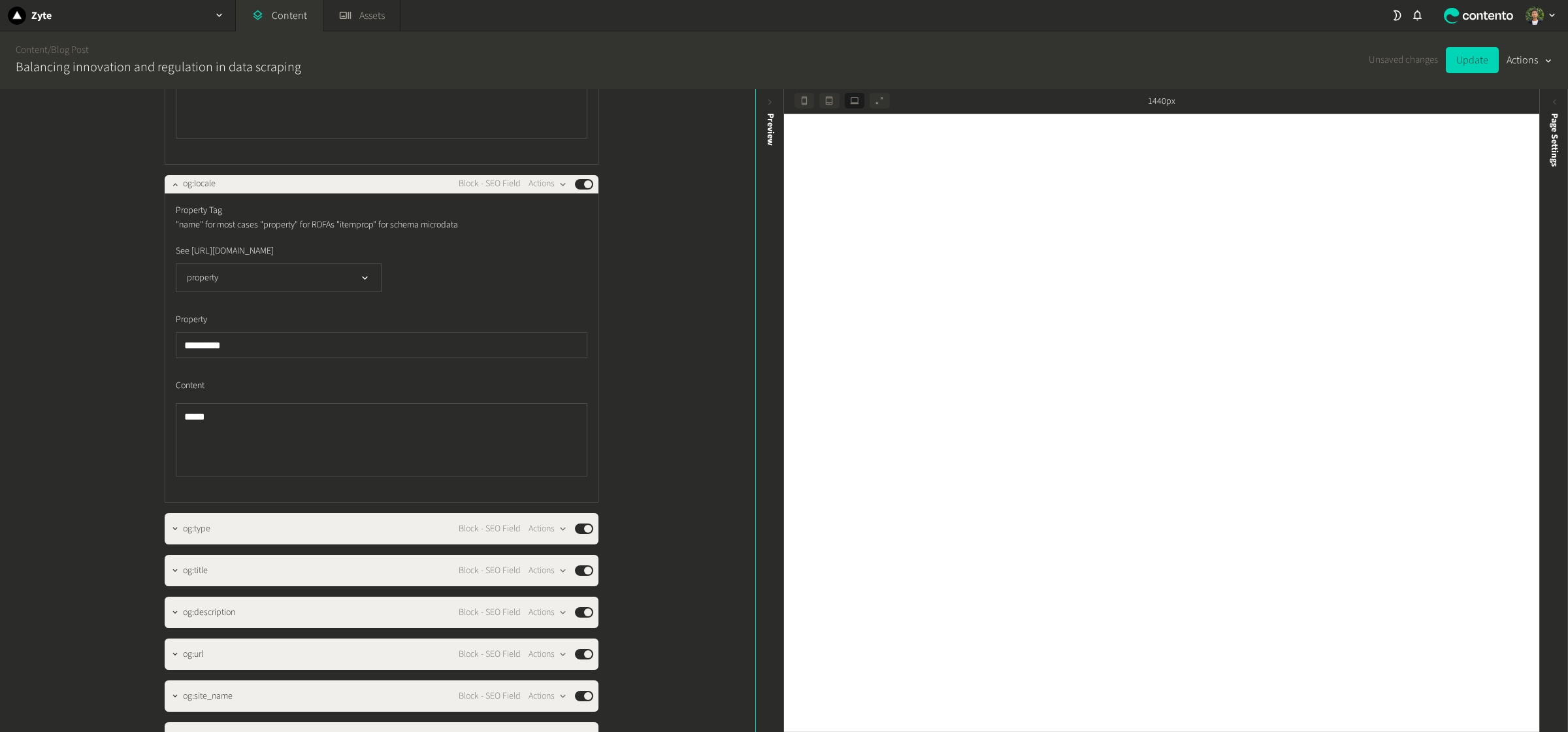
scroll to position [3237, 0]
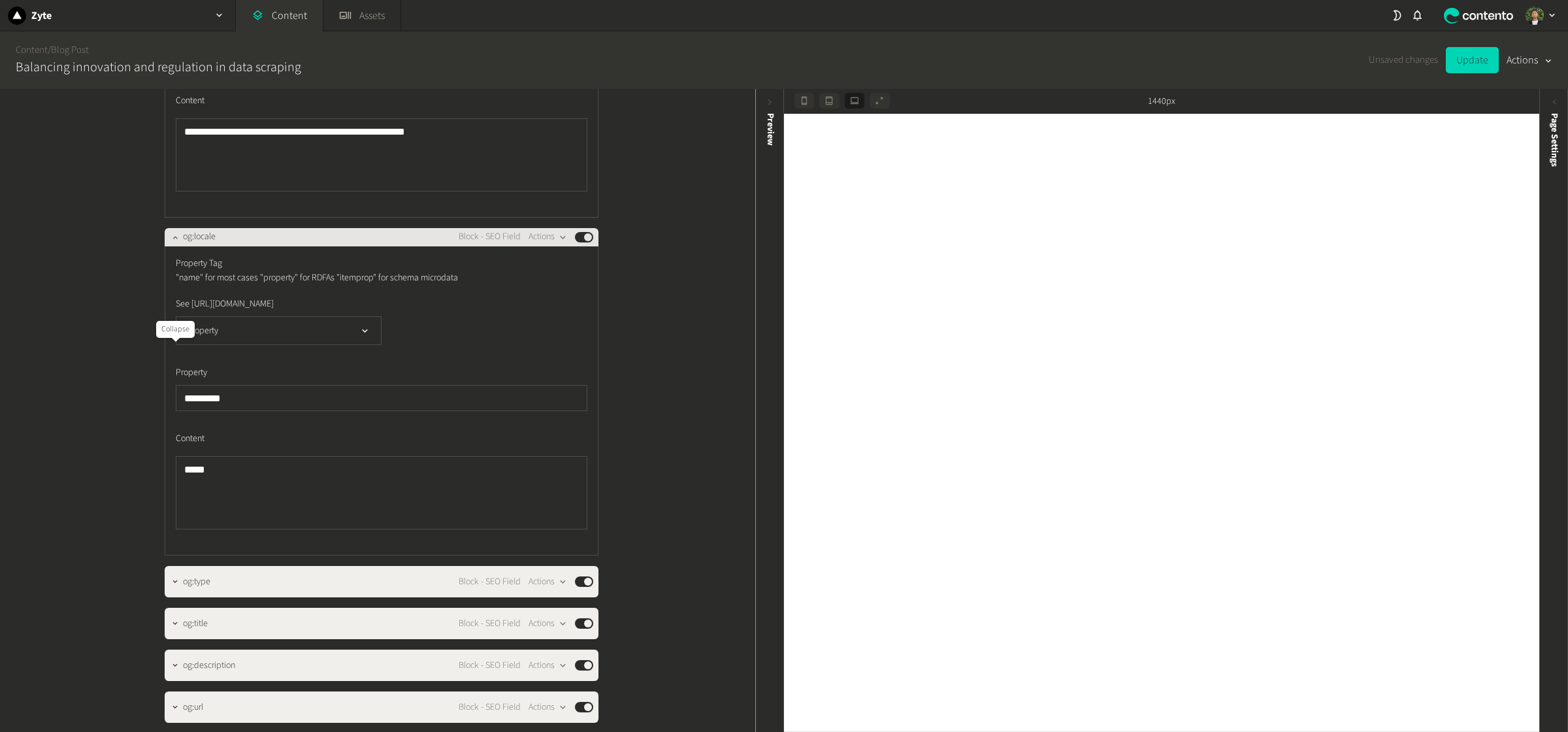
click at [177, 242] on icon "button" at bounding box center [175, 237] width 9 height 9
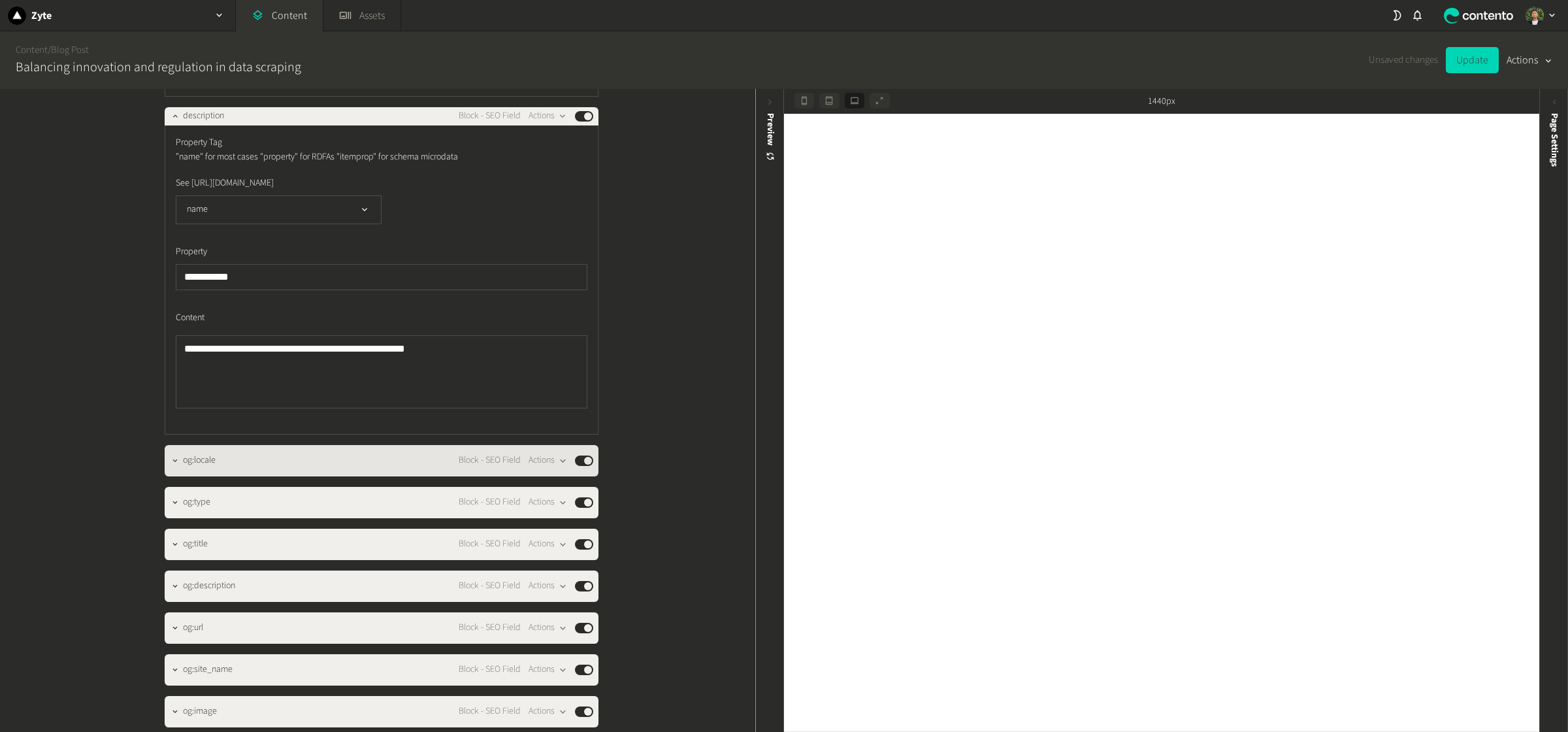
scroll to position [3004, 0]
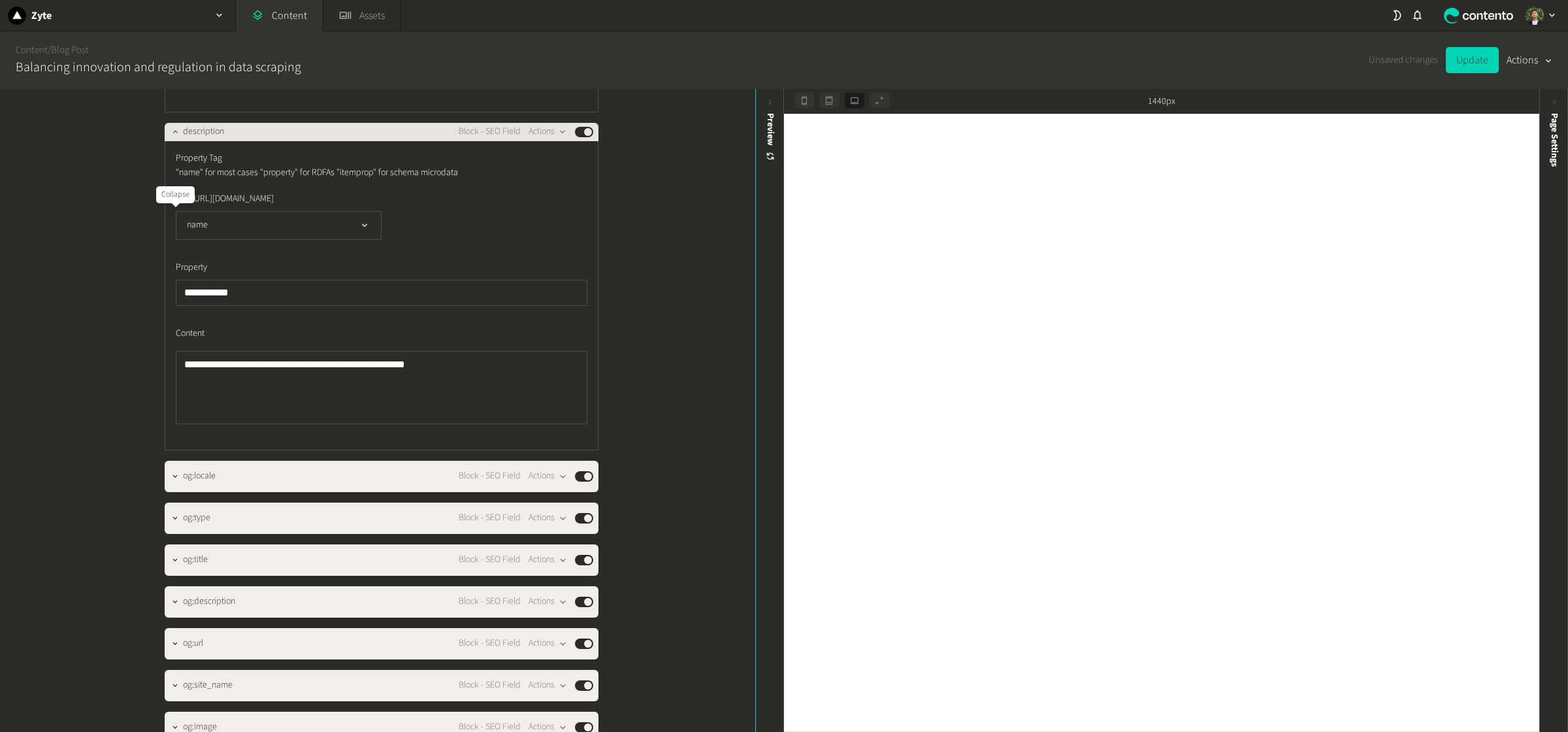
click at [174, 136] on icon "button" at bounding box center [175, 131] width 9 height 9
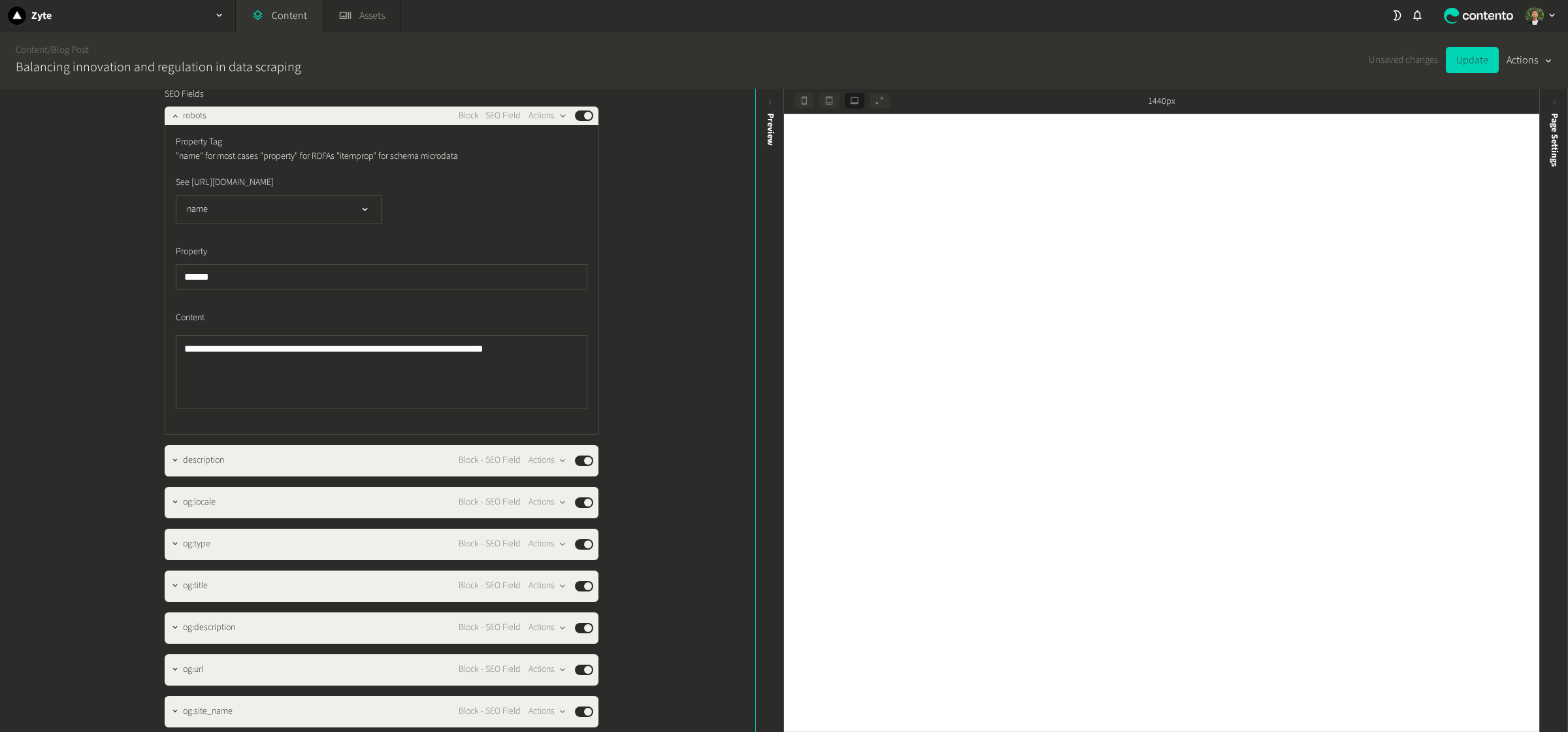
scroll to position [2650, 0]
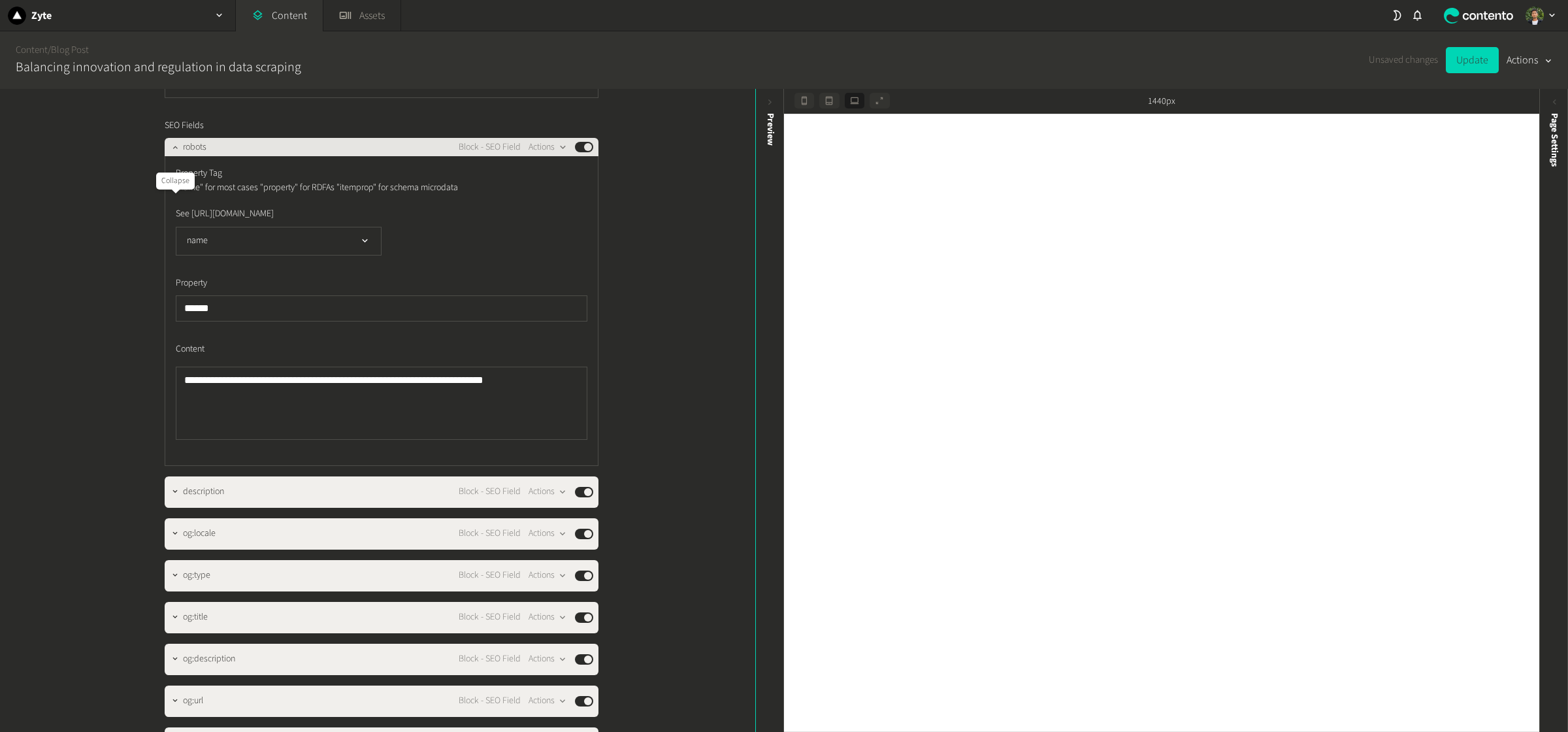
click at [172, 152] on icon "button" at bounding box center [175, 146] width 9 height 9
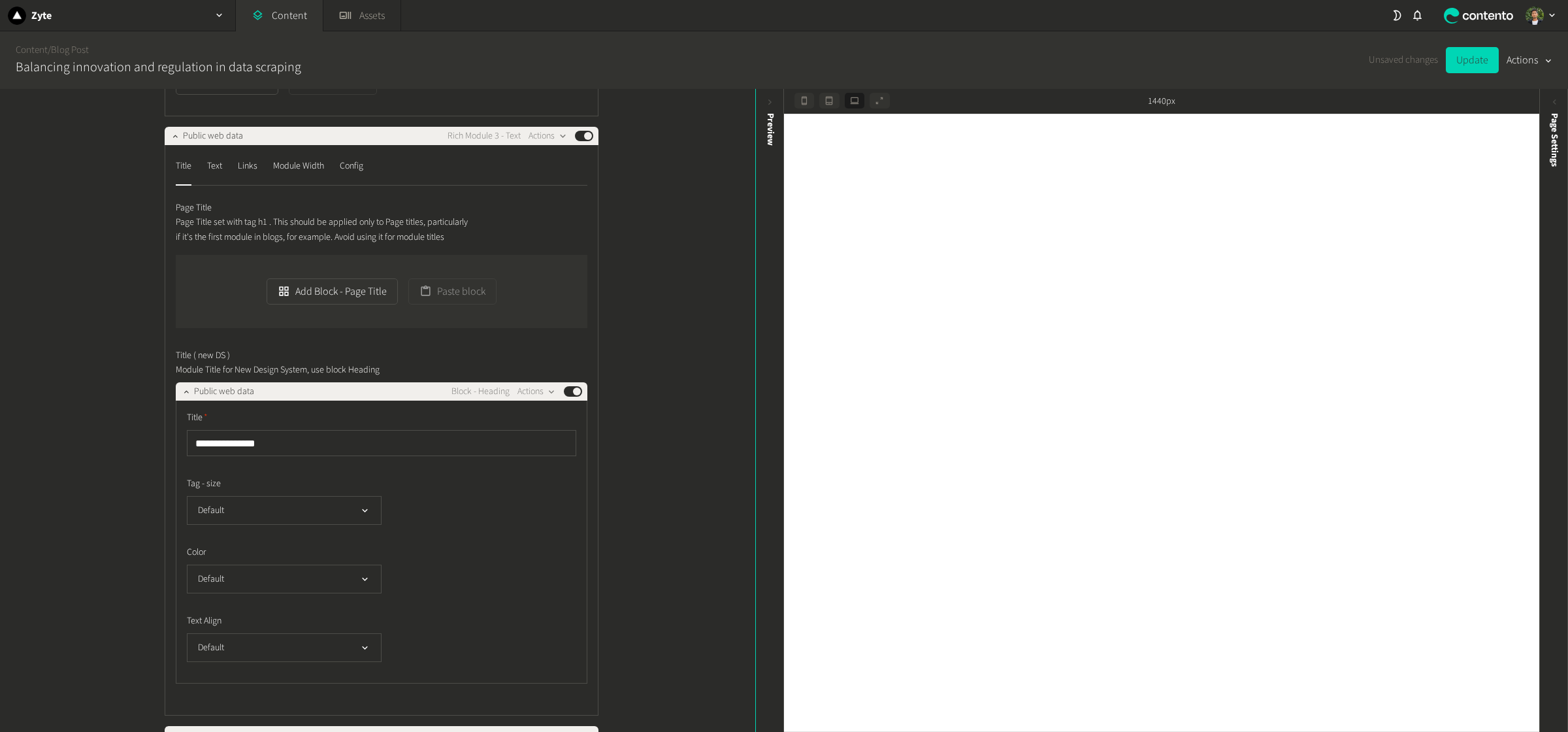
scroll to position [1645, 0]
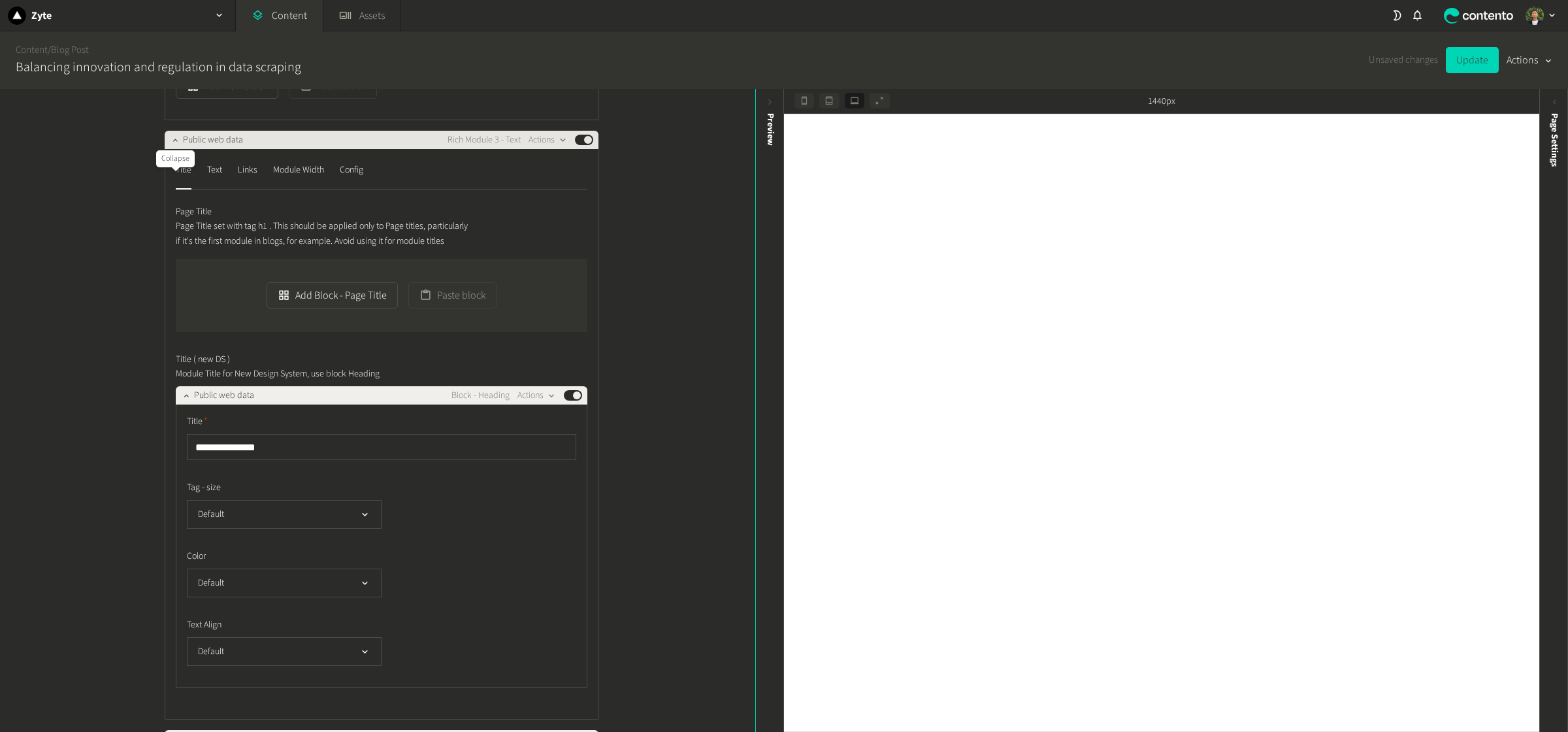
click at [170, 144] on icon "button" at bounding box center [175, 140] width 9 height 9
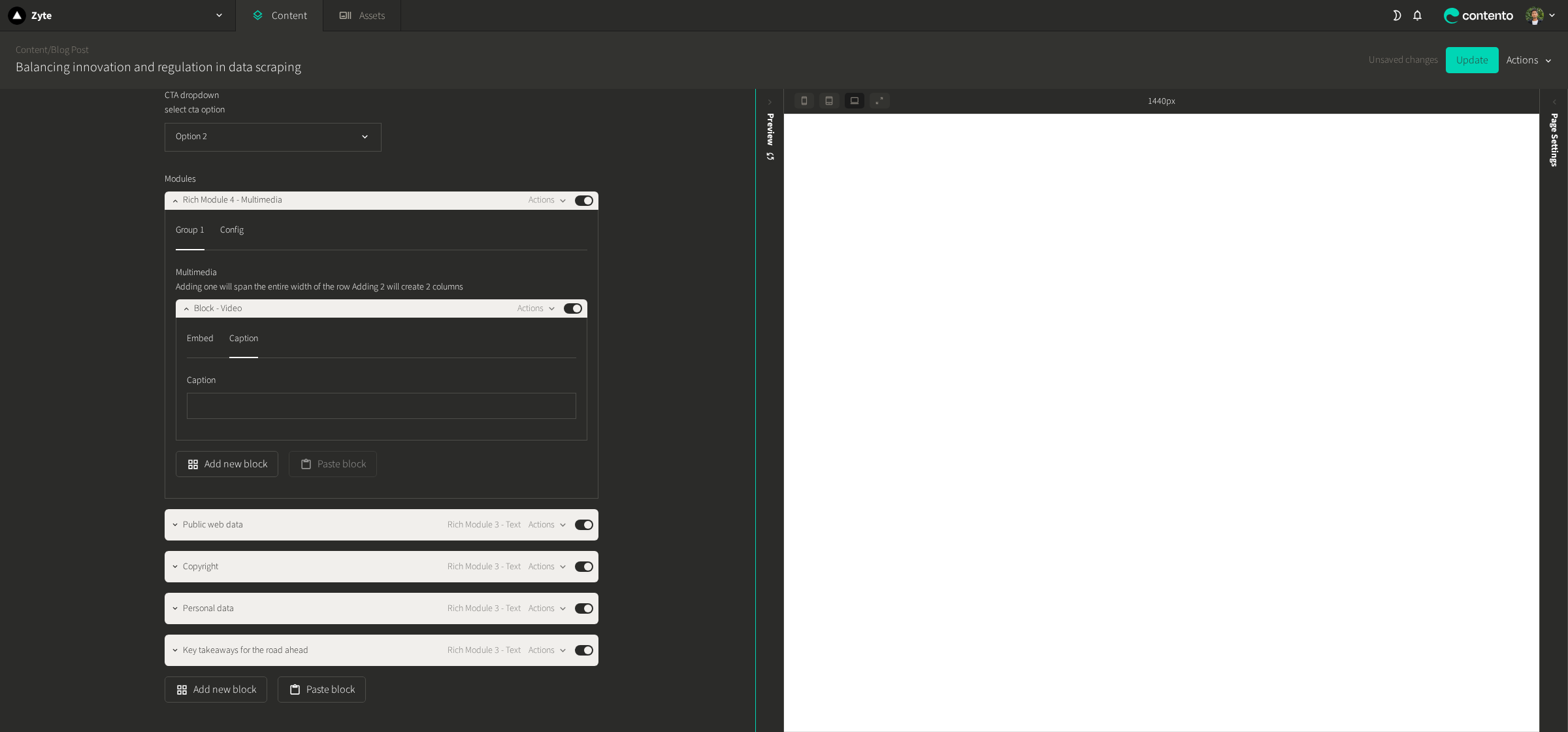
scroll to position [1157, 0]
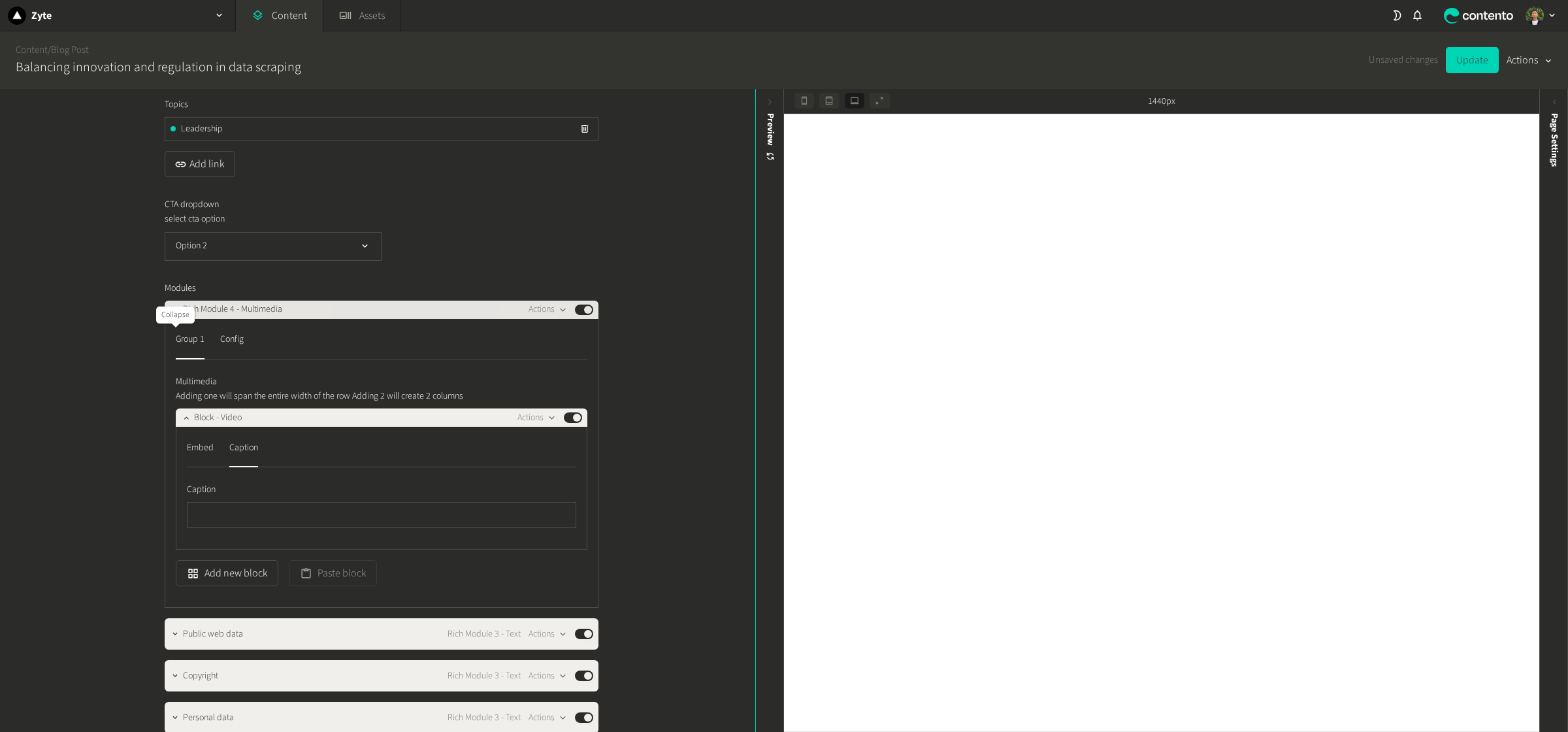
click at [172, 314] on icon "button" at bounding box center [175, 309] width 9 height 9
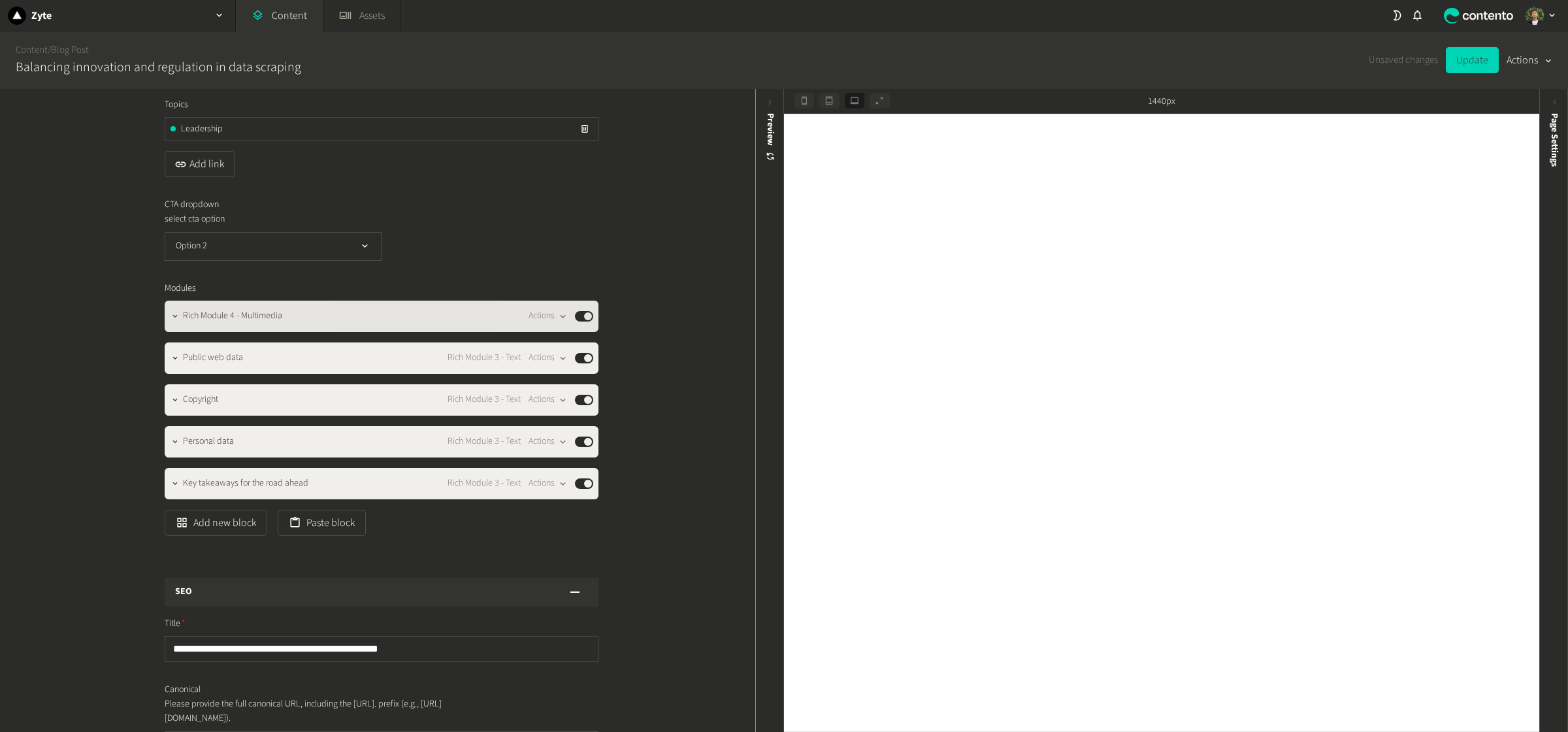
scroll to position [1332, 0]
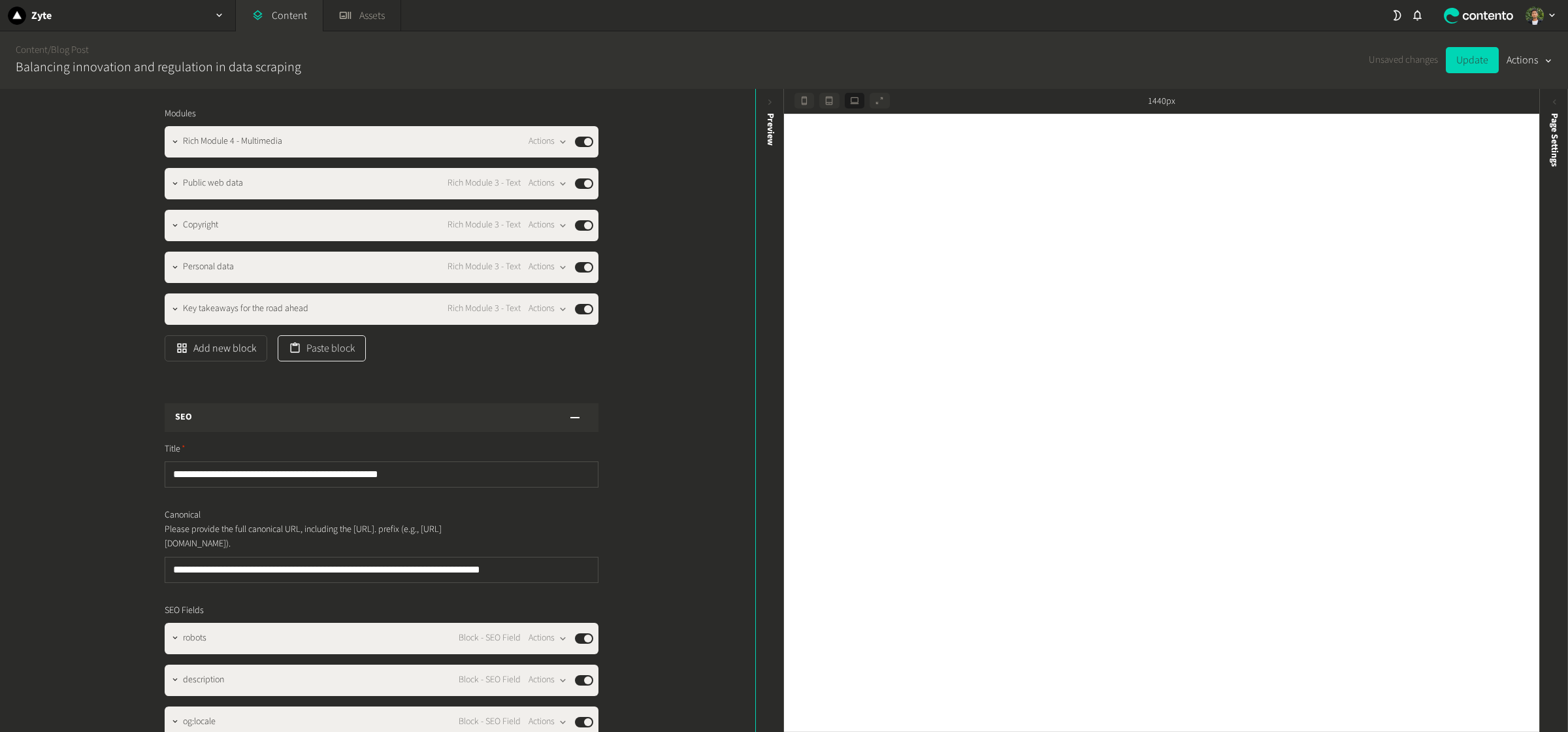
click at [340, 362] on button "Paste block" at bounding box center [322, 348] width 88 height 26
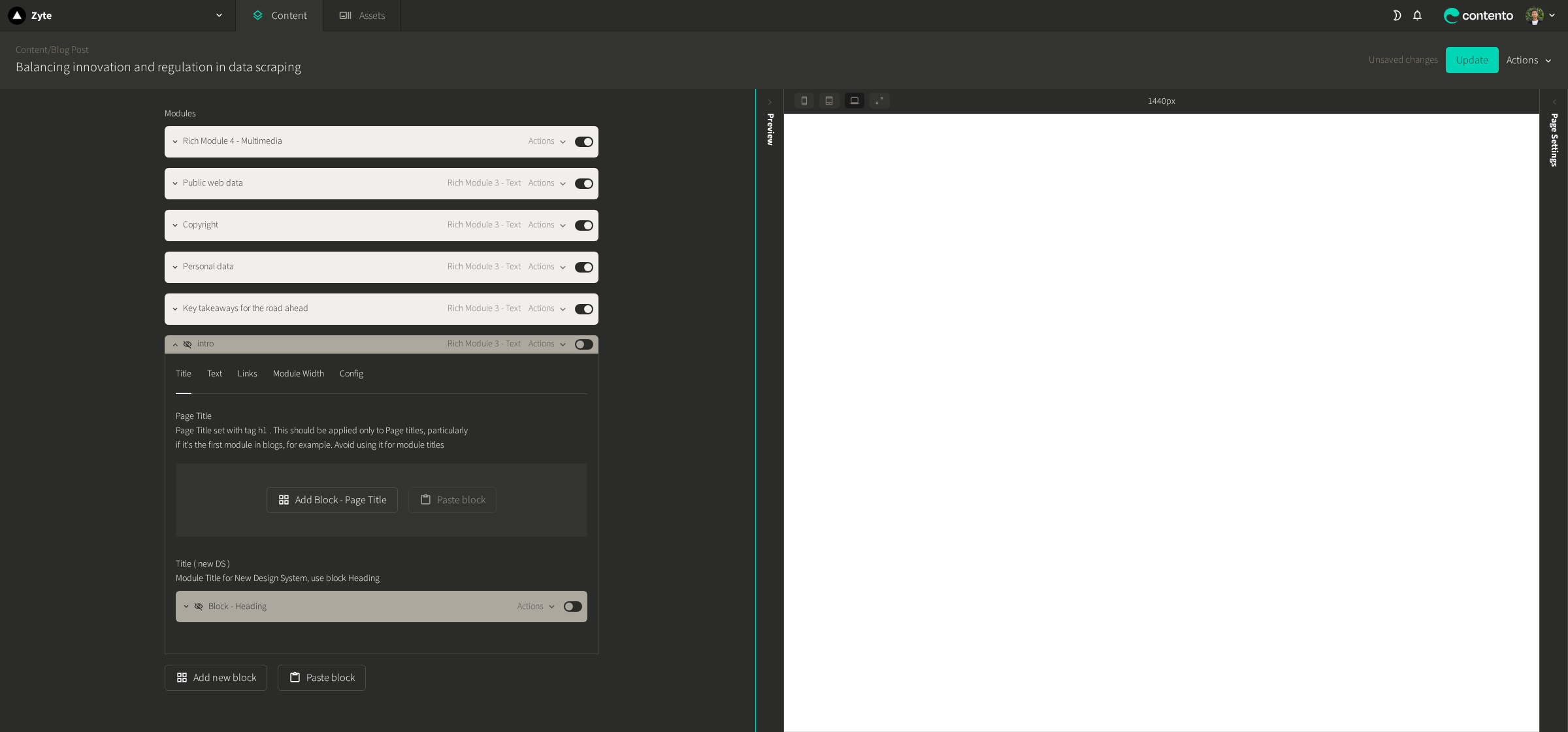
scroll to position [1342, 0]
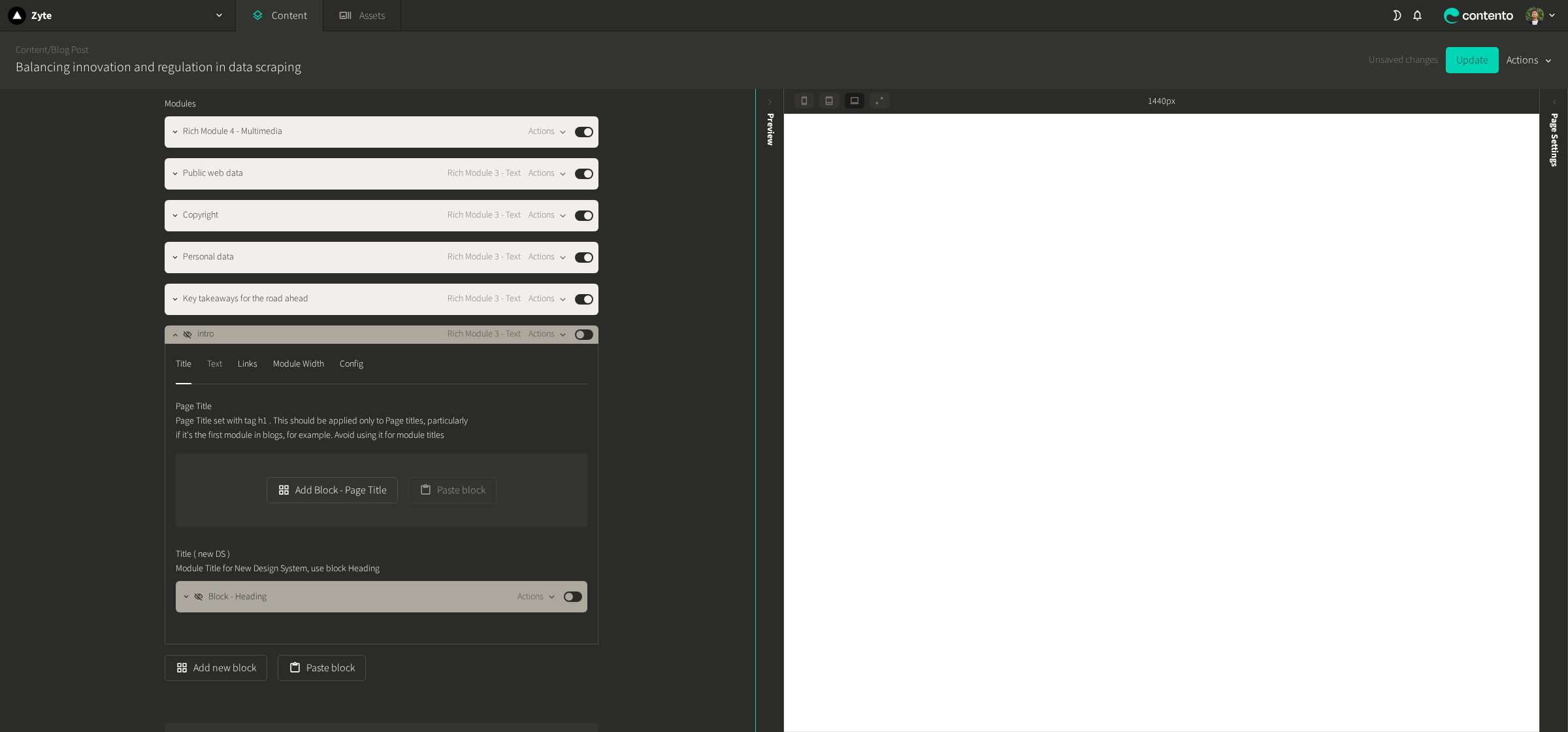
click at [214, 375] on div "Text" at bounding box center [214, 364] width 15 height 21
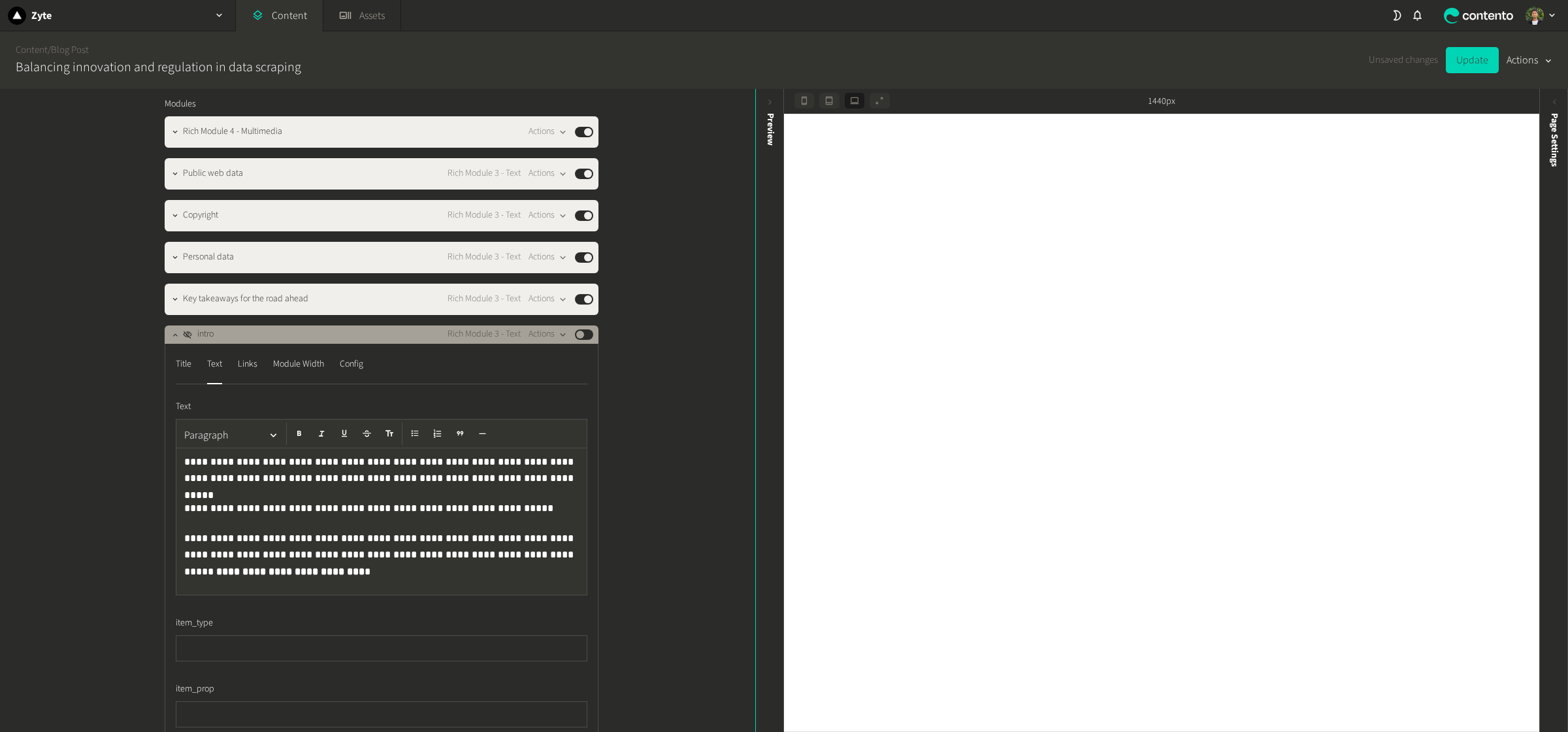
click at [589, 340] on button "Published" at bounding box center [584, 334] width 19 height 10
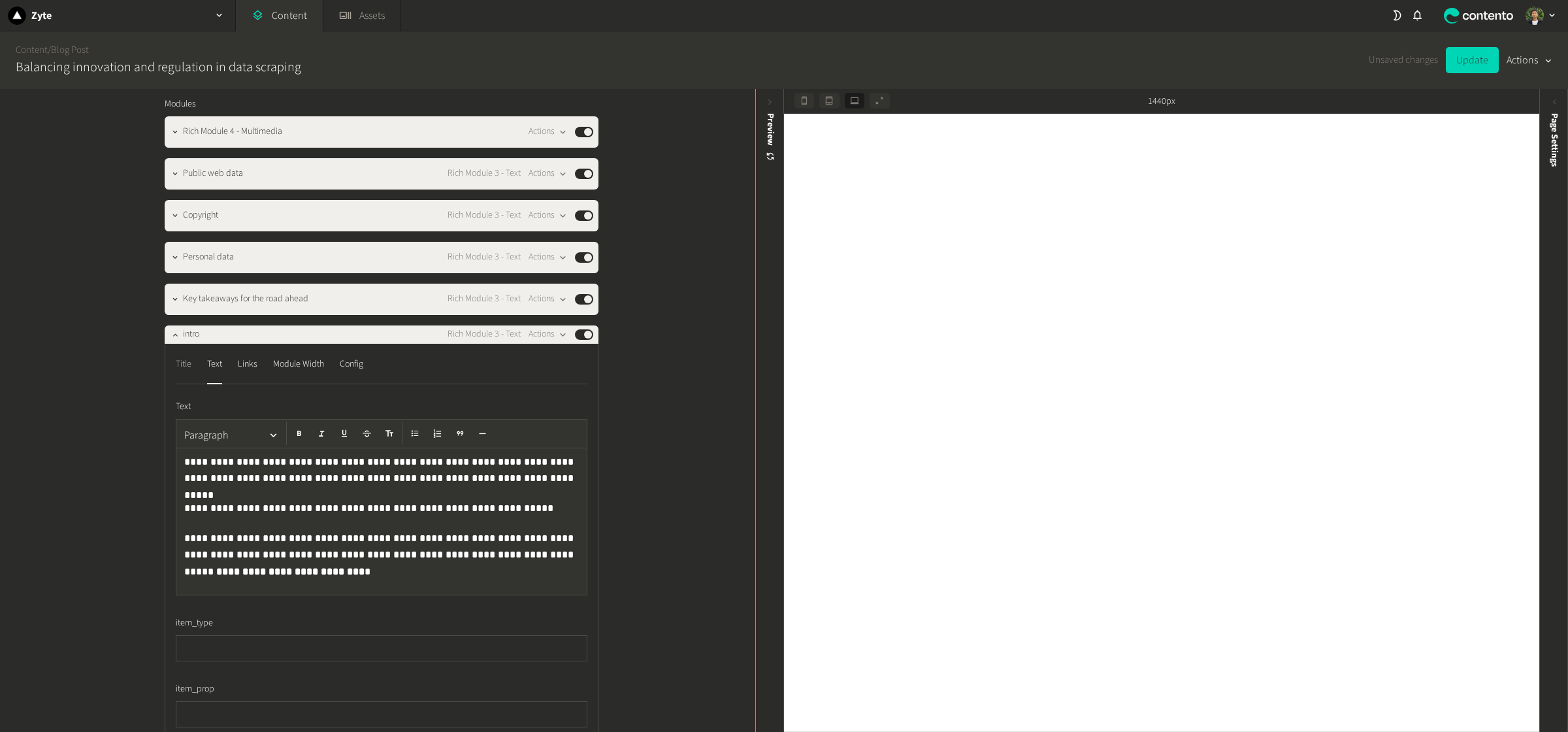
click at [191, 375] on div "Title" at bounding box center [183, 364] width 16 height 21
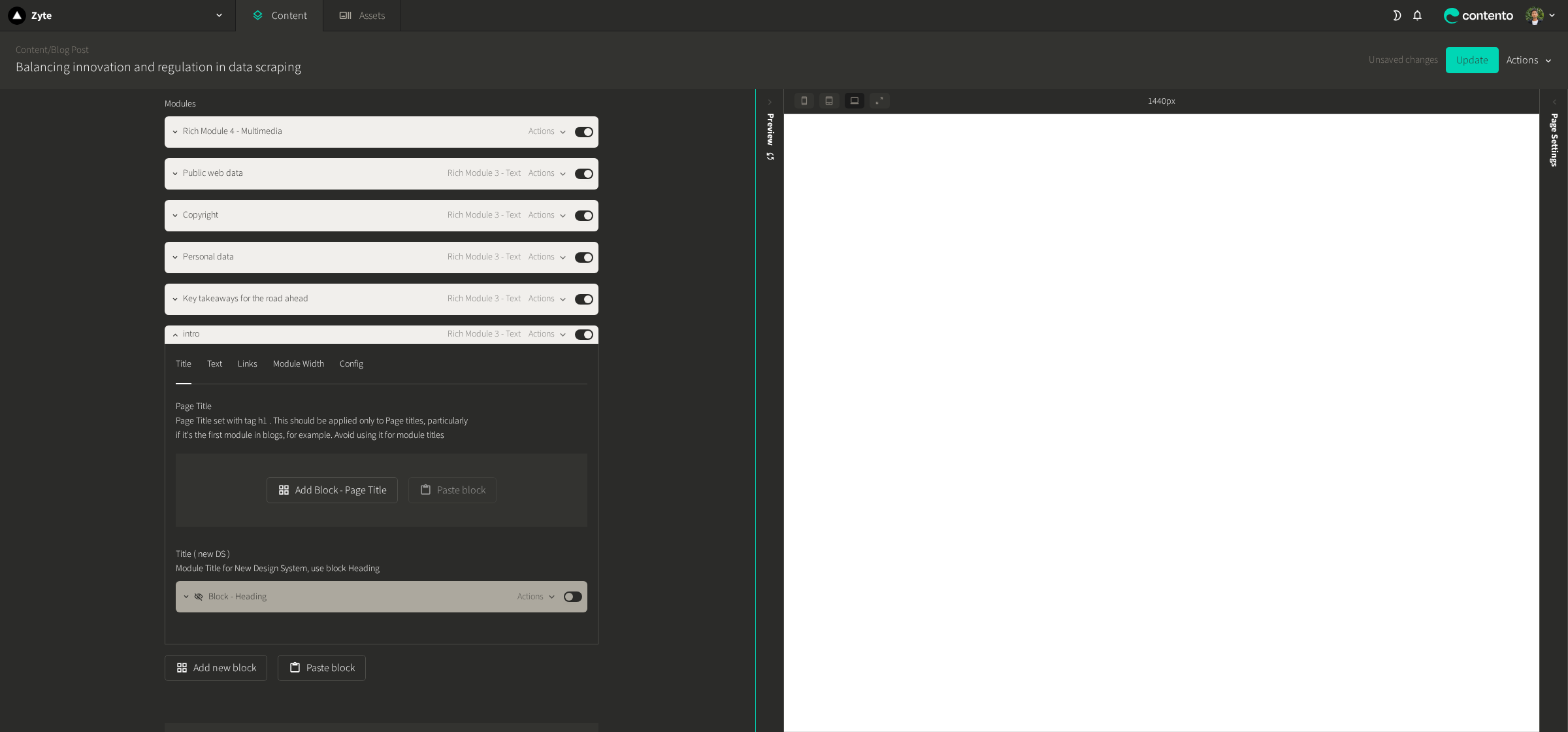
scroll to position [1541, 0]
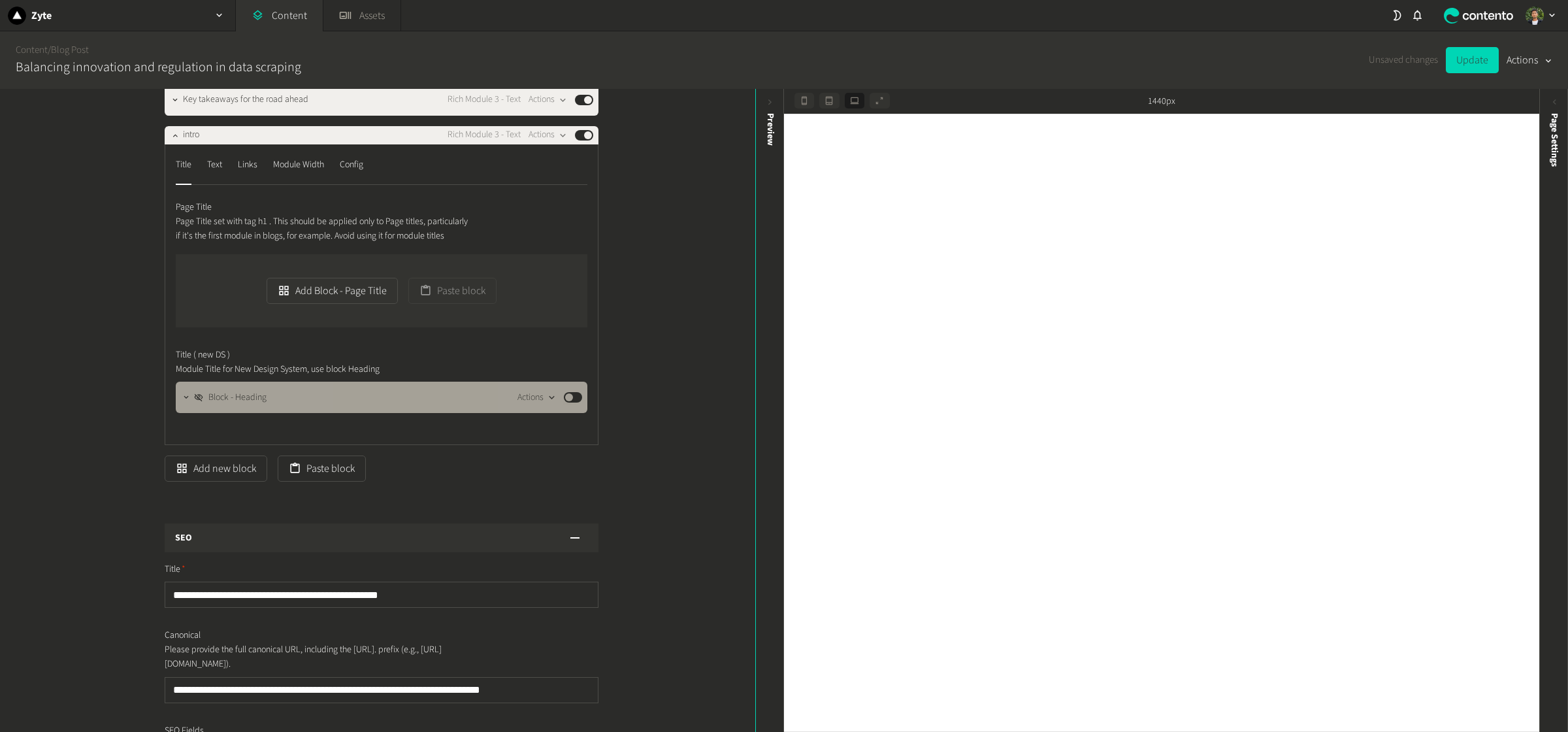
click at [537, 406] on button "Actions" at bounding box center [537, 397] width 38 height 16
click at [550, 540] on button "Delete" at bounding box center [559, 542] width 87 height 24
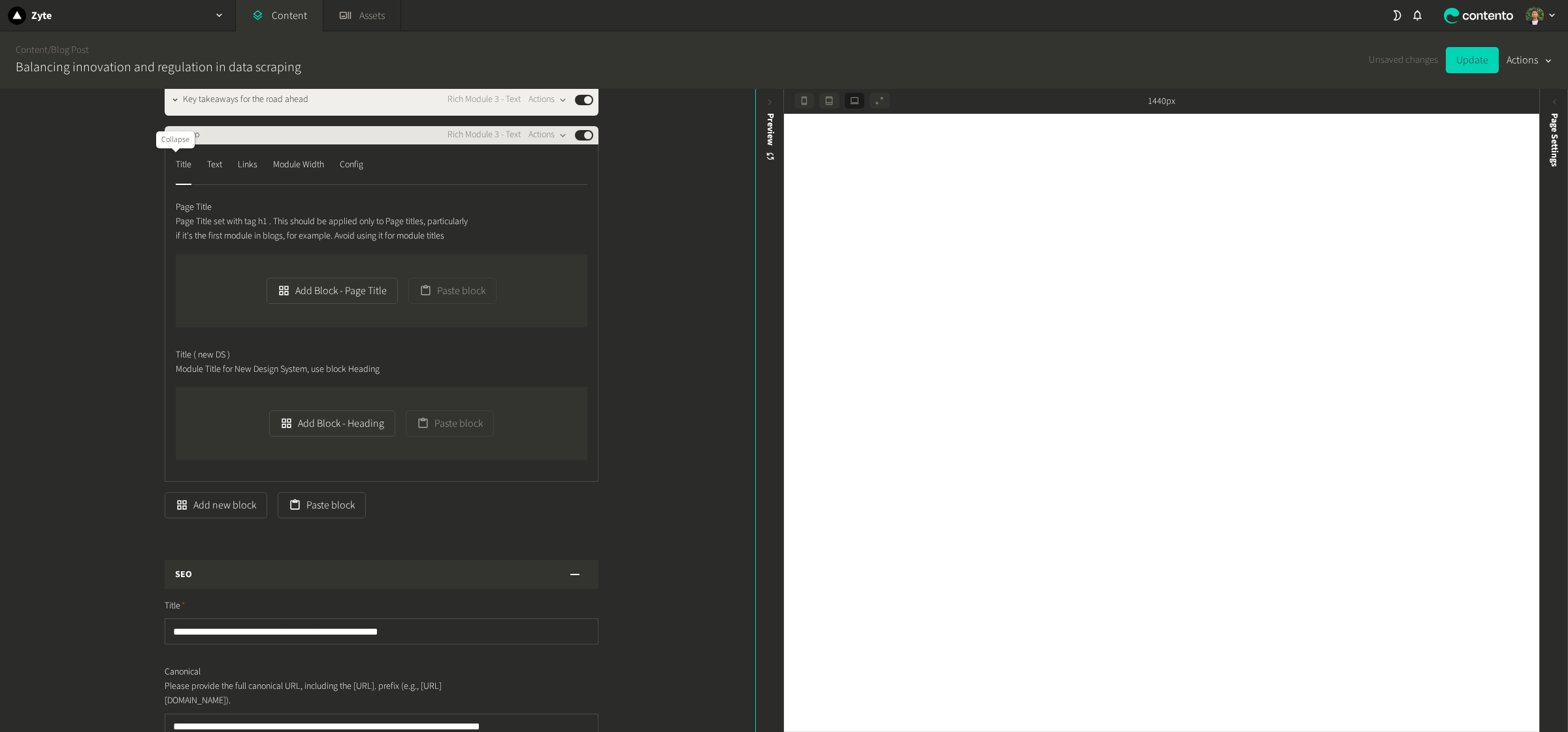
click at [174, 140] on icon "button" at bounding box center [175, 135] width 9 height 9
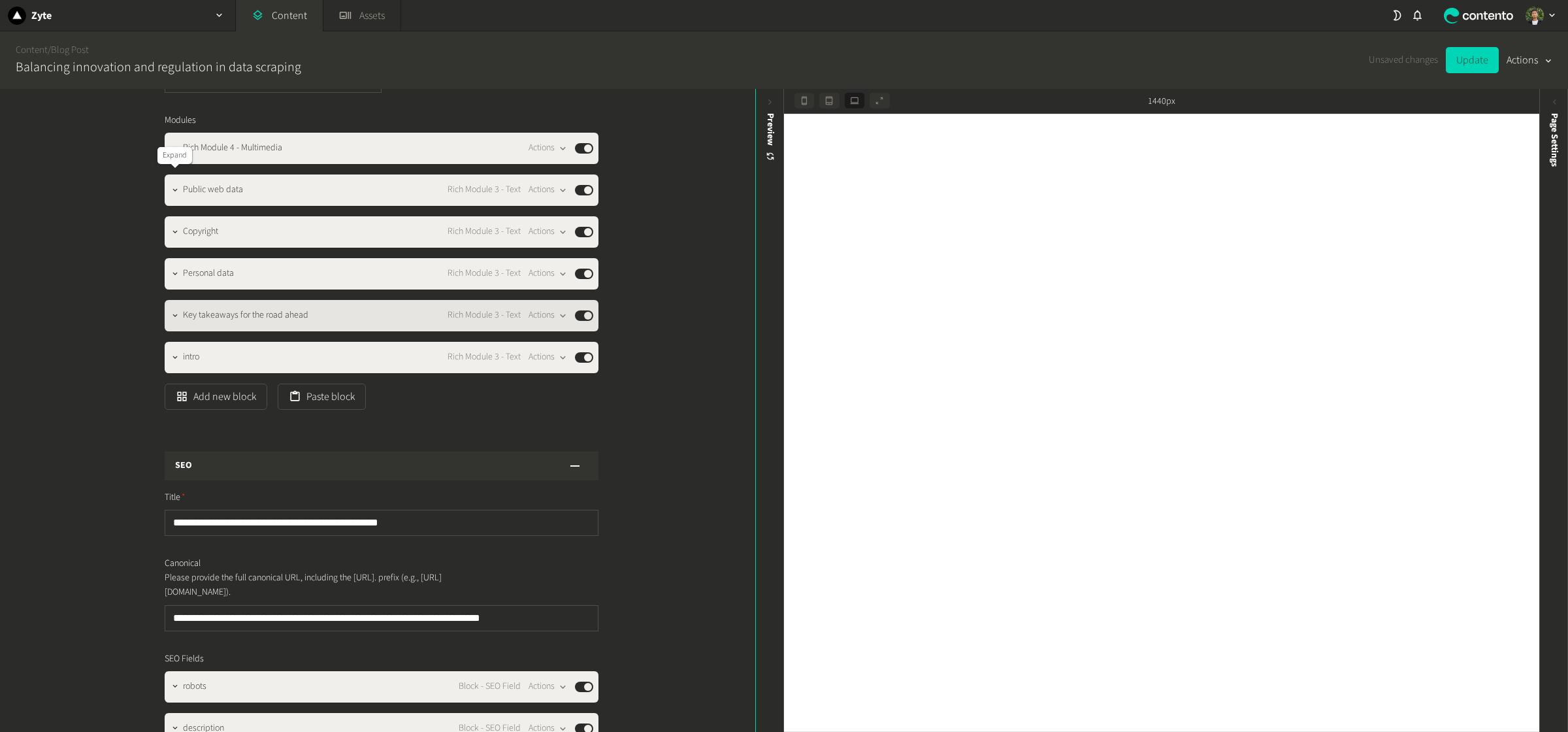
scroll to position [1308, 0]
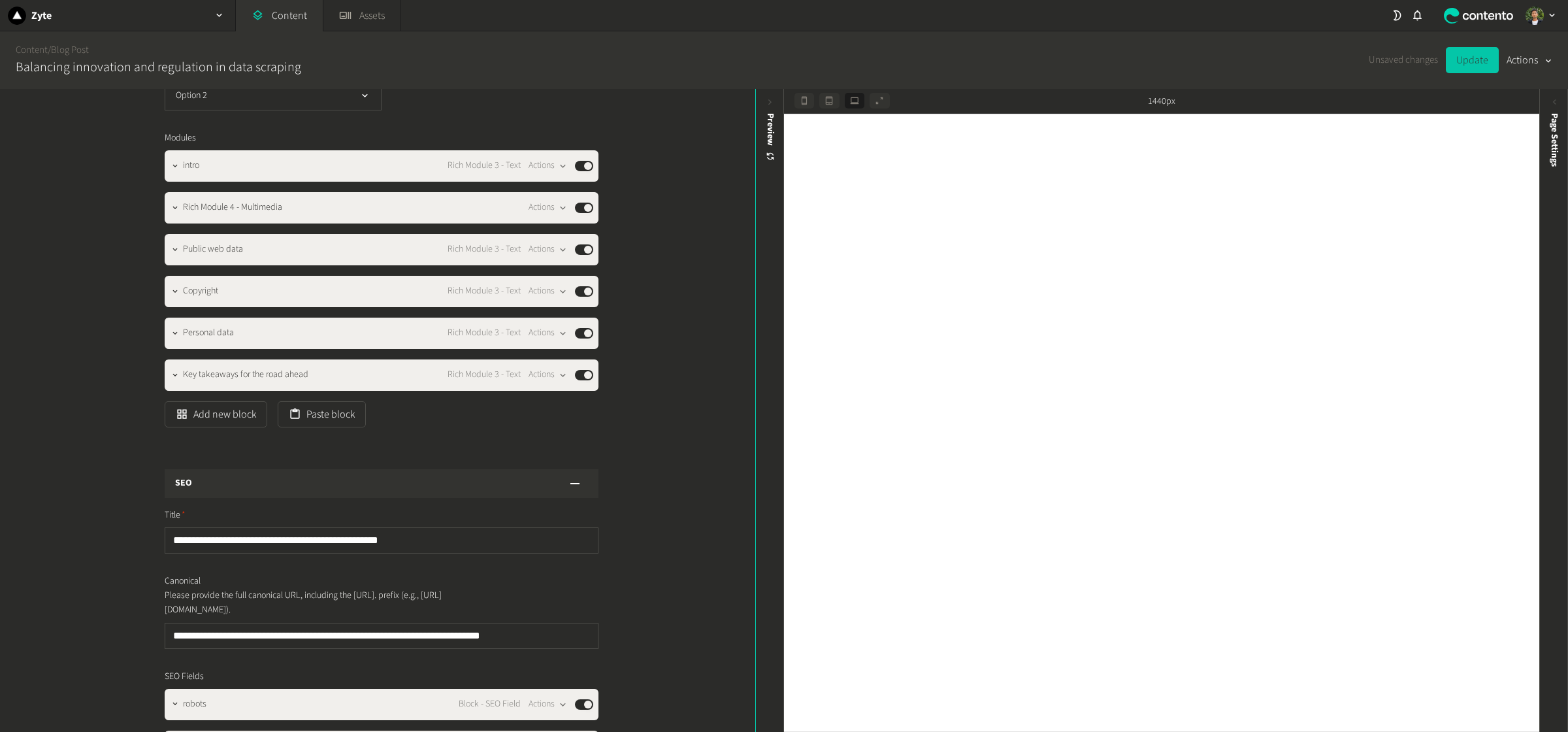
click at [1254, 55] on button "Update" at bounding box center [1472, 60] width 53 height 26
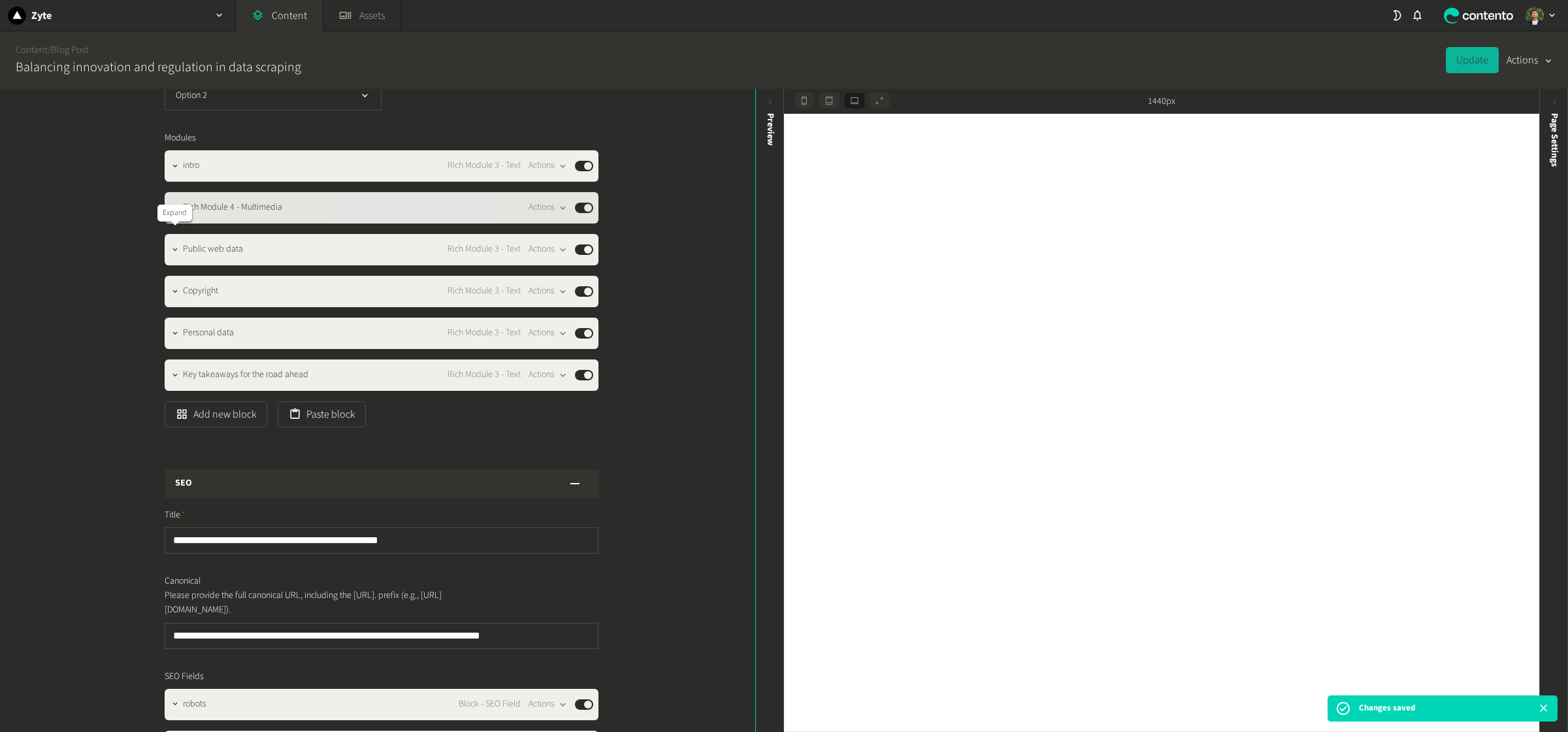
click at [180, 214] on button "button" at bounding box center [175, 206] width 16 height 16
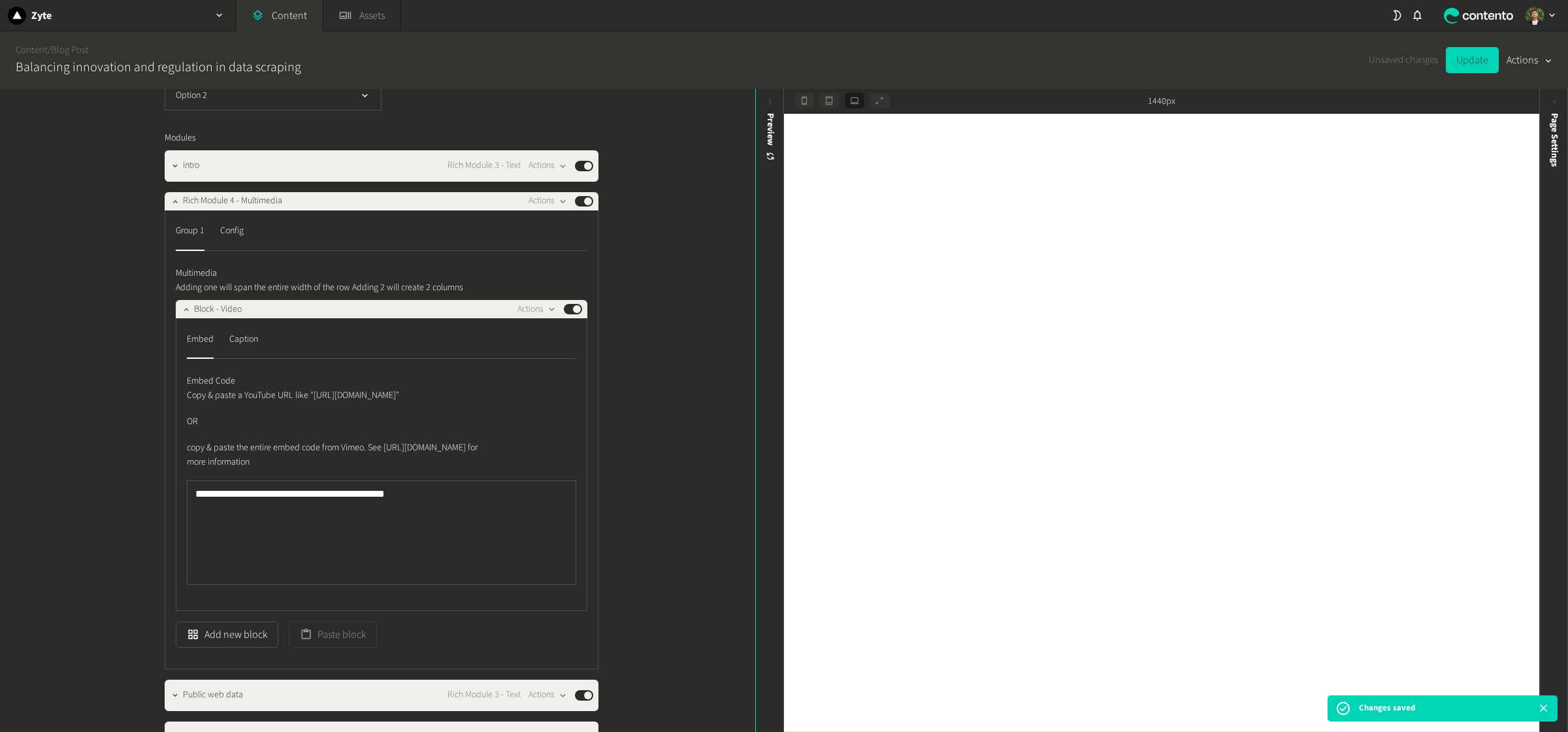
scroll to position [1429, 0]
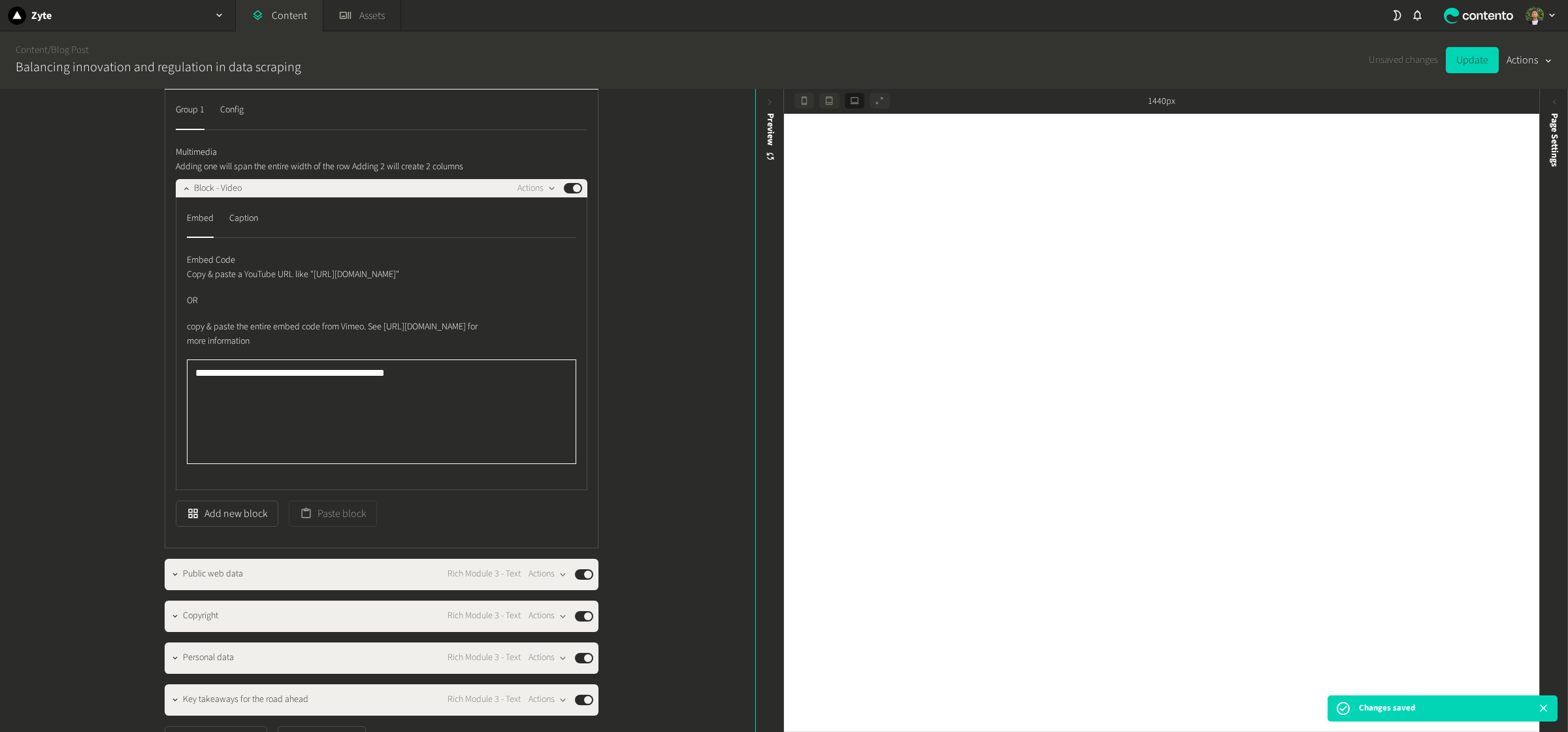
click at [272, 434] on textarea "**********" at bounding box center [381, 412] width 390 height 104
paste textarea
type textarea "**********"
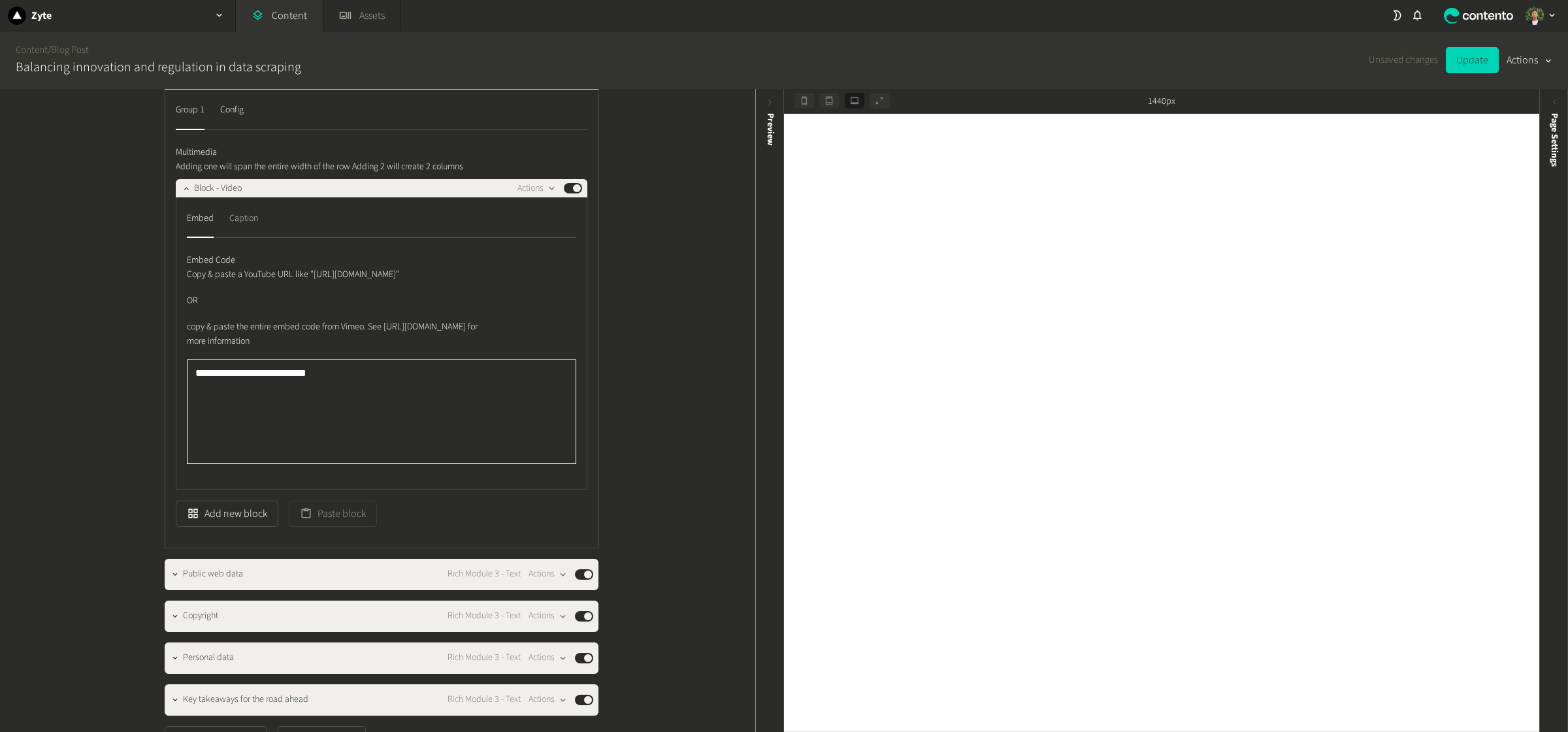
click at [253, 229] on div "Caption" at bounding box center [244, 218] width 29 height 21
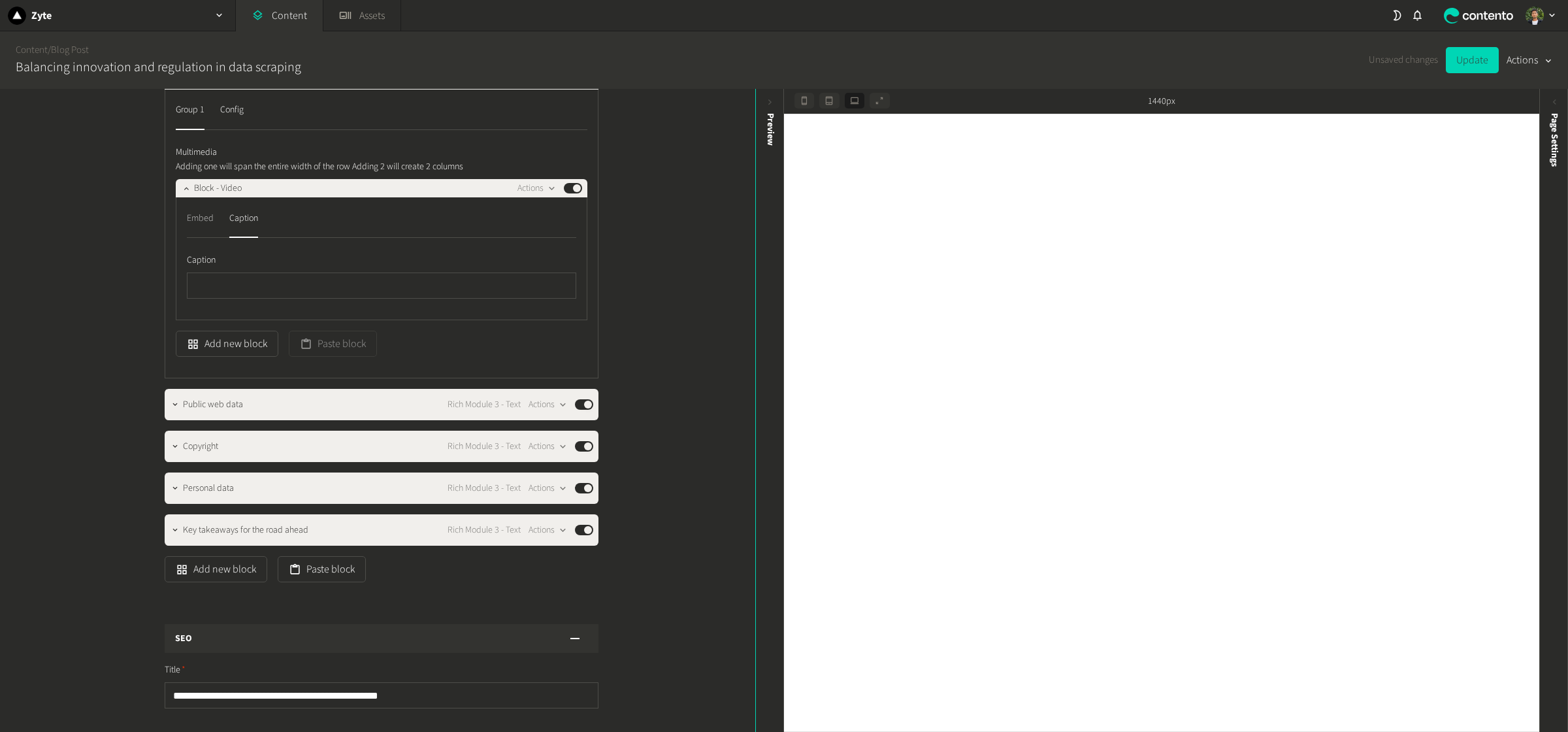
click at [210, 229] on div "Embed" at bounding box center [200, 218] width 27 height 21
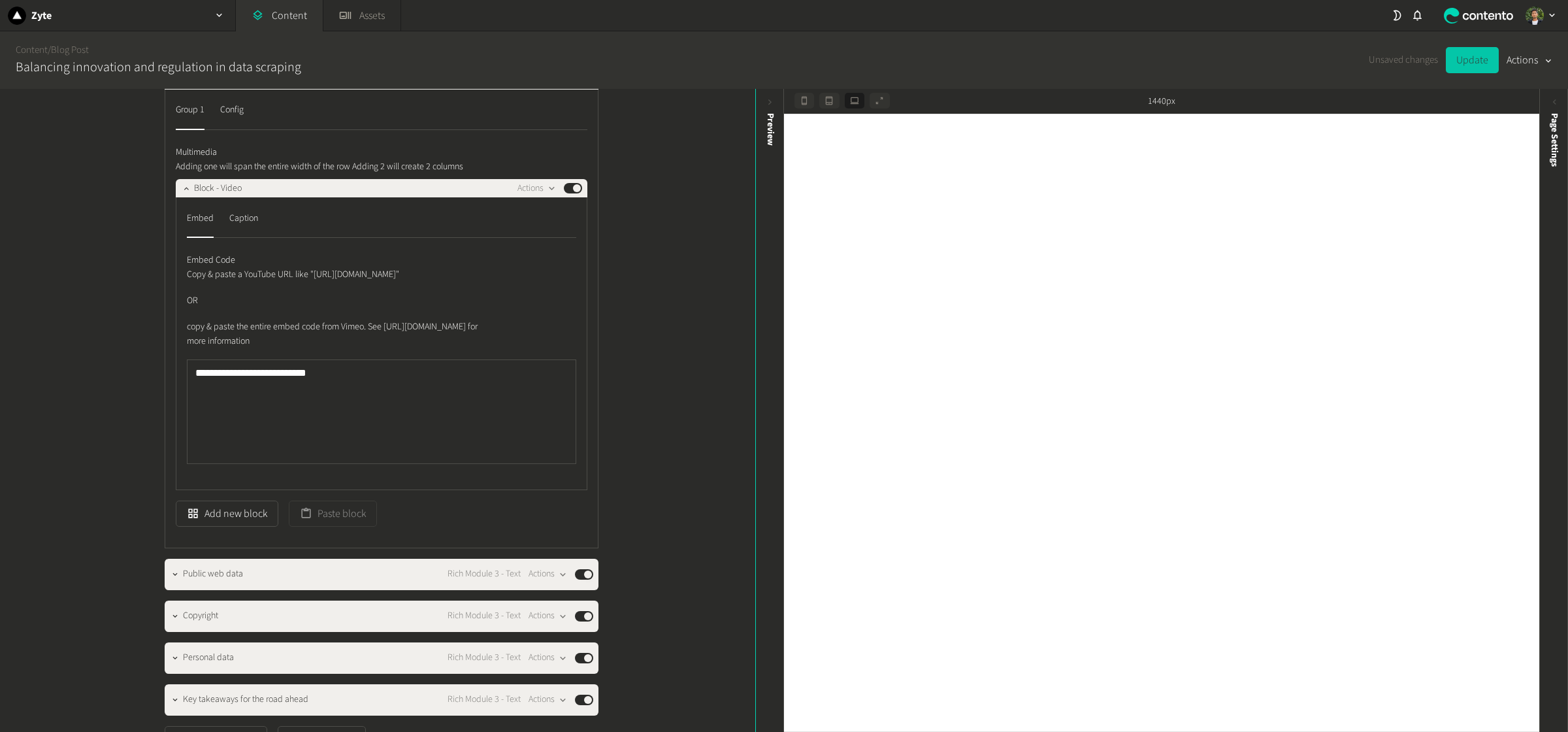
click at [1254, 60] on button "Update" at bounding box center [1472, 60] width 53 height 26
click at [1254, 119] on span "Page Settings" at bounding box center [1555, 140] width 14 height 54
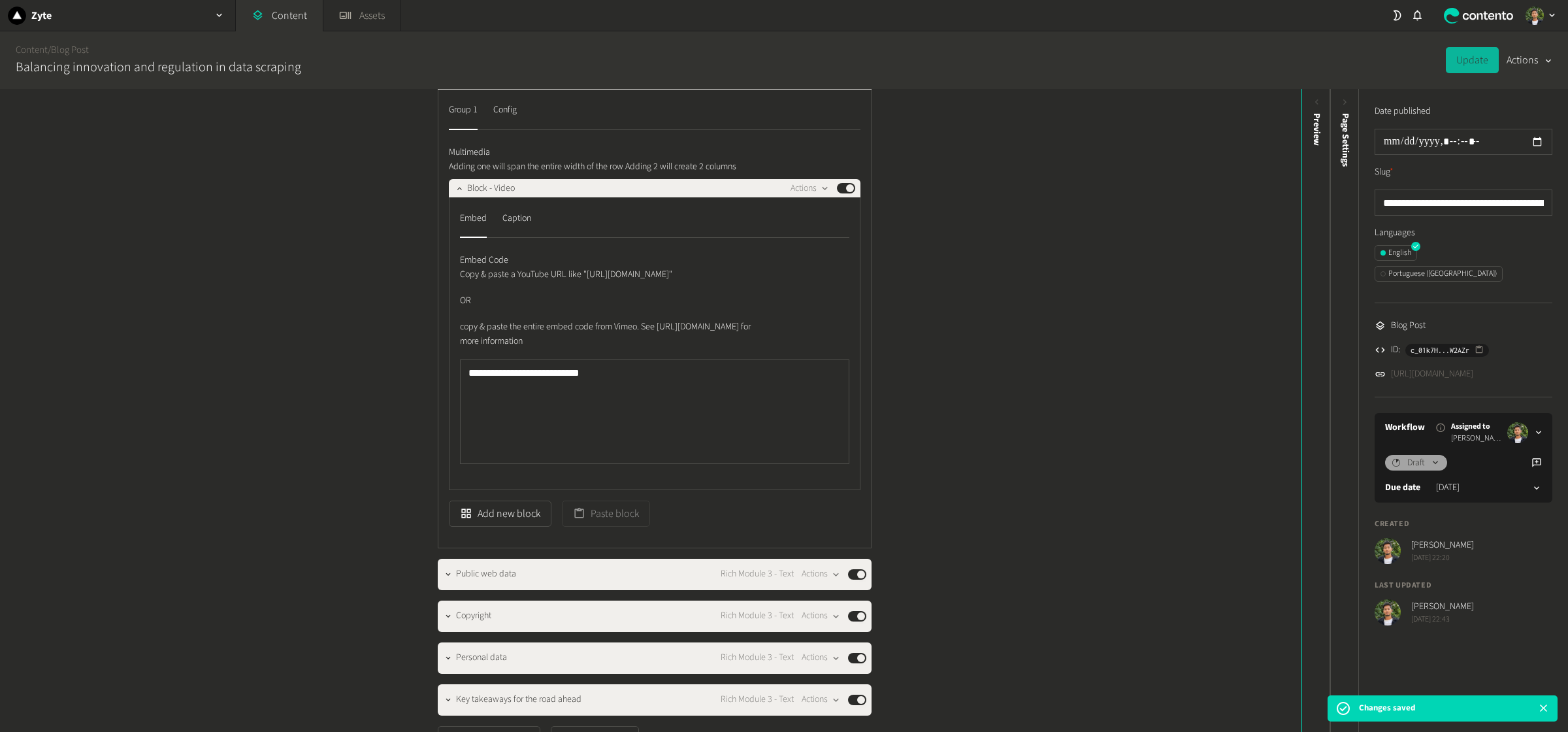
click at [1254, 367] on link "[URL][DOMAIN_NAME]" at bounding box center [1433, 374] width 82 height 14
click at [568, 447] on textarea "**********" at bounding box center [654, 412] width 390 height 104
paste textarea "**********"
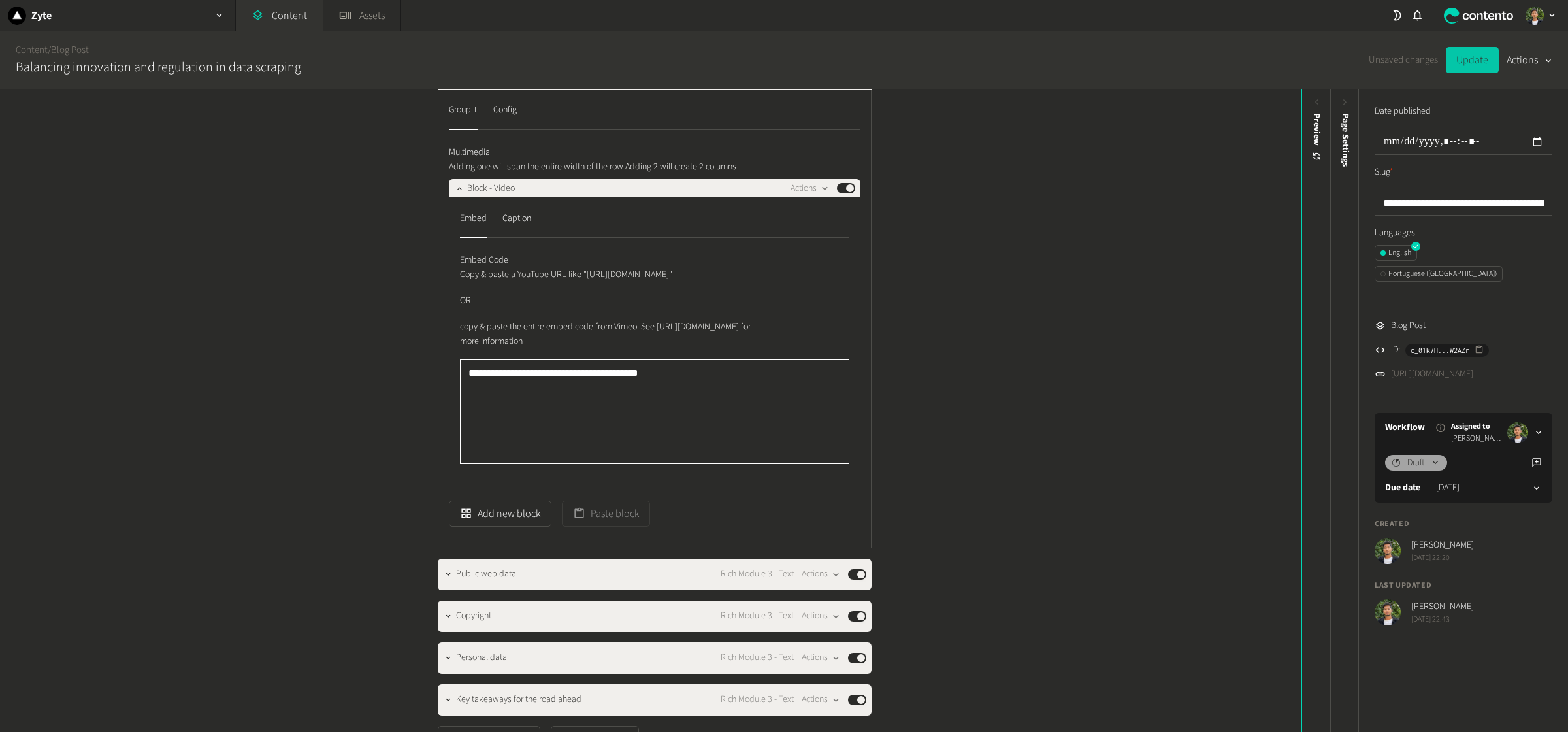
type textarea "**********"
click at [1254, 66] on button "Update" at bounding box center [1472, 60] width 53 height 26
click at [1254, 367] on link "[URL][DOMAIN_NAME]" at bounding box center [1433, 374] width 82 height 14
